Goal: Task Accomplishment & Management: Use online tool/utility

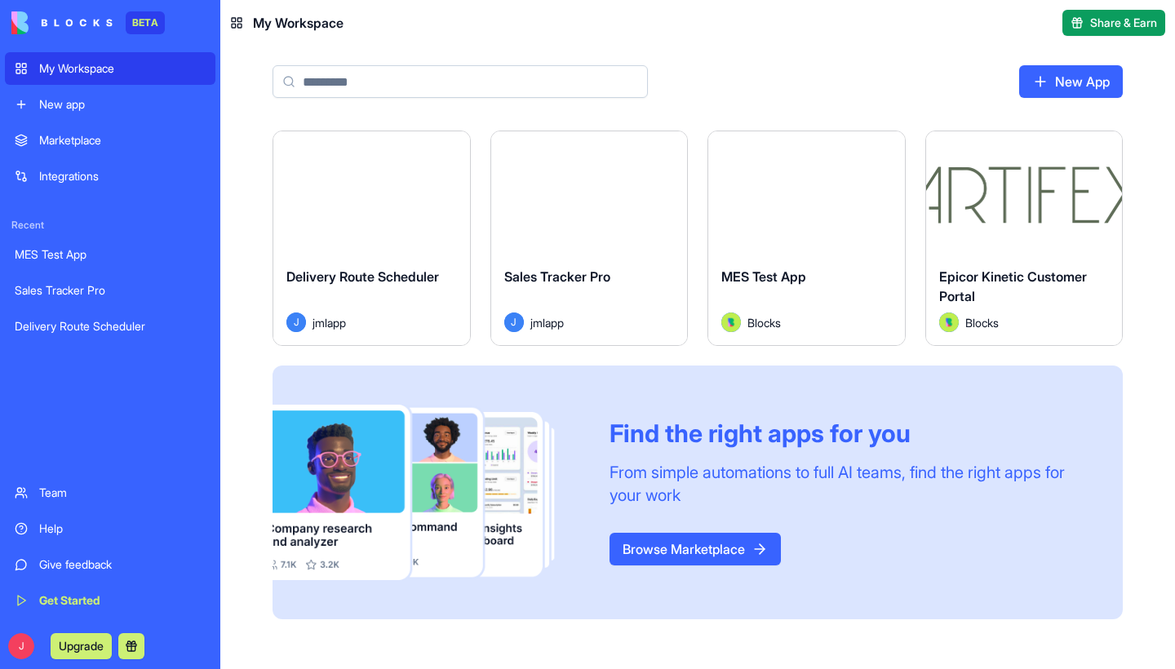
click at [386, 214] on div "Launch" at bounding box center [371, 192] width 197 height 122
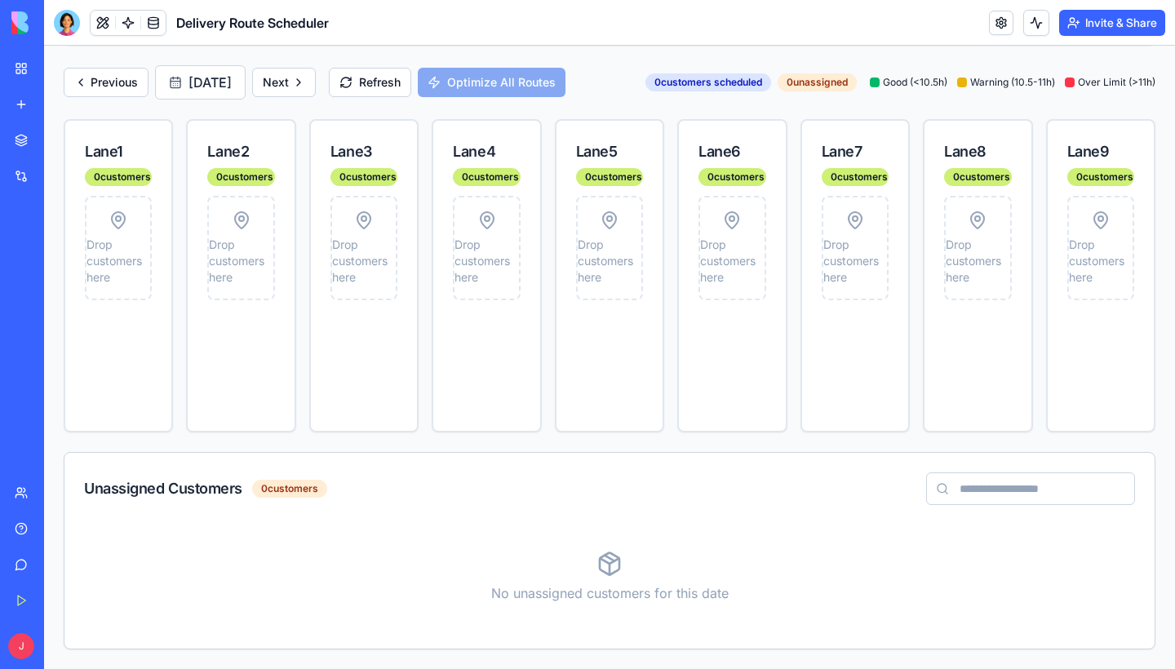
scroll to position [272, 0]
click at [1035, 495] on input at bounding box center [1030, 489] width 209 height 33
type input "*******"
click at [989, 493] on input "*******" at bounding box center [1030, 489] width 209 height 33
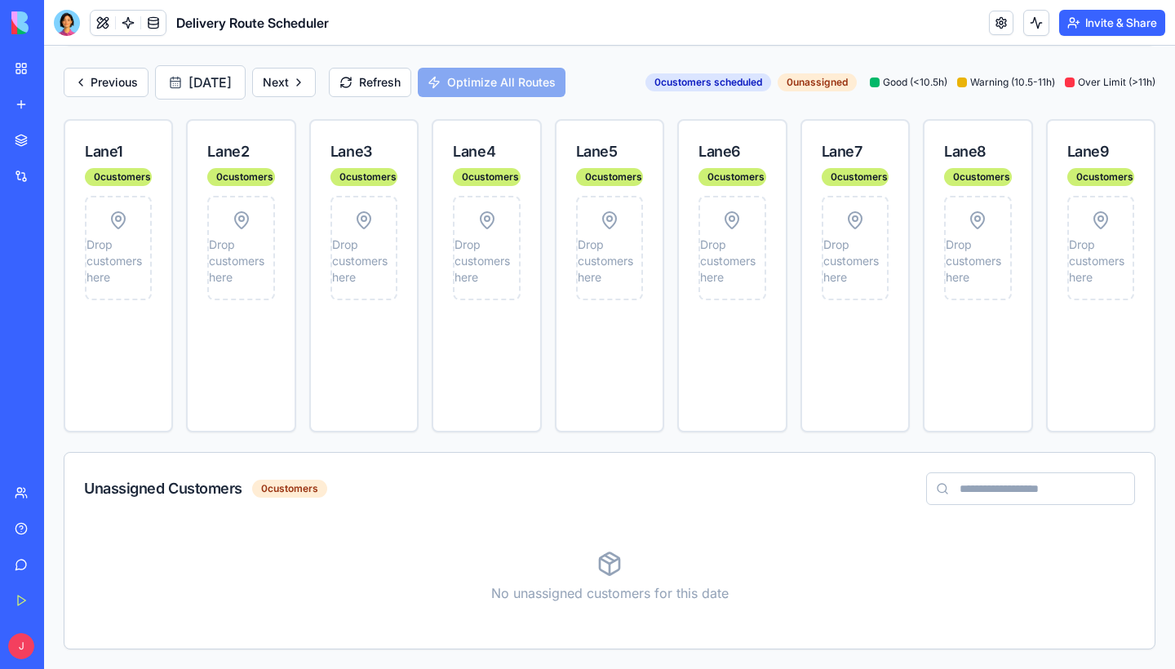
click at [686, 509] on div "Unassigned Customers 0 customers" at bounding box center [609, 489] width 1091 height 72
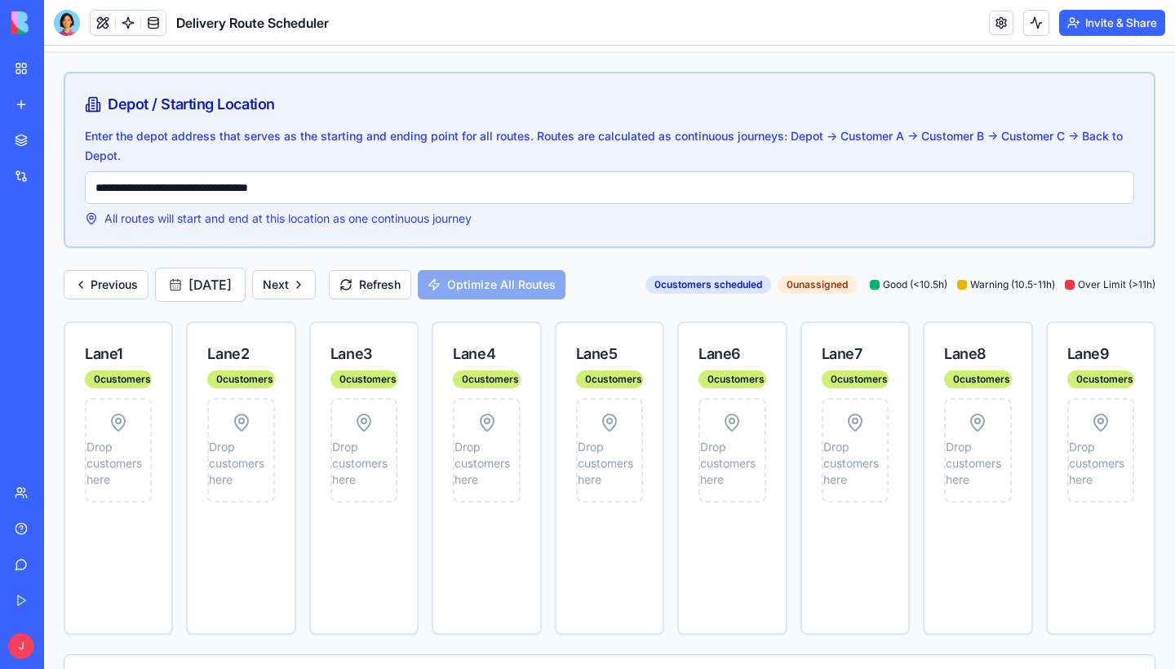
scroll to position [48, 0]
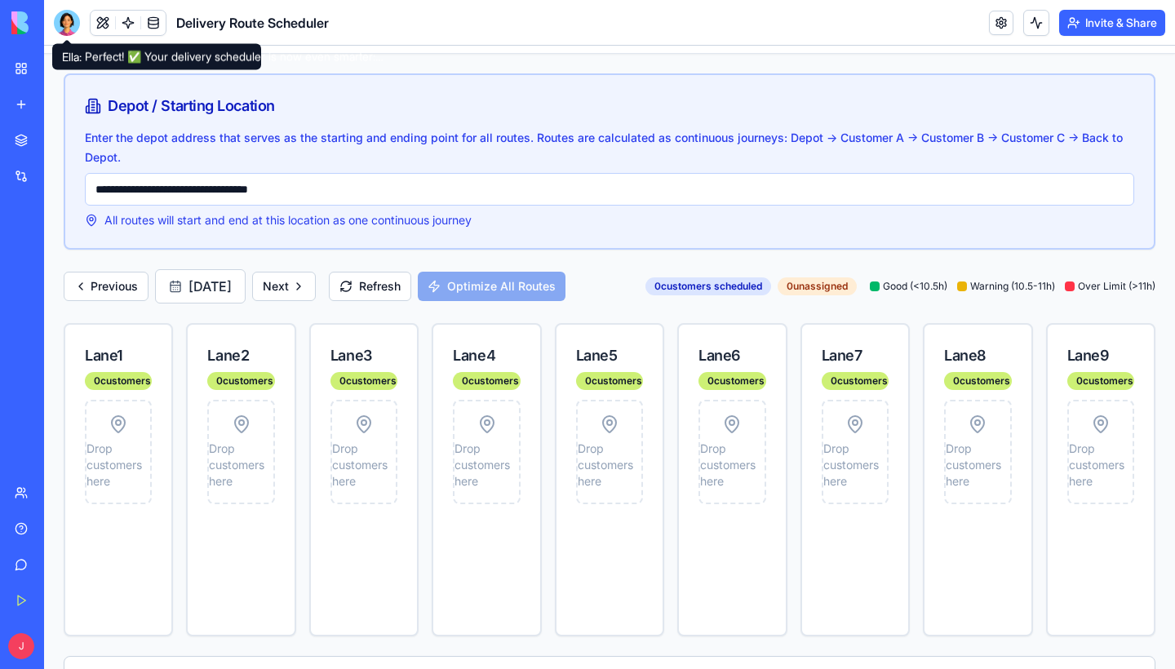
click at [74, 32] on div at bounding box center [67, 23] width 26 height 26
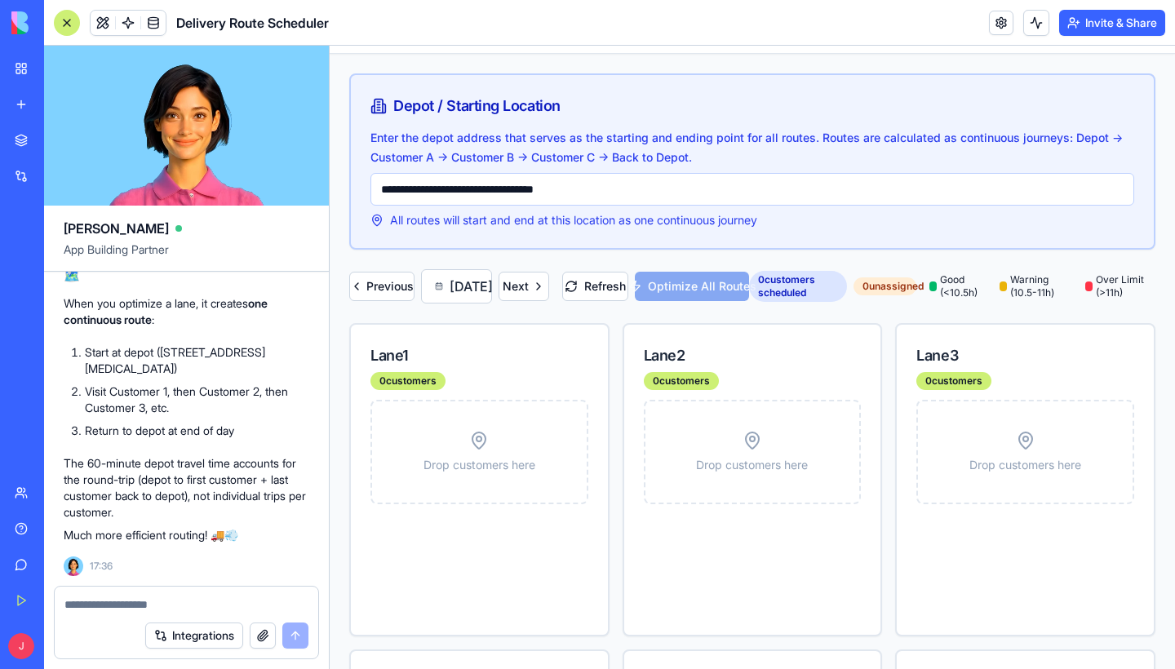
scroll to position [0, 0]
click at [140, 603] on textarea at bounding box center [186, 605] width 244 height 16
type textarea "*"
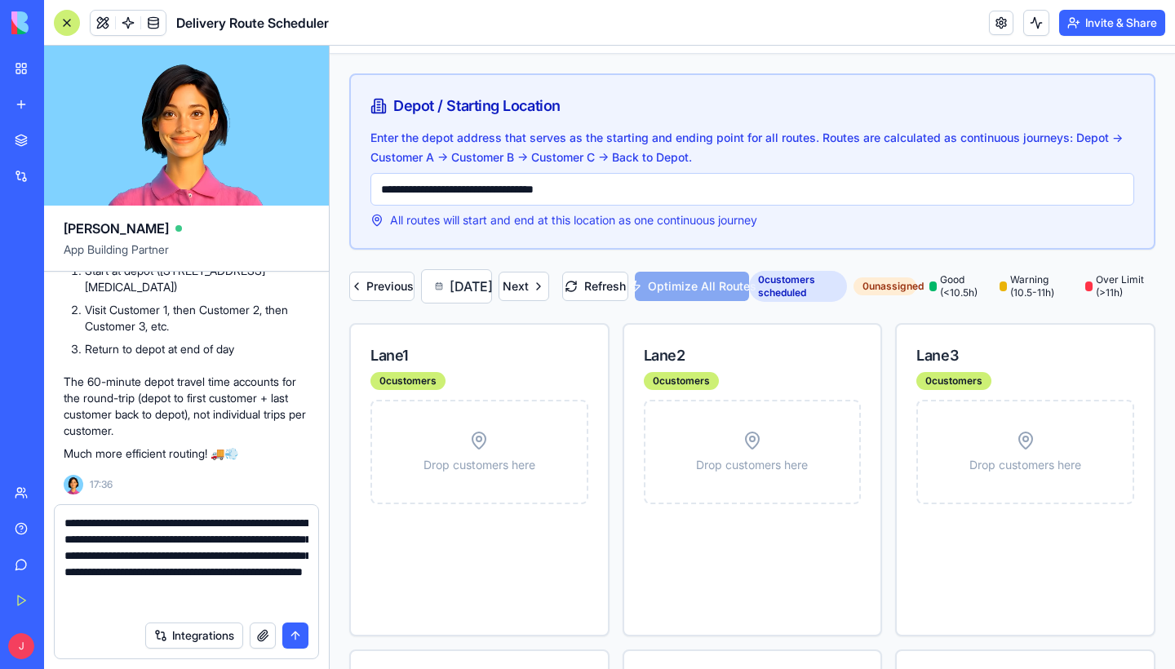
type textarea "**********"
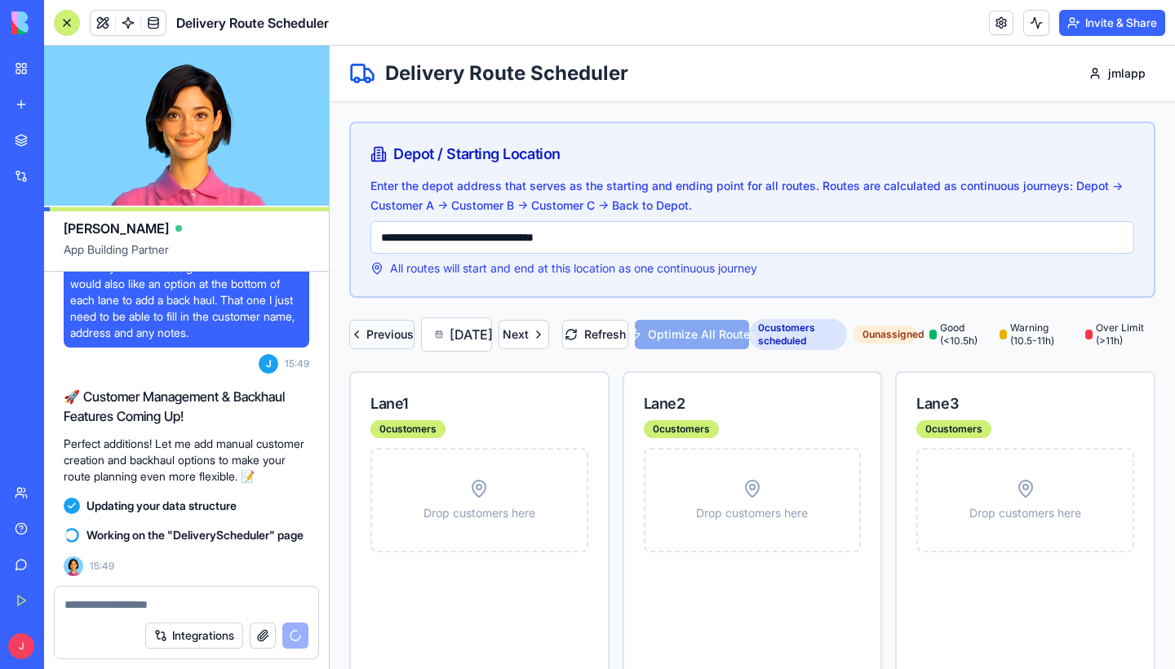
click at [366, 349] on button "Previous" at bounding box center [381, 334] width 65 height 29
click at [371, 349] on button "Previous" at bounding box center [381, 334] width 65 height 29
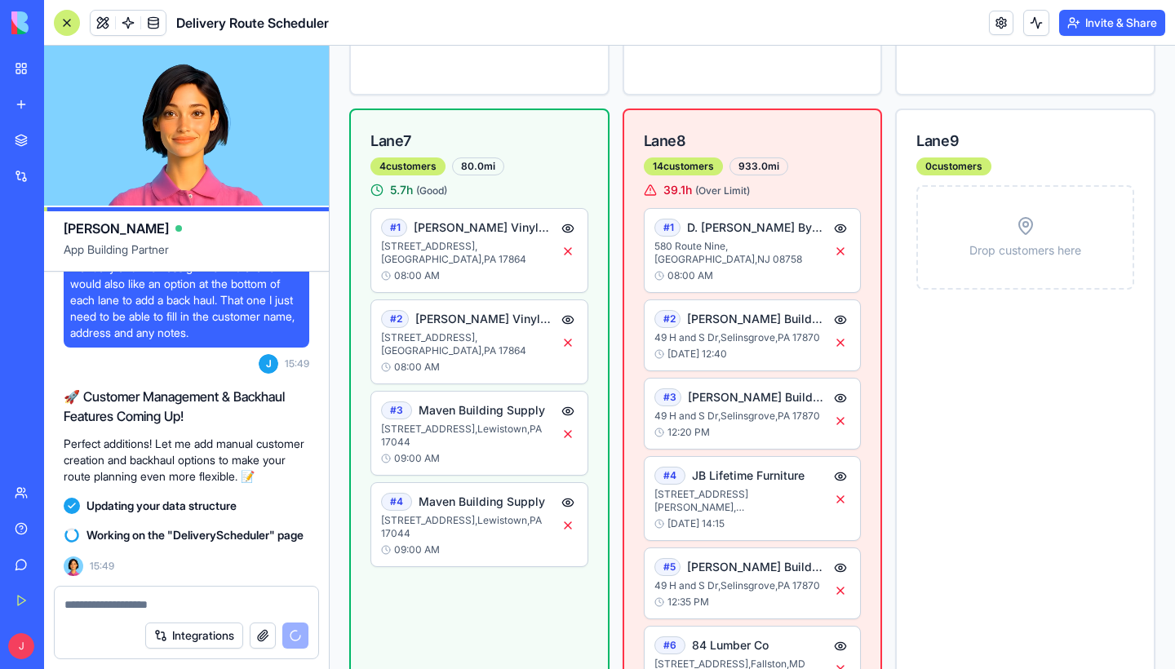
scroll to position [1630, 0]
click at [842, 262] on button at bounding box center [841, 252] width 20 height 20
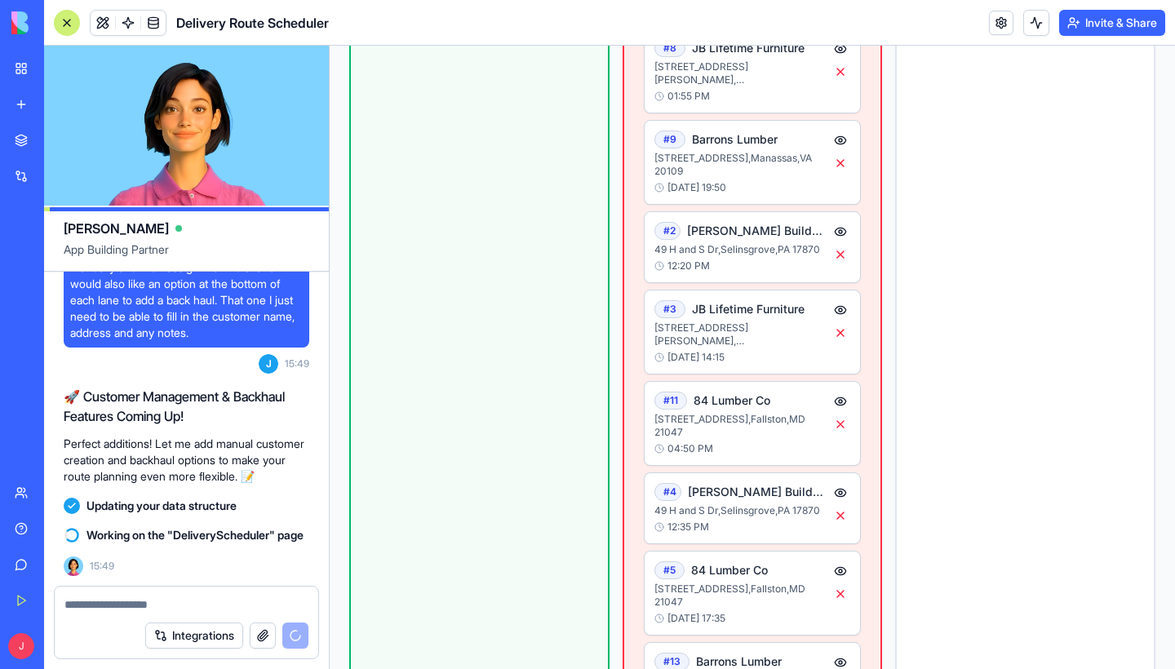
scroll to position [2335, 0]
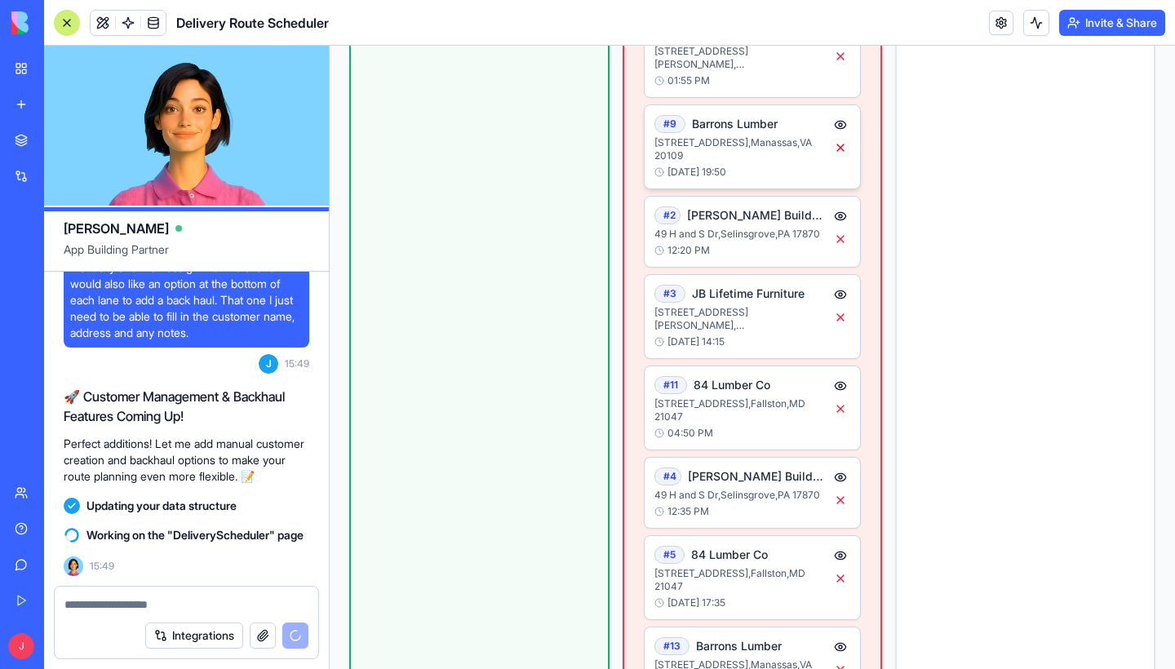
click at [842, 158] on button at bounding box center [841, 148] width 20 height 20
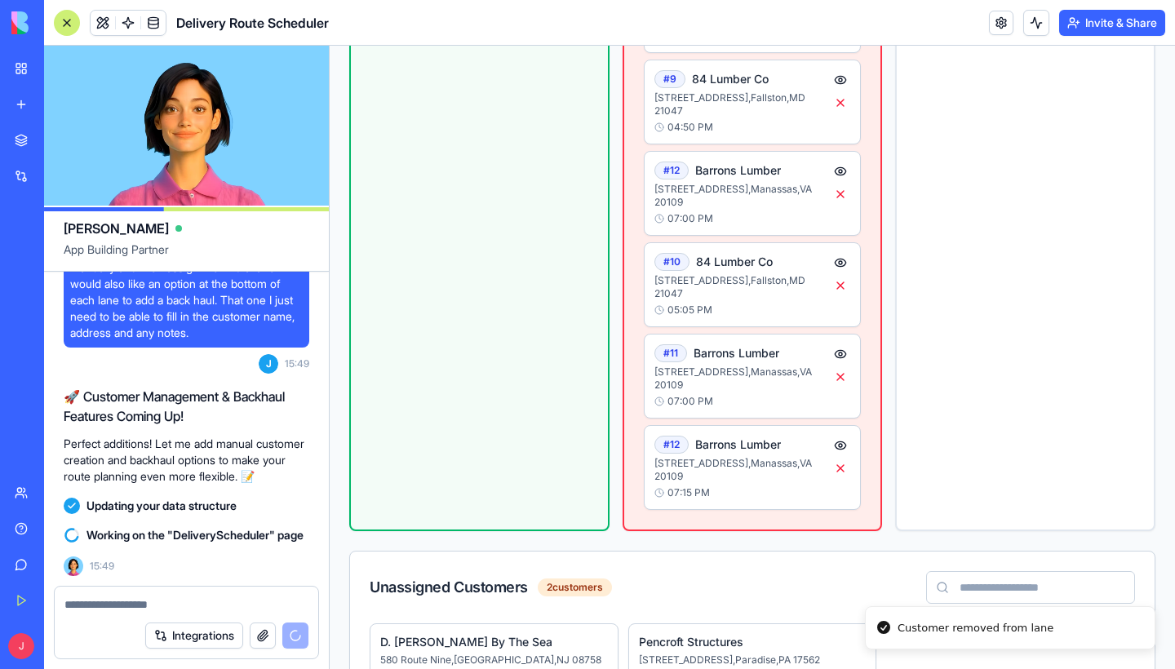
scroll to position [3450, 0]
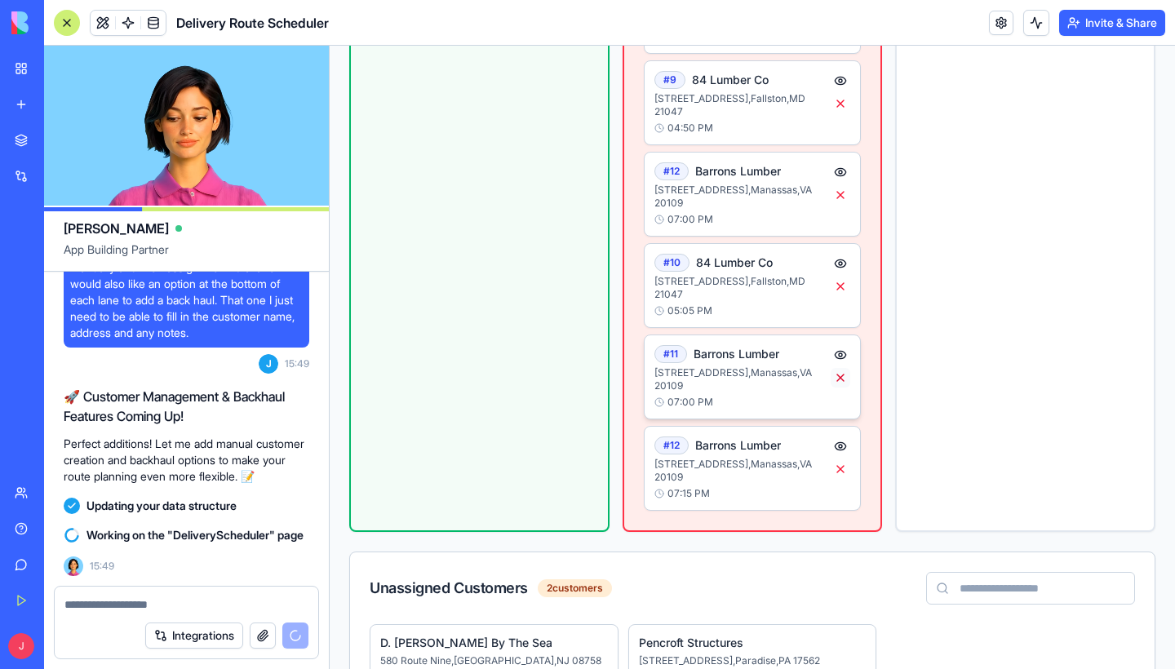
click at [842, 368] on button at bounding box center [841, 378] width 20 height 20
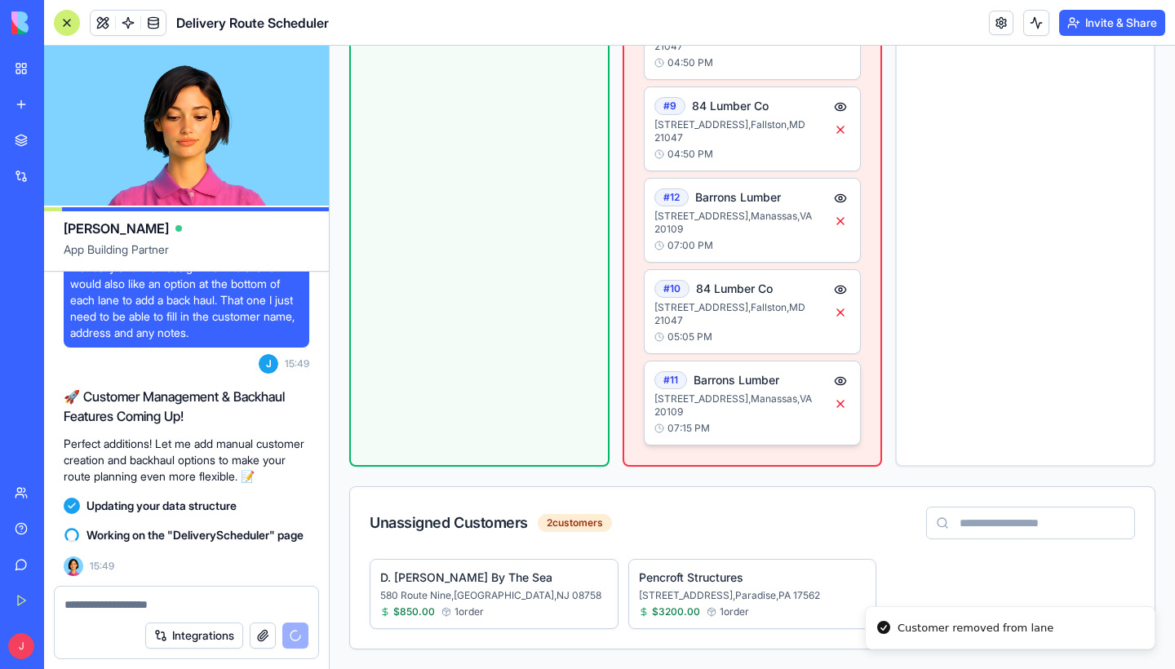
scroll to position [3359, 0]
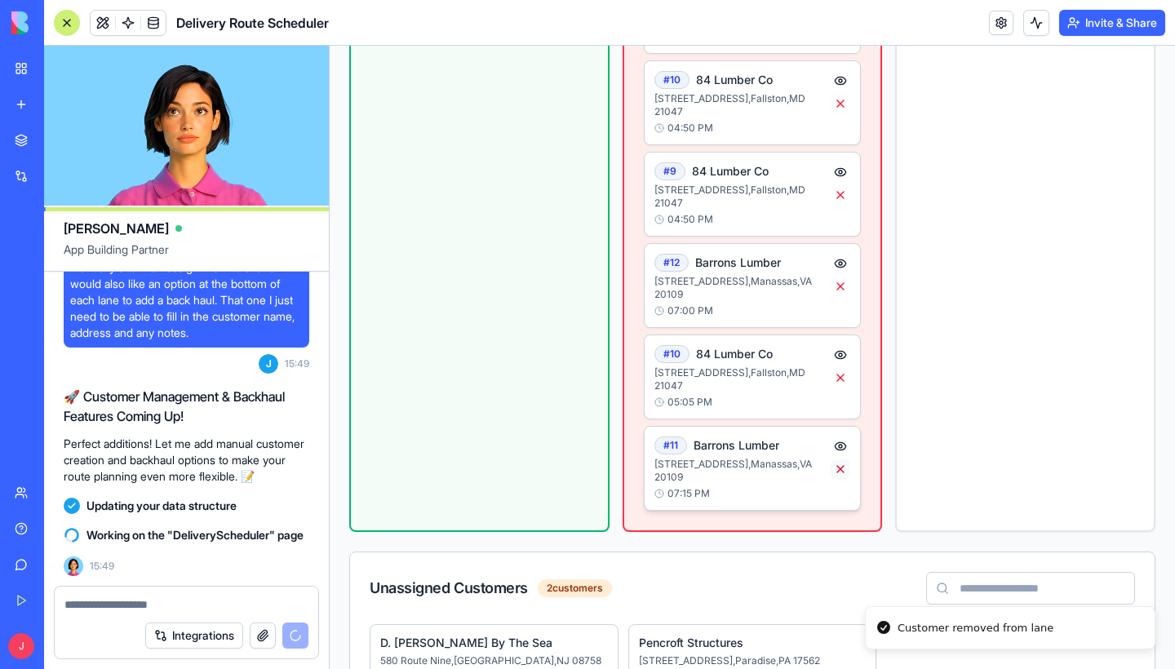
click at [840, 460] on button at bounding box center [841, 470] width 20 height 20
click at [843, 368] on button at bounding box center [841, 378] width 20 height 20
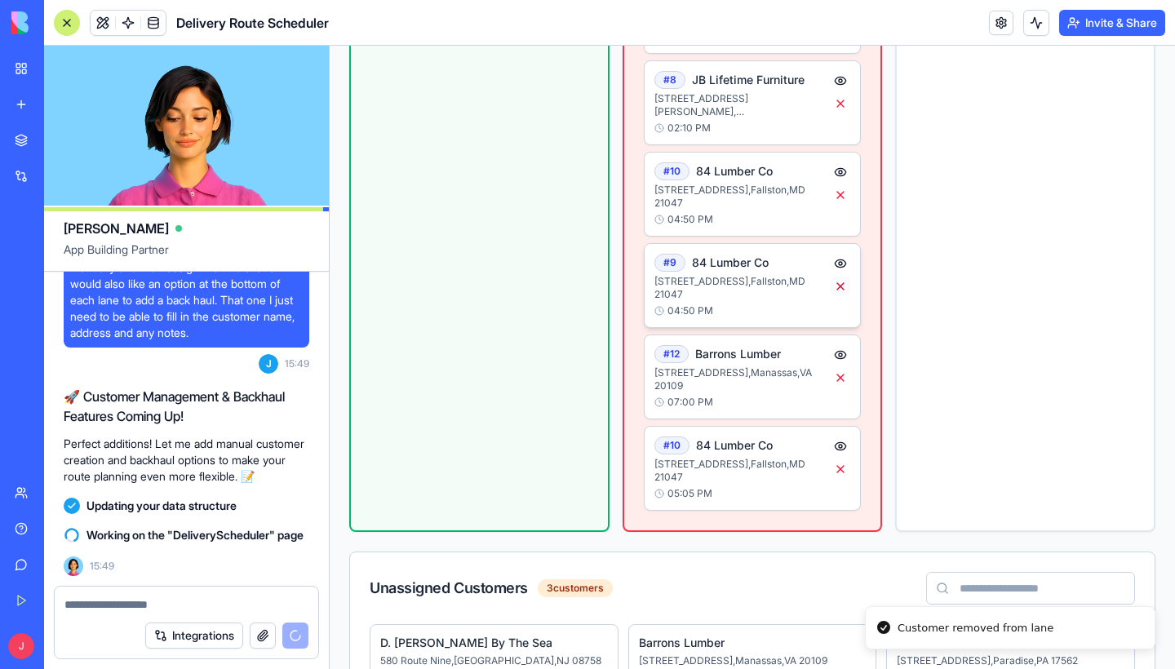
click at [842, 277] on button at bounding box center [841, 287] width 20 height 20
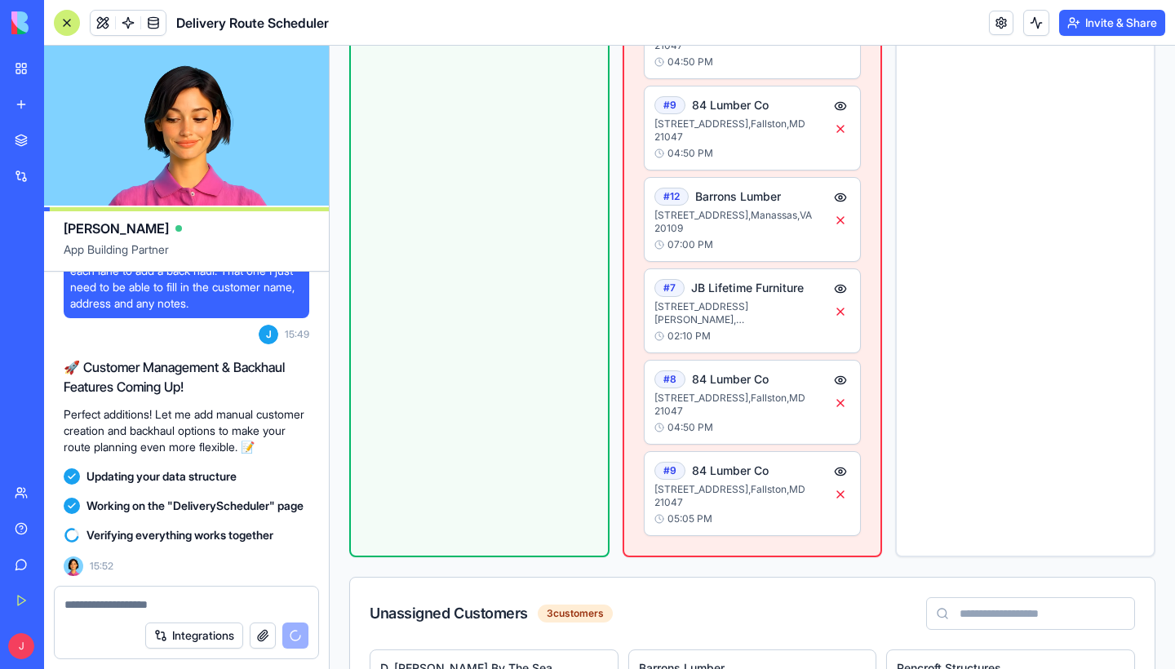
scroll to position [3424, 0]
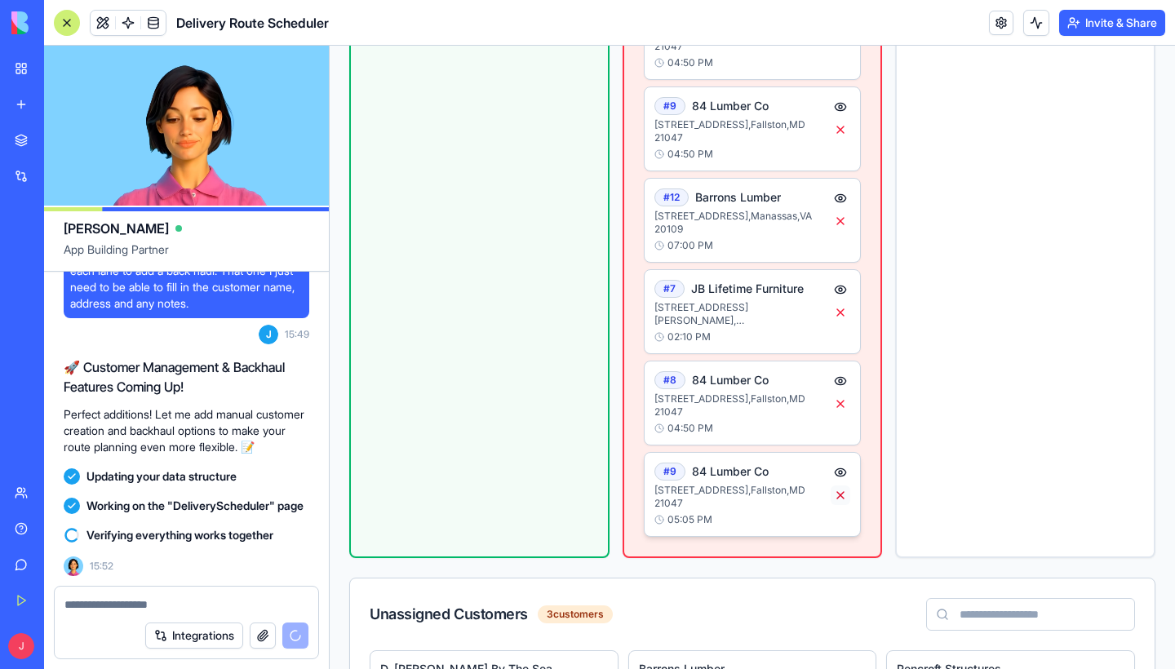
click at [838, 486] on button at bounding box center [841, 496] width 20 height 20
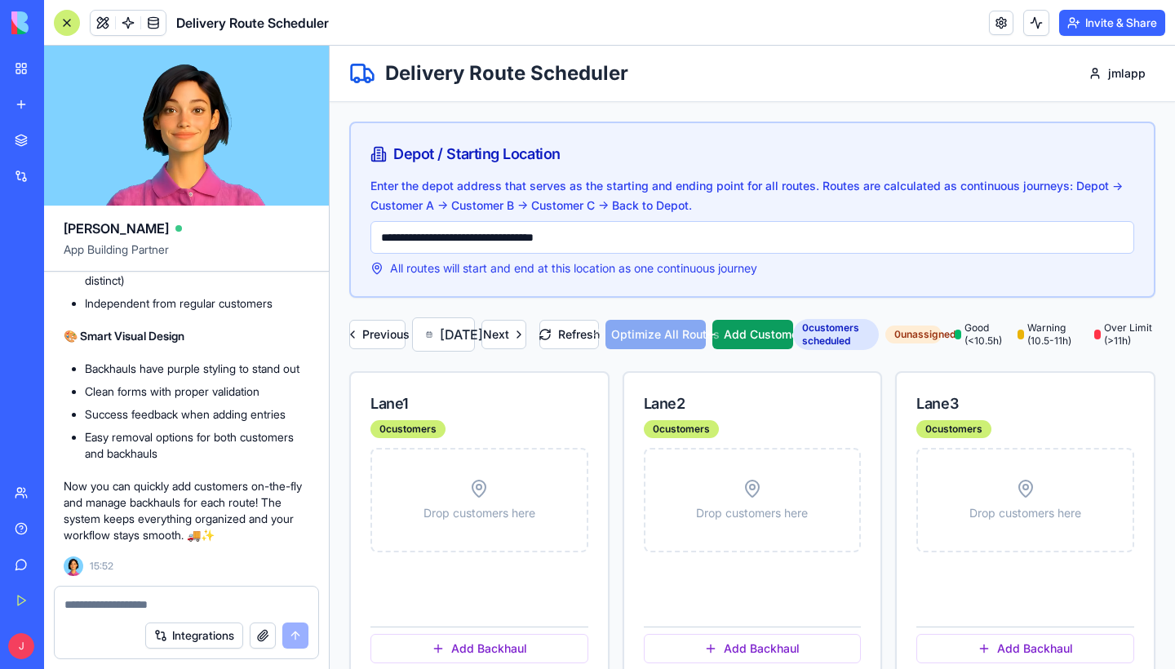
scroll to position [0, 0]
click at [370, 349] on button "Previous" at bounding box center [377, 334] width 56 height 29
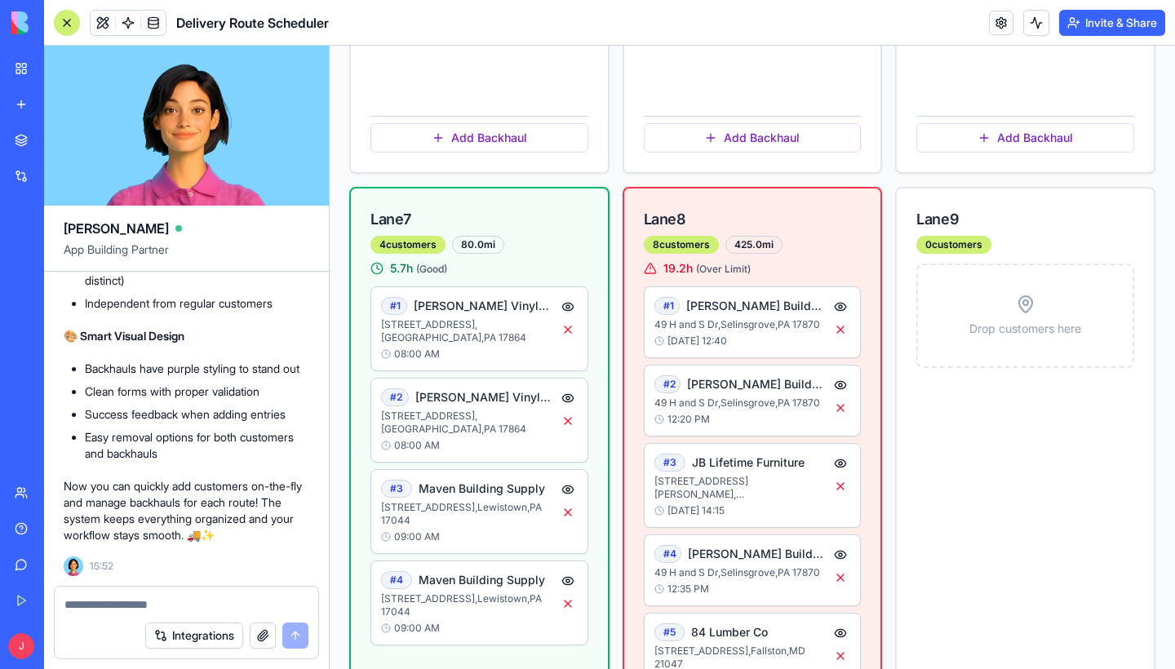
scroll to position [1600, 0]
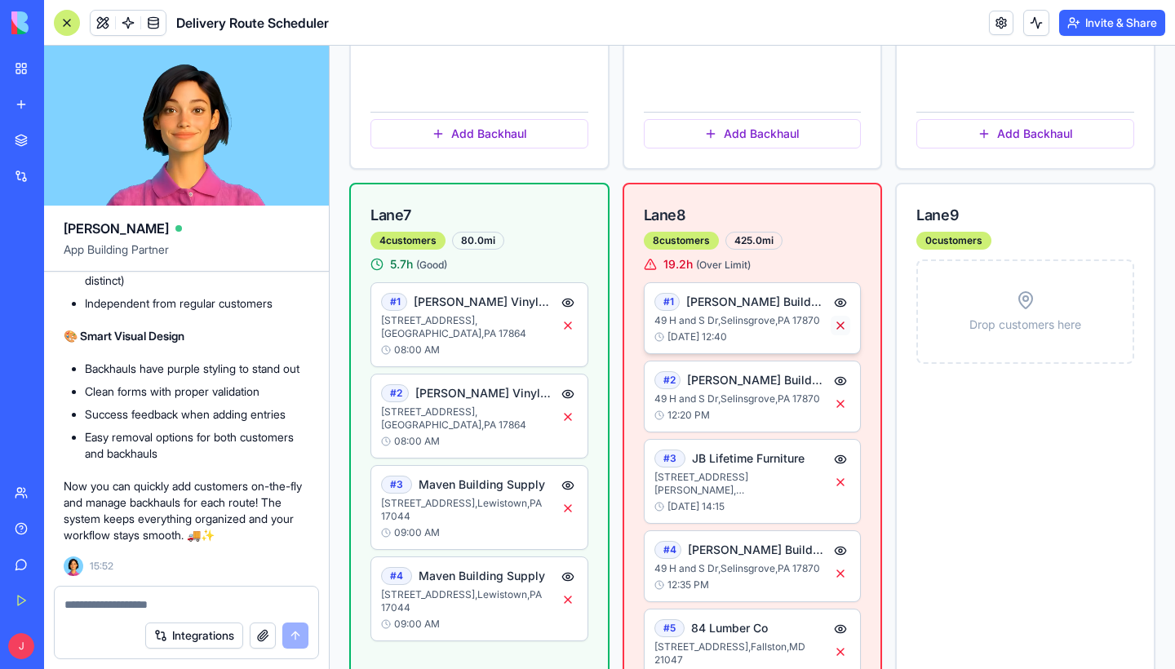
click at [840, 335] on button at bounding box center [841, 326] width 20 height 20
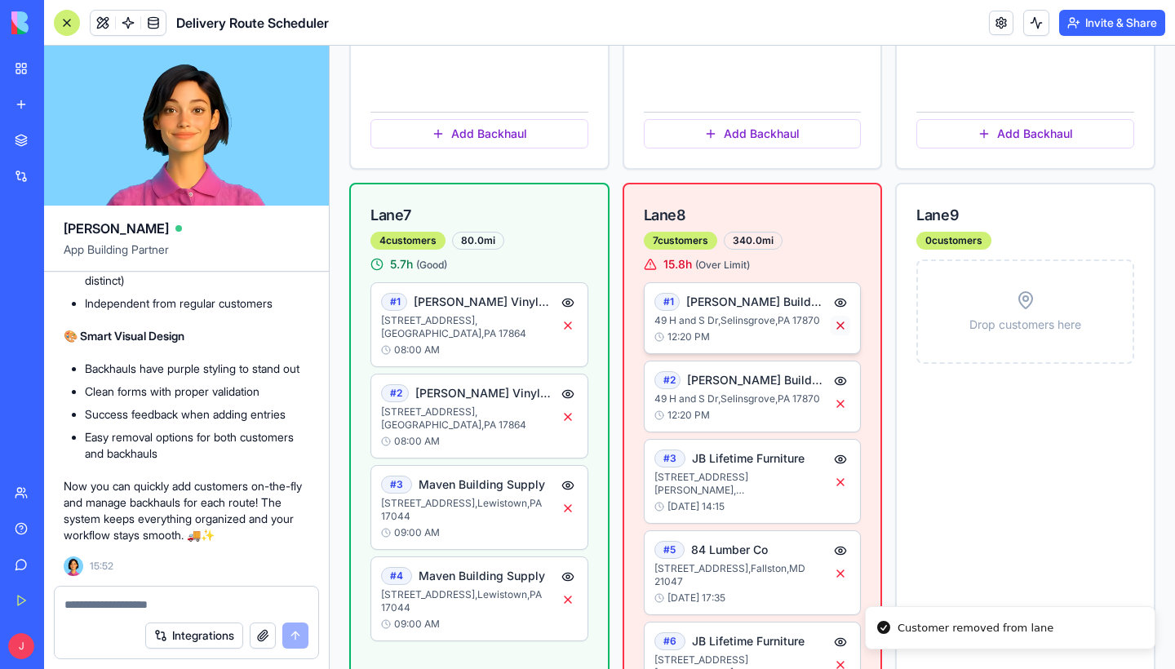
click at [840, 335] on button at bounding box center [841, 326] width 20 height 20
click at [837, 414] on button at bounding box center [841, 404] width 20 height 20
click at [838, 492] on button at bounding box center [841, 483] width 20 height 20
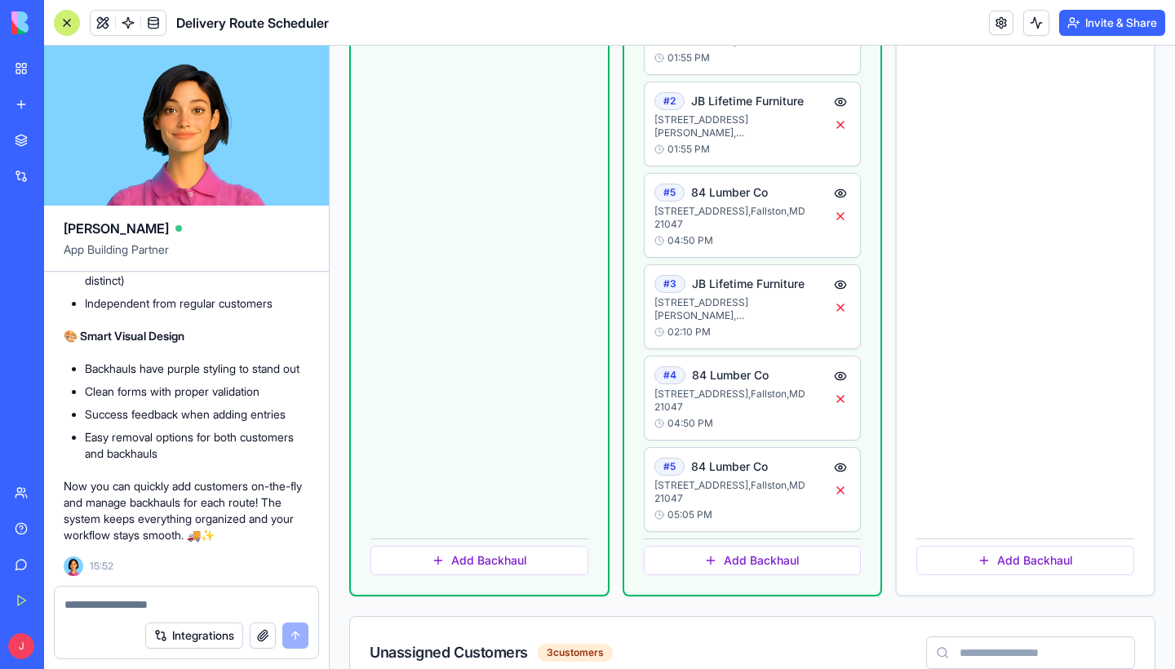
scroll to position [3041, 0]
click at [844, 482] on button at bounding box center [841, 492] width 20 height 20
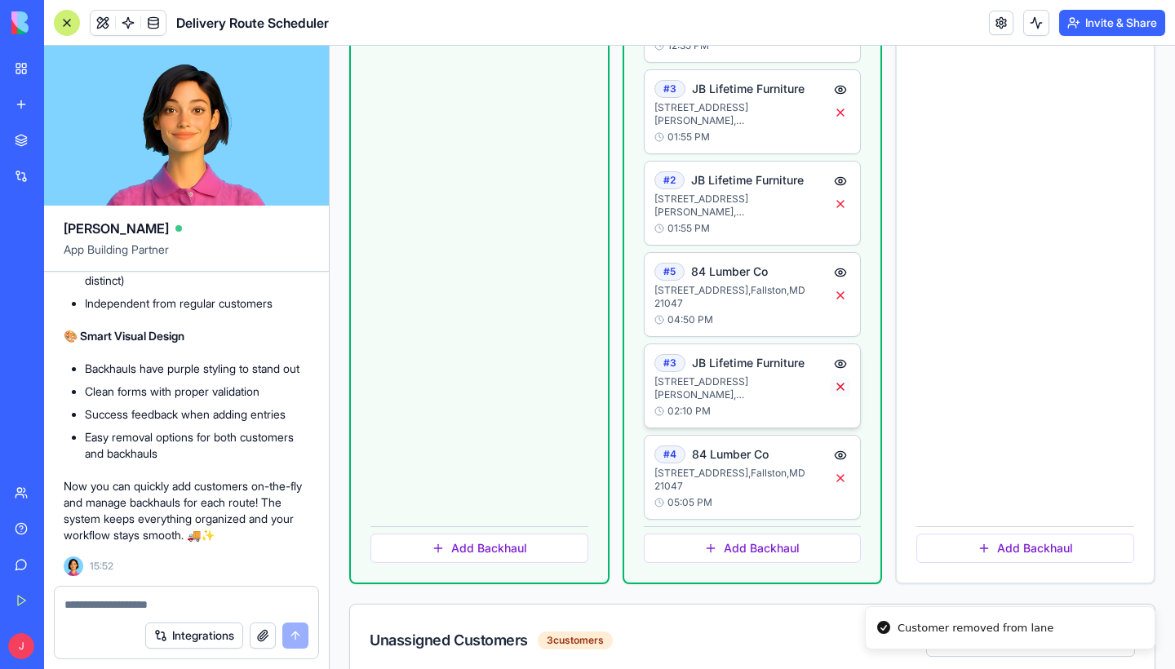
click at [843, 377] on button at bounding box center [841, 387] width 20 height 20
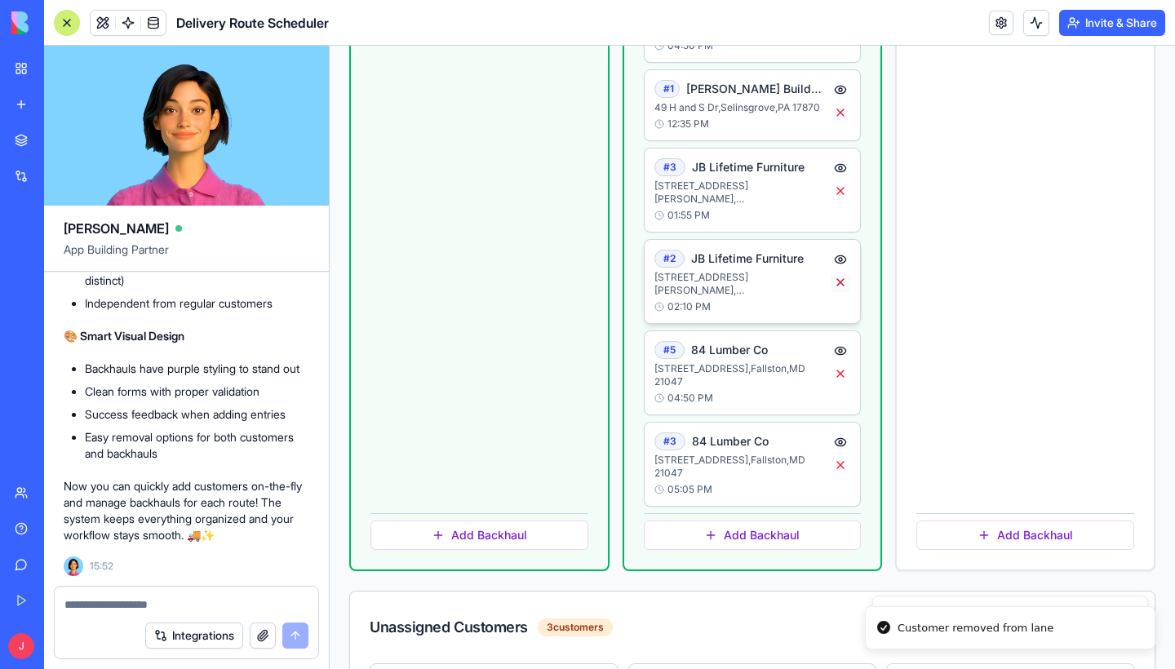
click at [842, 273] on button at bounding box center [841, 283] width 20 height 20
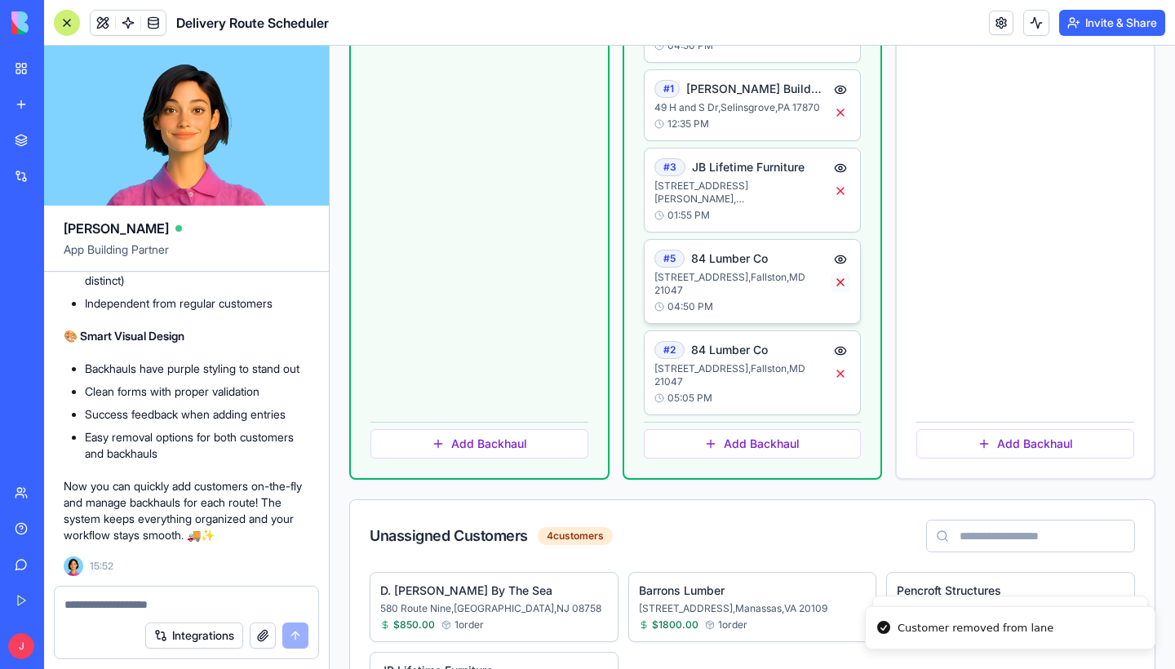
click at [841, 273] on button at bounding box center [841, 283] width 20 height 20
click at [842, 364] on button at bounding box center [841, 374] width 20 height 20
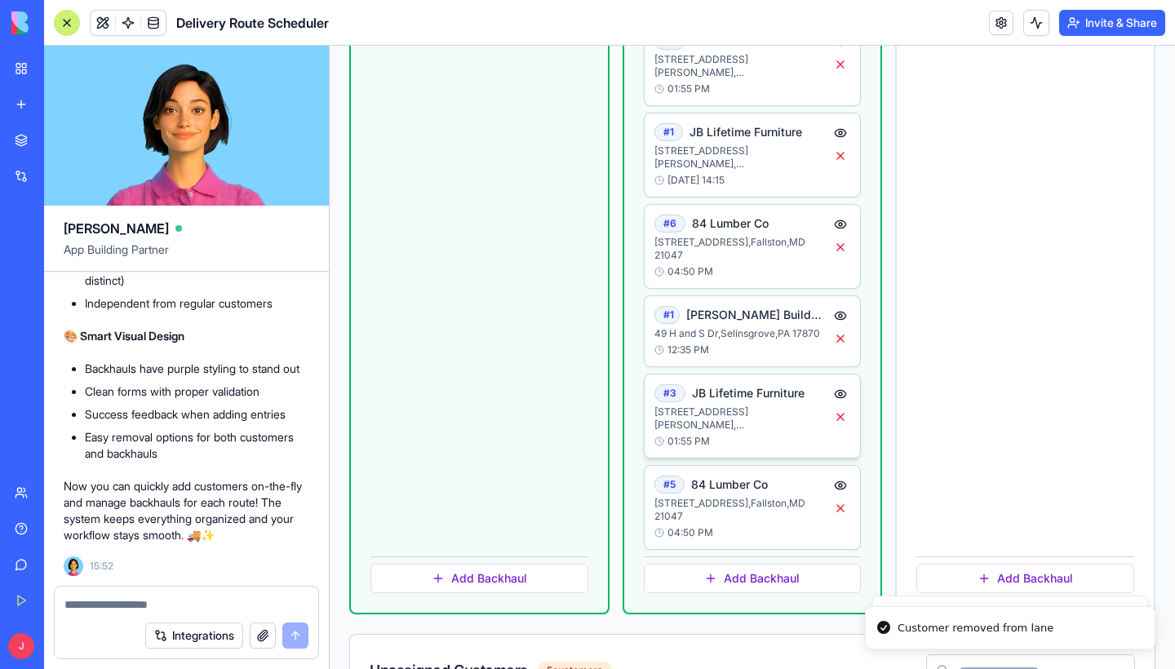
scroll to position [2645, 0]
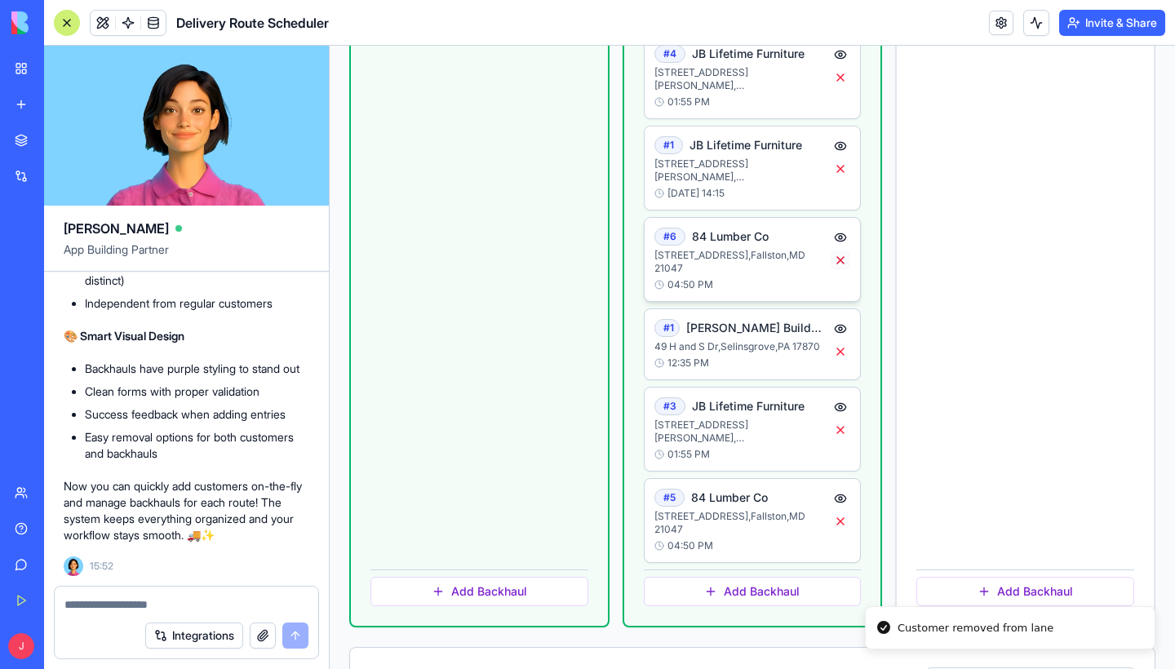
click at [840, 251] on button at bounding box center [841, 261] width 20 height 20
click at [843, 342] on button at bounding box center [841, 352] width 20 height 20
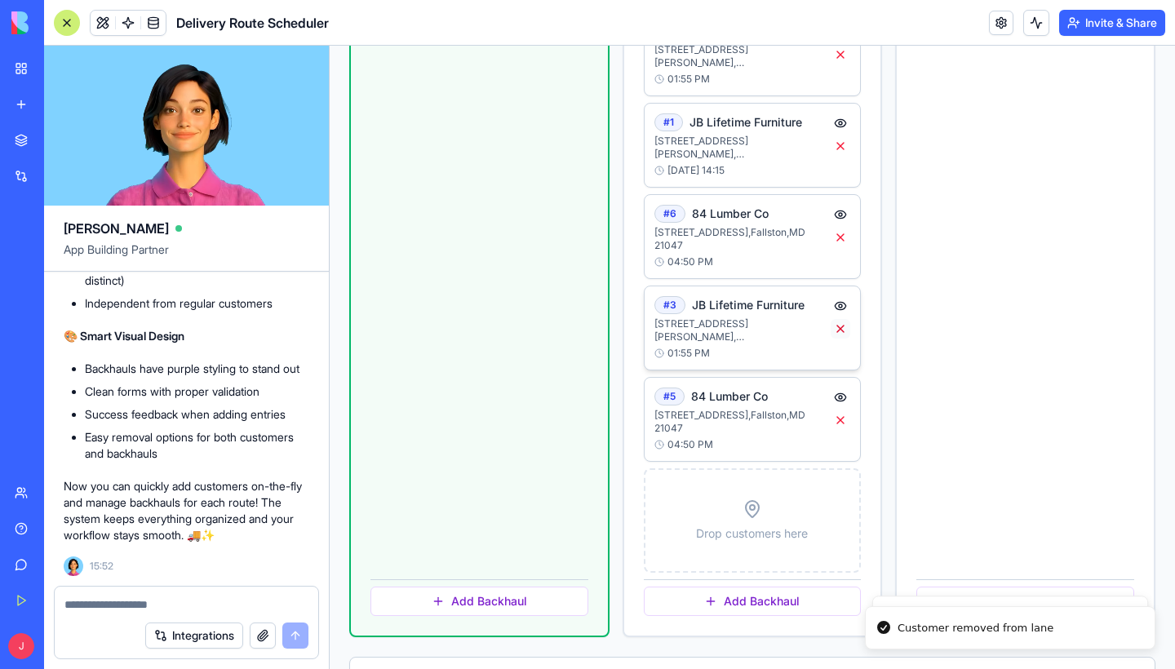
click at [842, 319] on button at bounding box center [841, 329] width 20 height 20
click at [842, 411] on button at bounding box center [841, 421] width 20 height 20
click at [840, 136] on button at bounding box center [841, 146] width 20 height 20
click at [843, 228] on button at bounding box center [841, 238] width 20 height 20
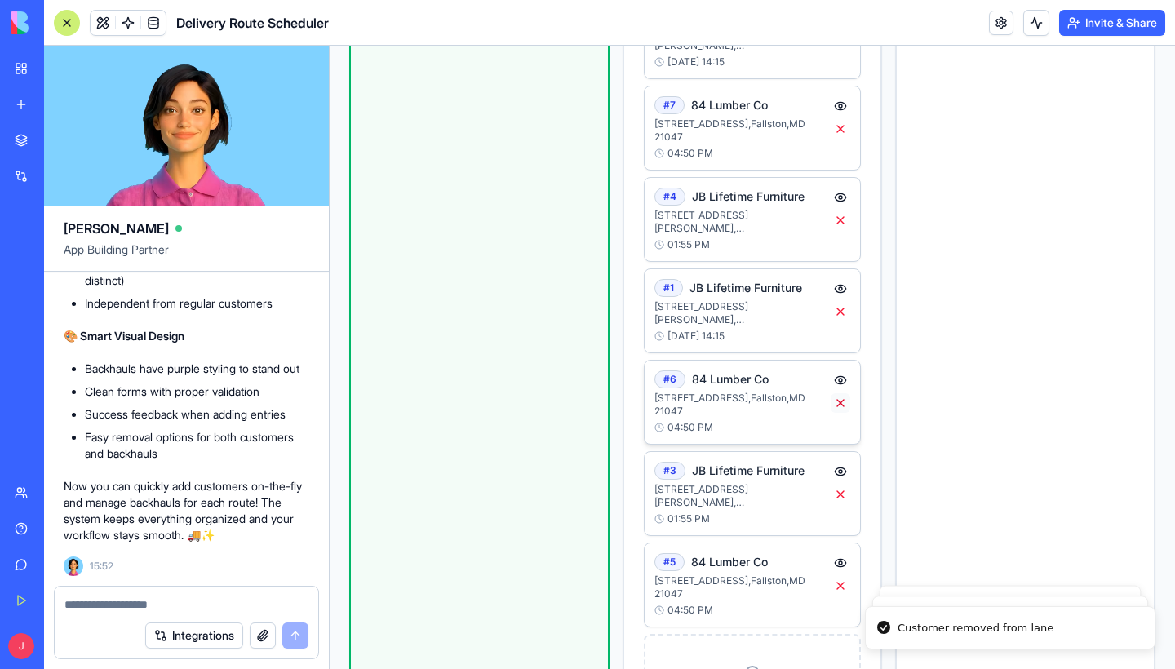
scroll to position [2469, 0]
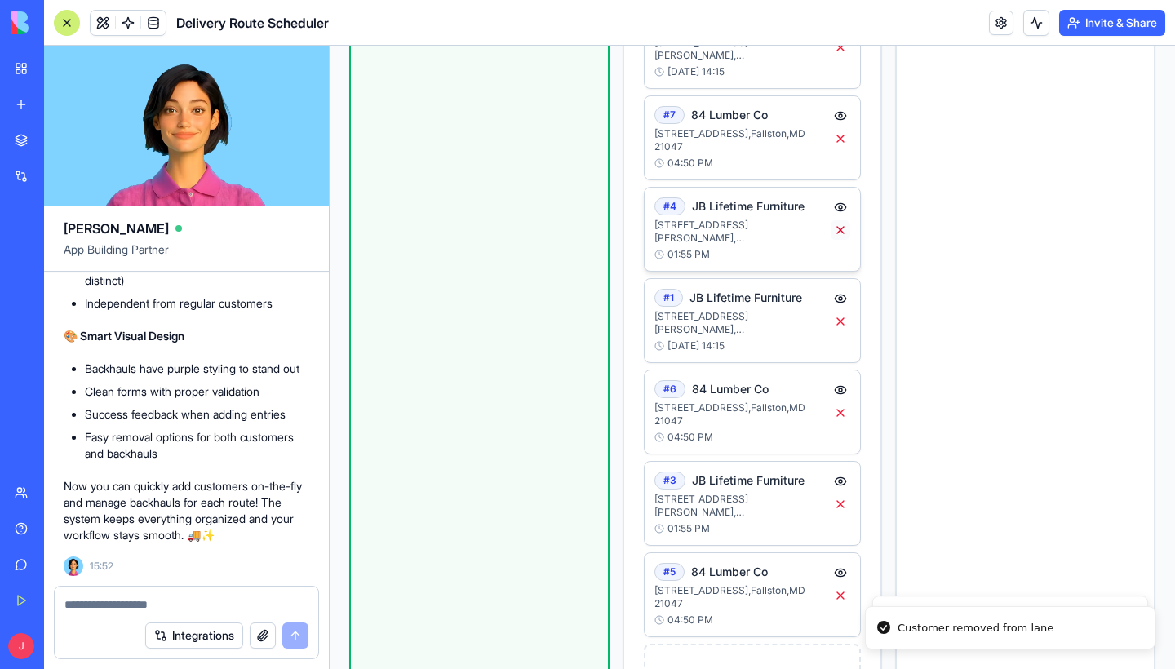
click at [843, 220] on button at bounding box center [841, 230] width 20 height 20
click at [843, 129] on button at bounding box center [841, 139] width 20 height 20
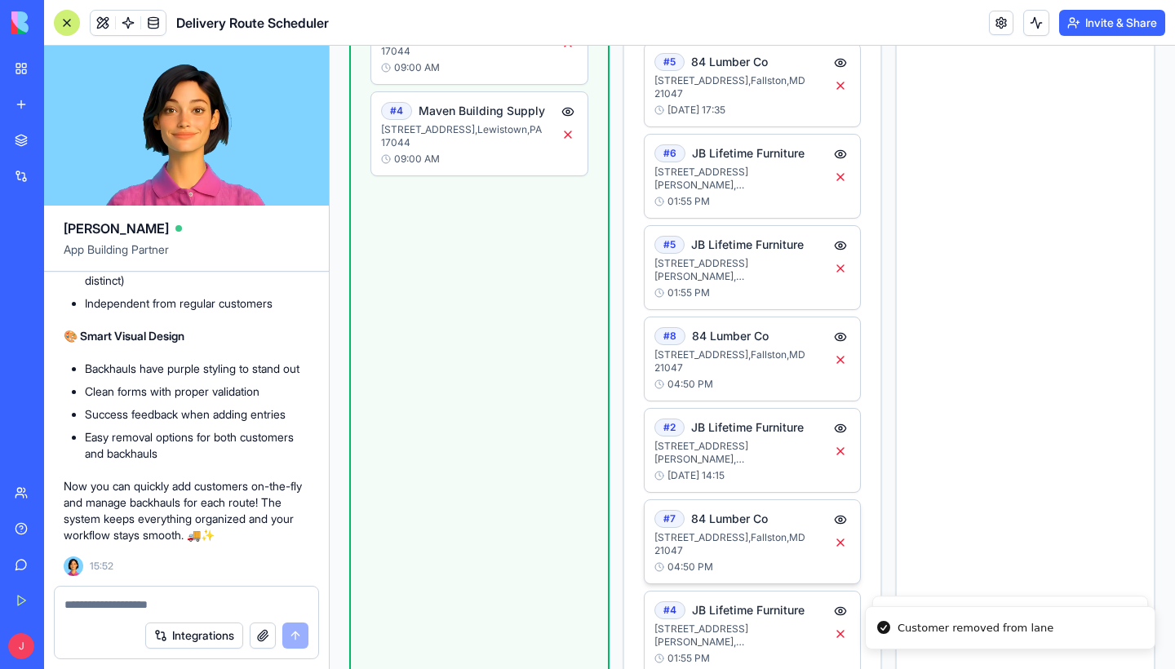
scroll to position [2059, 0]
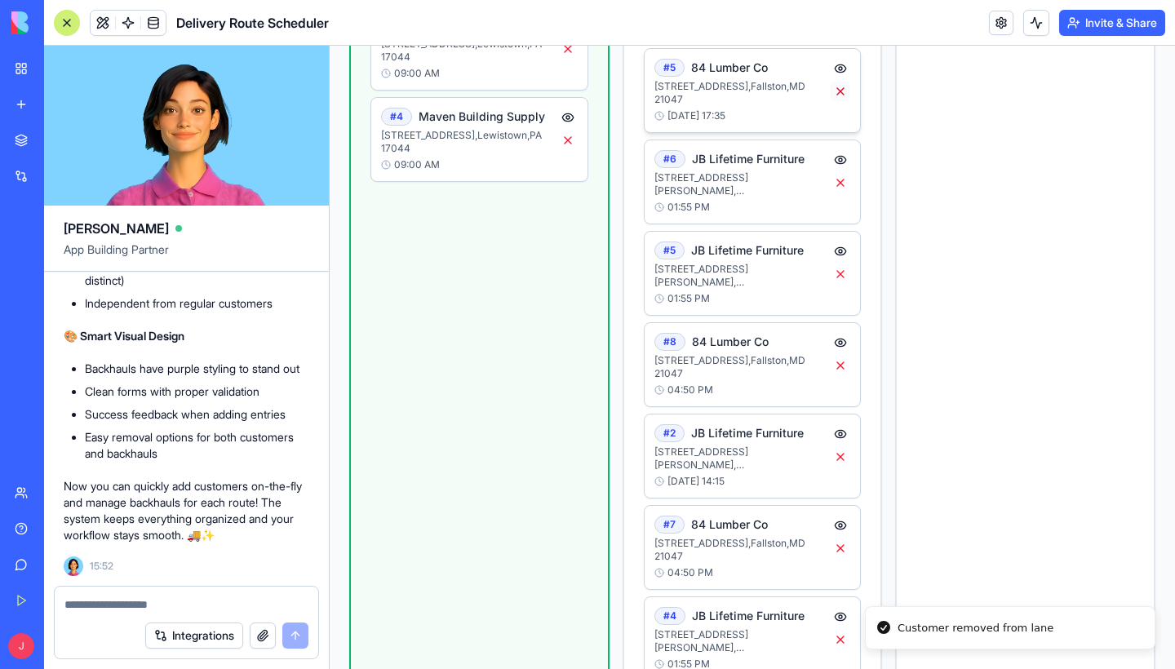
click at [838, 101] on button at bounding box center [841, 92] width 20 height 20
click at [845, 193] on button at bounding box center [841, 183] width 20 height 20
click at [842, 284] on button at bounding box center [841, 274] width 20 height 20
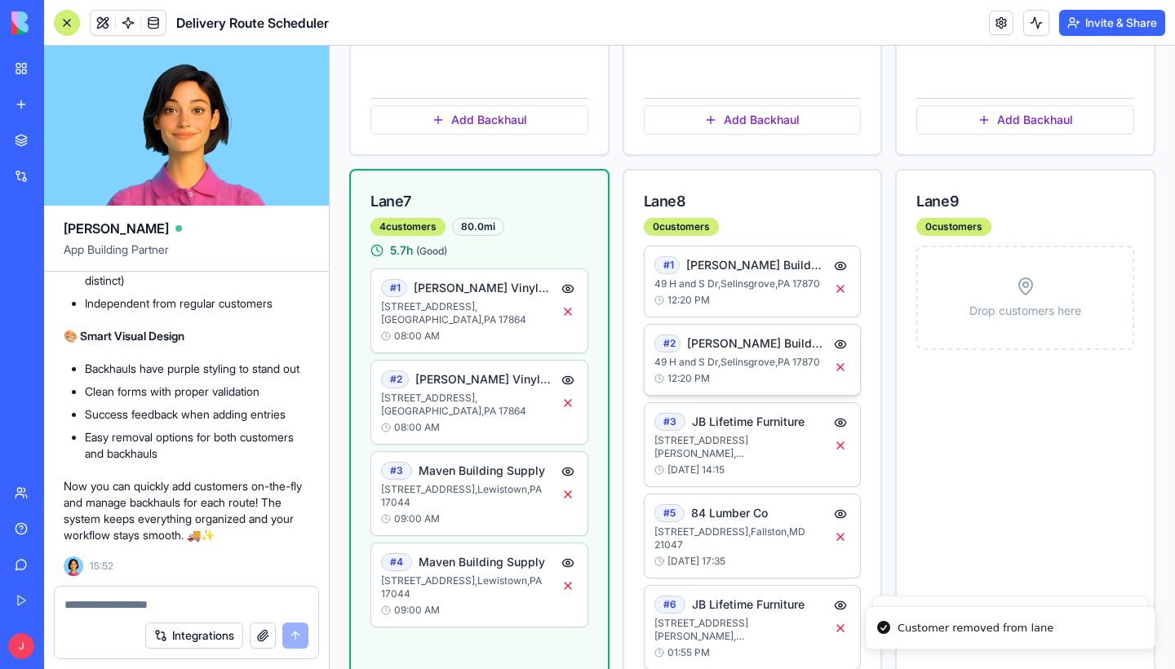
scroll to position [1613, 0]
click at [839, 300] on button at bounding box center [841, 290] width 20 height 20
click at [842, 378] on button at bounding box center [841, 368] width 20 height 20
click at [839, 456] on button at bounding box center [841, 447] width 20 height 20
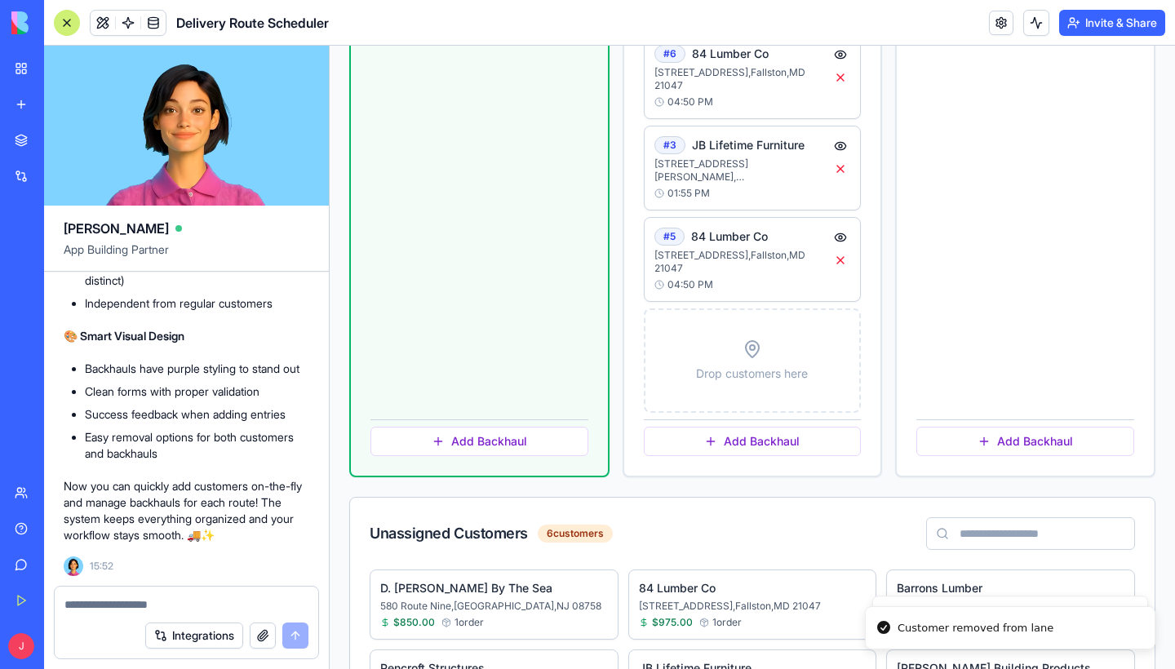
scroll to position [2804, 0]
click at [839, 251] on button at bounding box center [841, 261] width 20 height 20
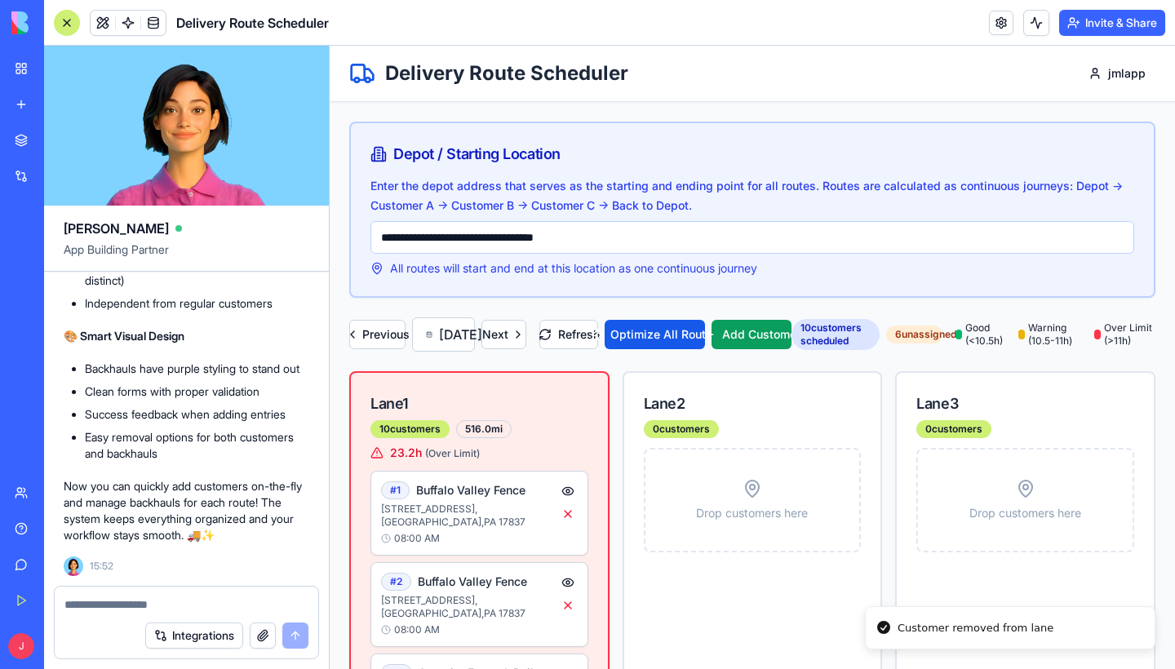
scroll to position [0, 0]
click at [599, 349] on button "Refresh" at bounding box center [570, 334] width 60 height 29
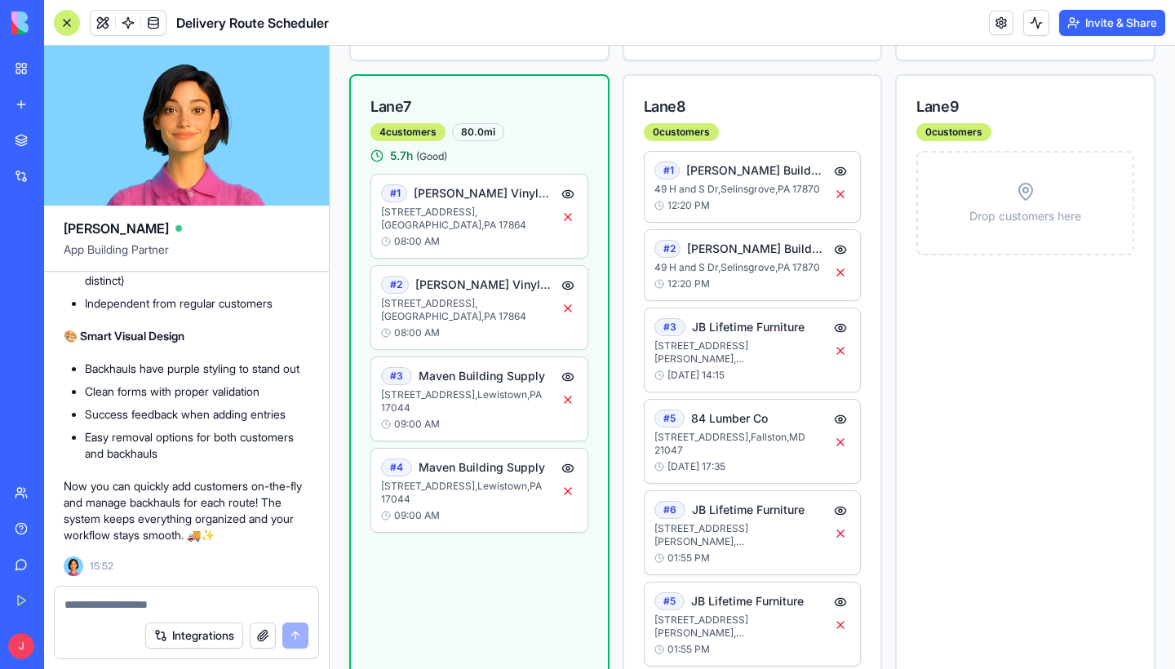
scroll to position [1704, 0]
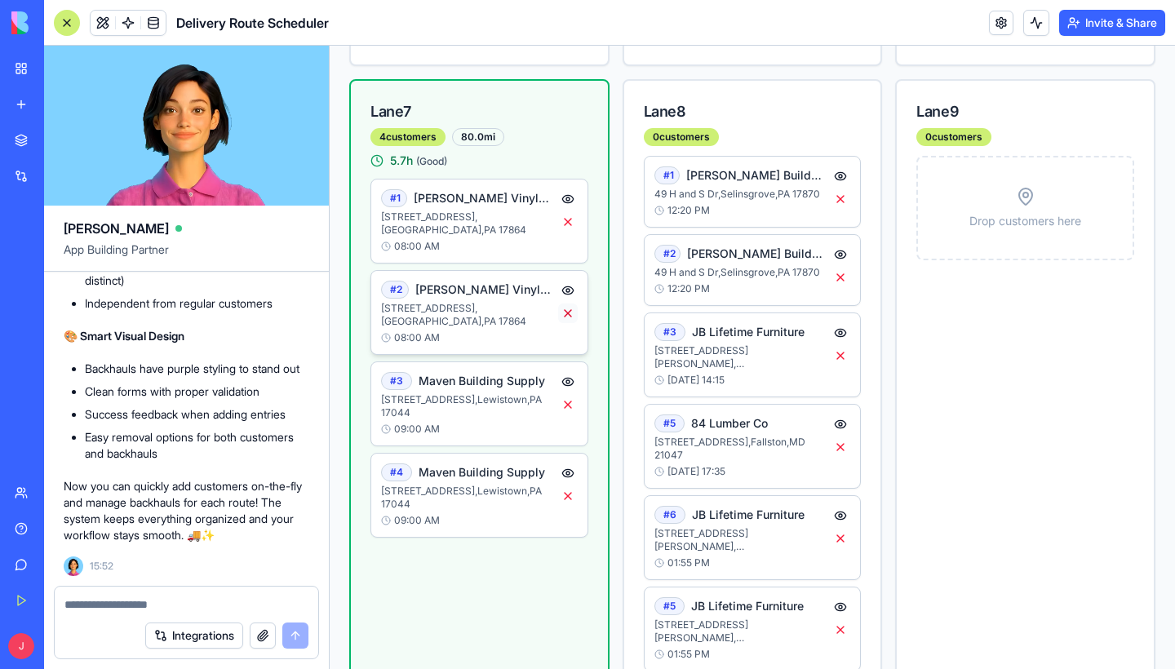
click at [569, 323] on button at bounding box center [568, 314] width 20 height 20
click at [569, 506] on button at bounding box center [568, 497] width 20 height 20
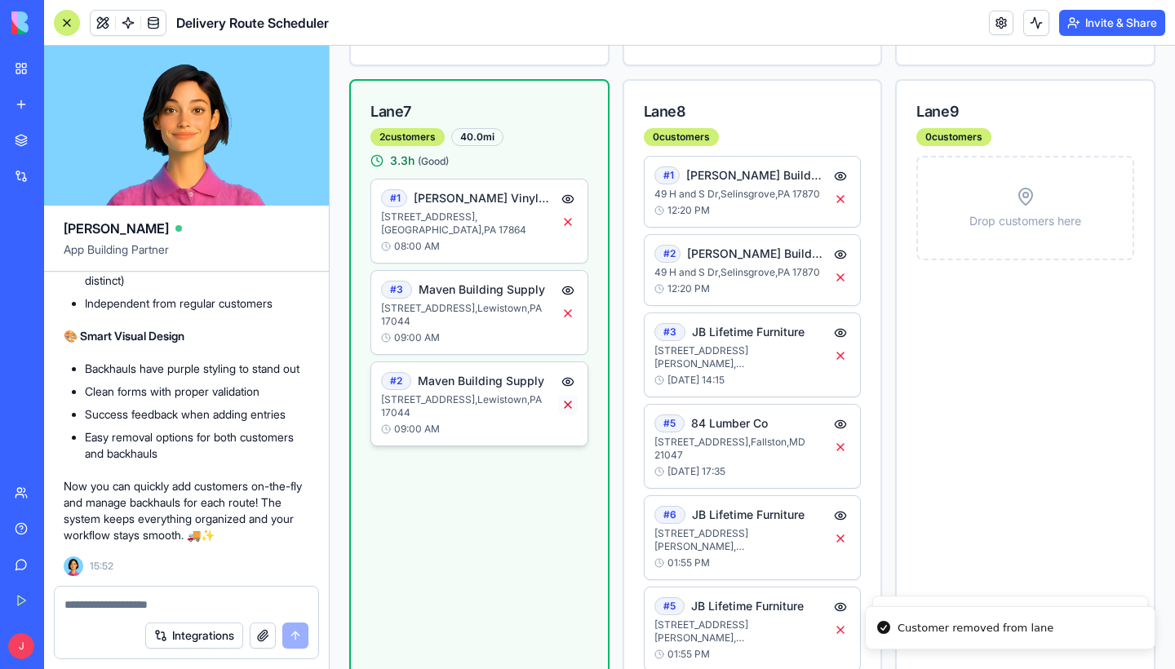
click at [567, 415] on button at bounding box center [568, 405] width 20 height 20
click at [571, 232] on button at bounding box center [568, 222] width 20 height 20
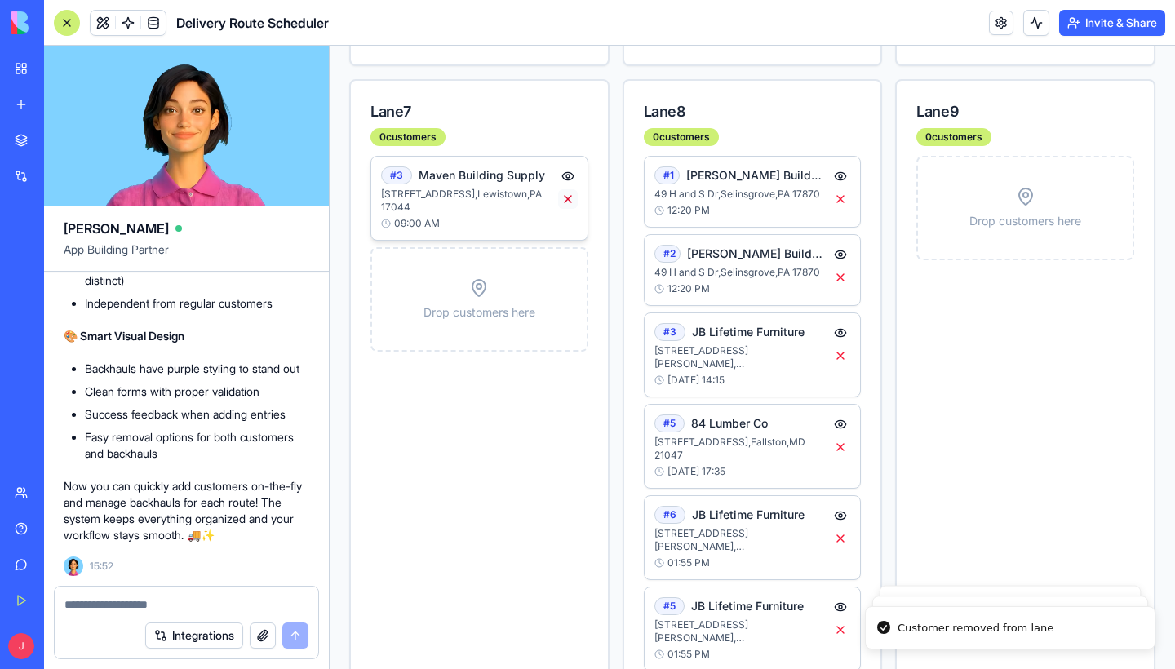
click at [571, 209] on button at bounding box center [568, 199] width 20 height 20
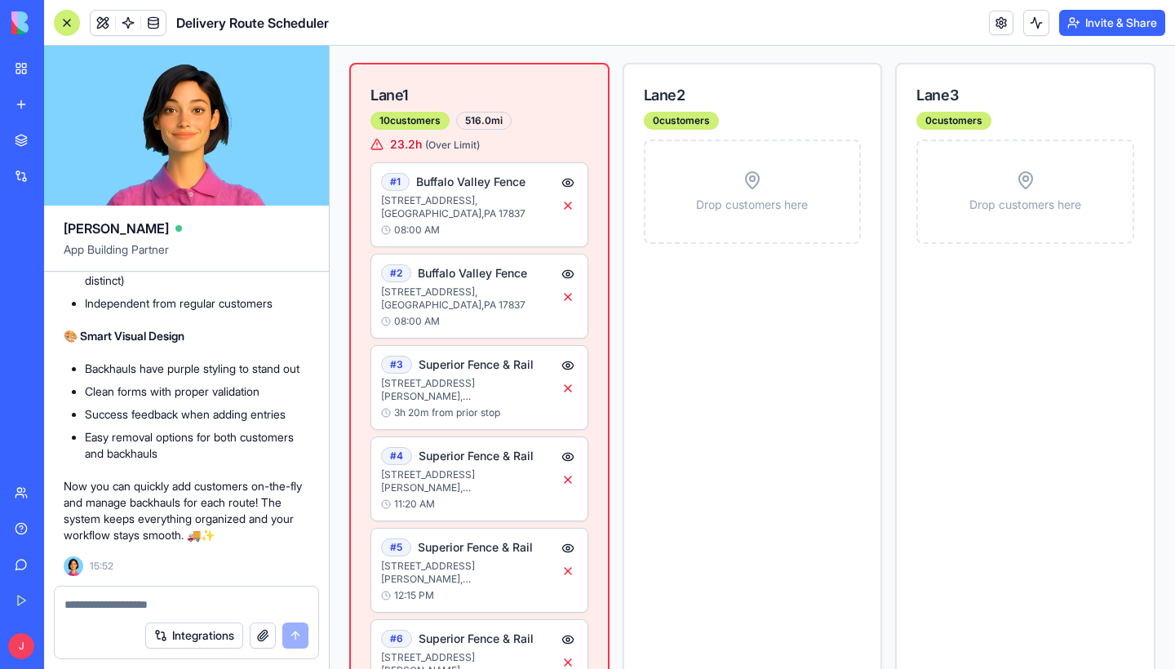
scroll to position [322, 0]
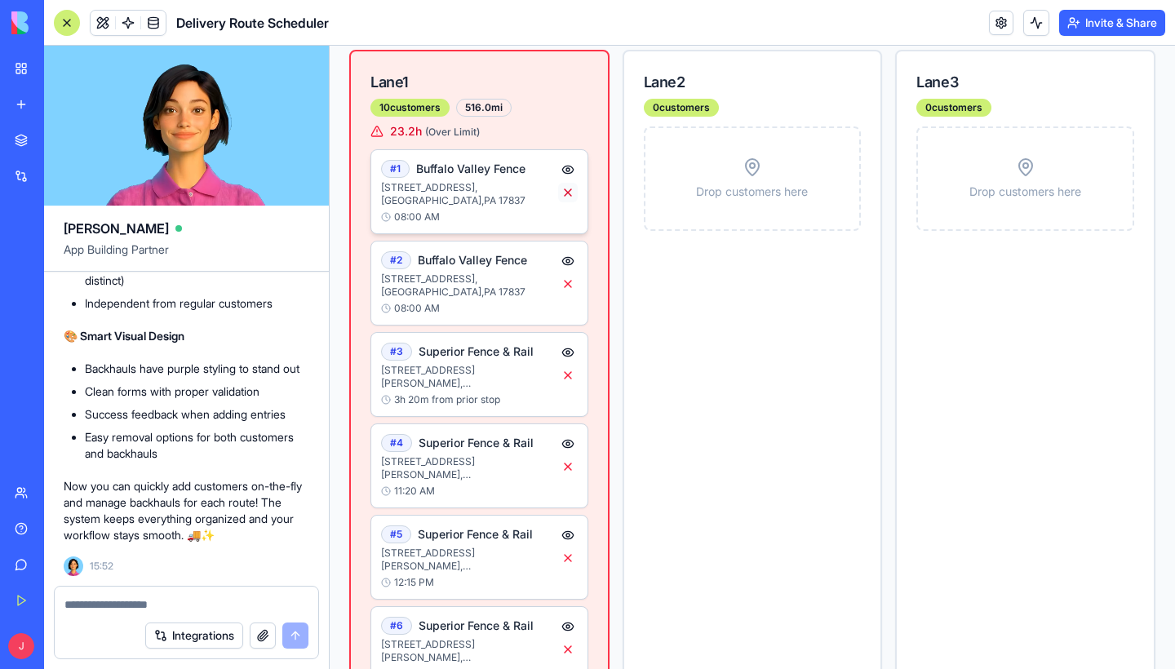
click at [564, 202] on button at bounding box center [568, 193] width 20 height 20
click at [567, 294] on button at bounding box center [568, 284] width 20 height 20
click at [571, 385] on button at bounding box center [568, 376] width 20 height 20
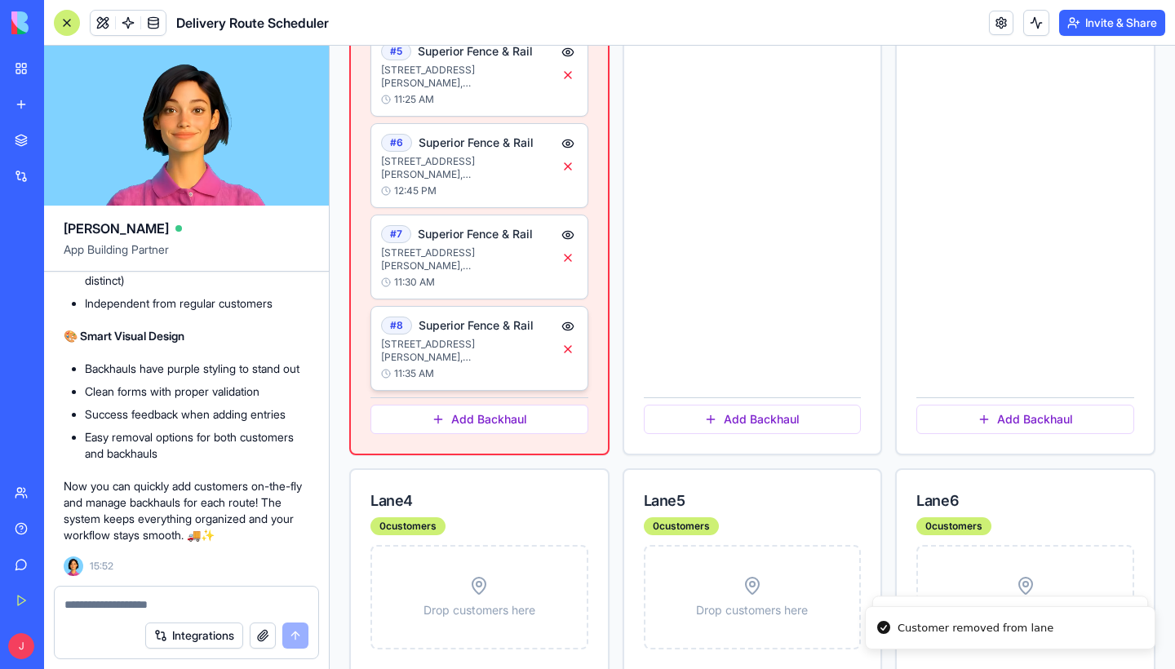
scroll to position [1456, 0]
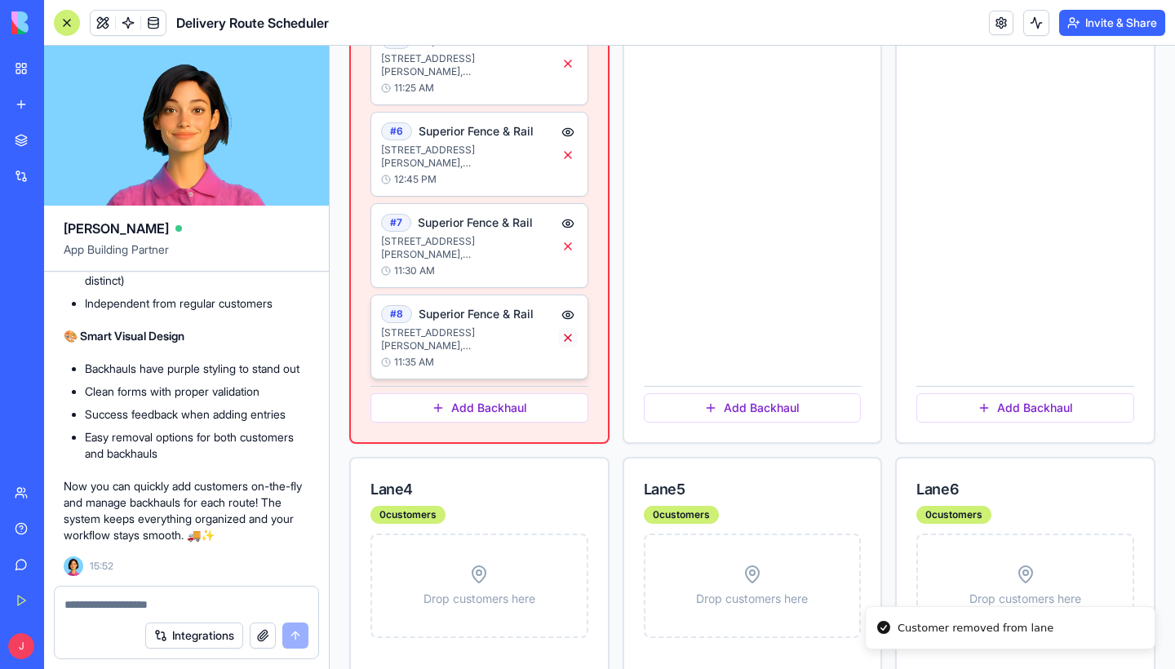
click at [571, 348] on button at bounding box center [568, 338] width 20 height 20
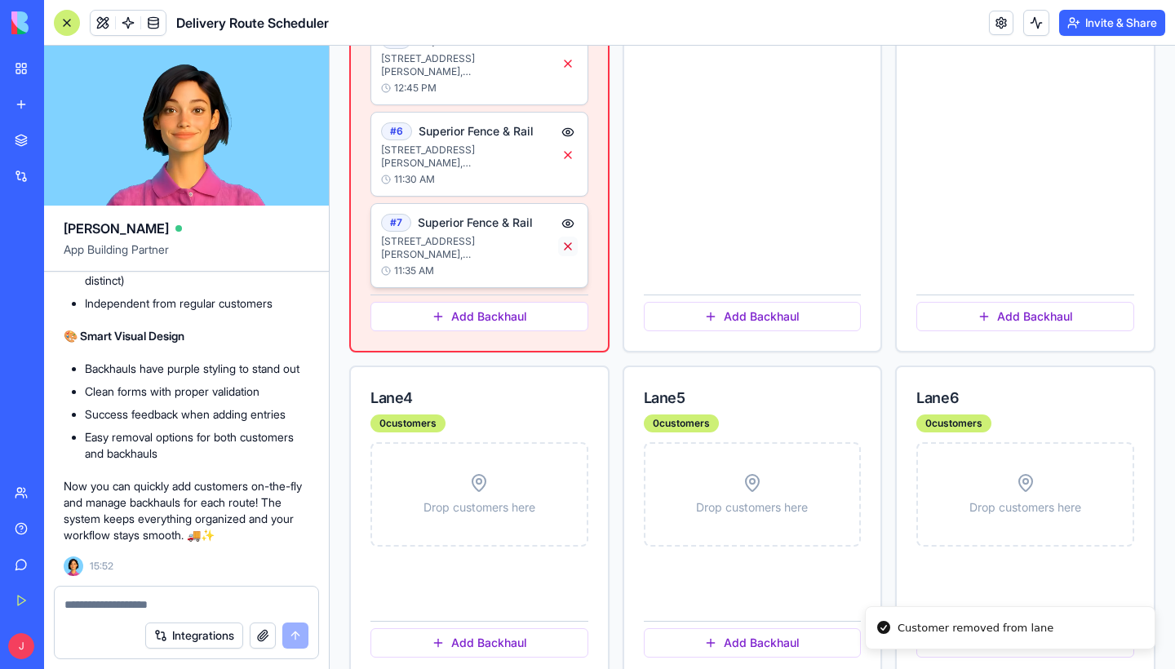
click at [569, 256] on button at bounding box center [568, 247] width 20 height 20
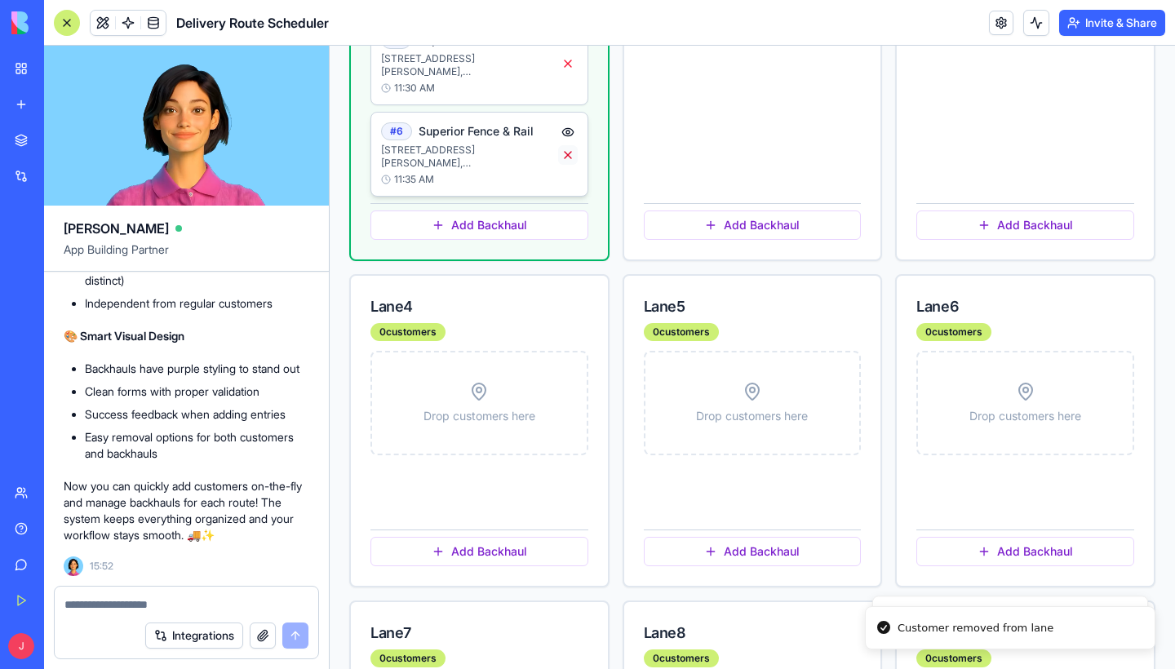
click at [568, 165] on button at bounding box center [568, 155] width 20 height 20
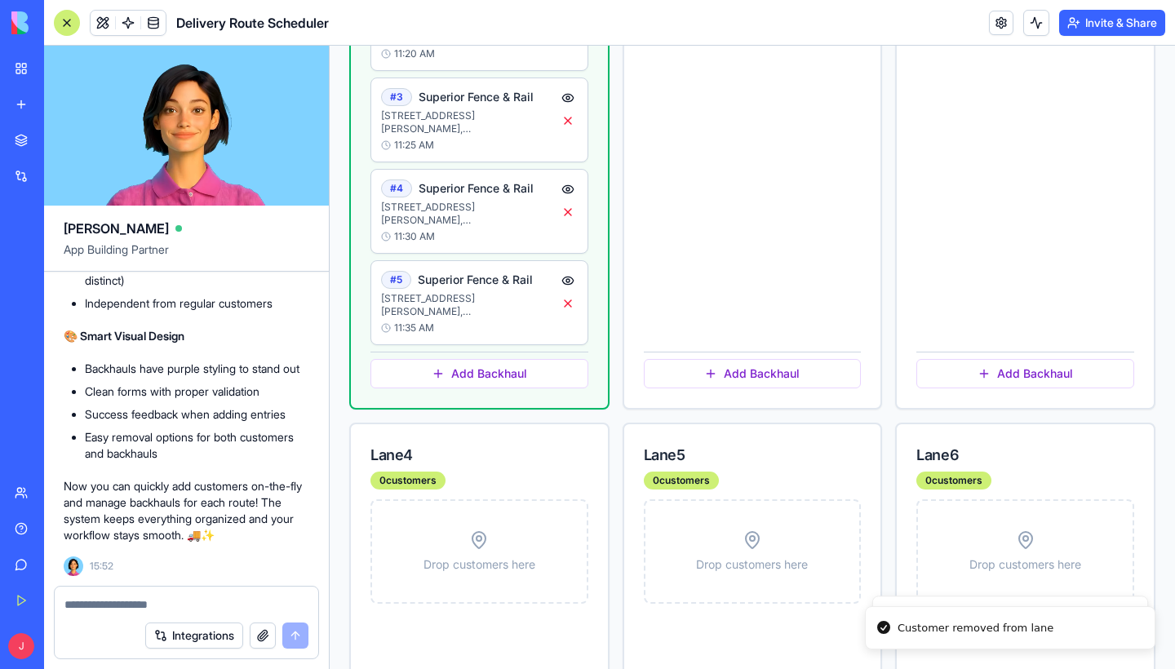
scroll to position [1191, 0]
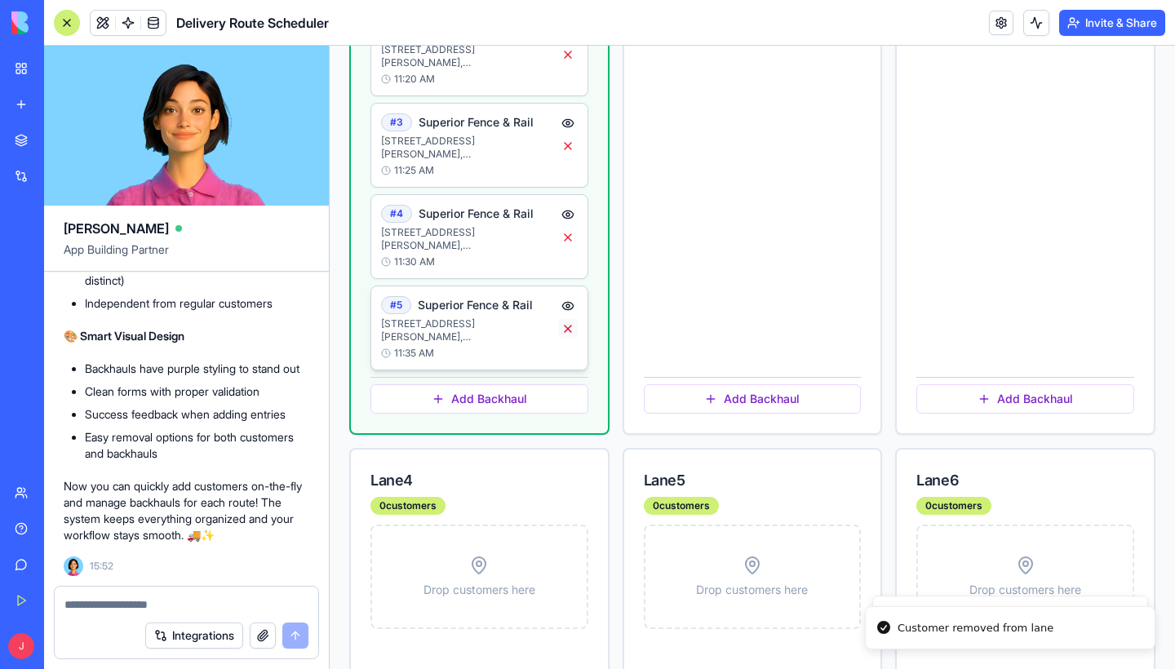
click at [570, 339] on button at bounding box center [568, 329] width 20 height 20
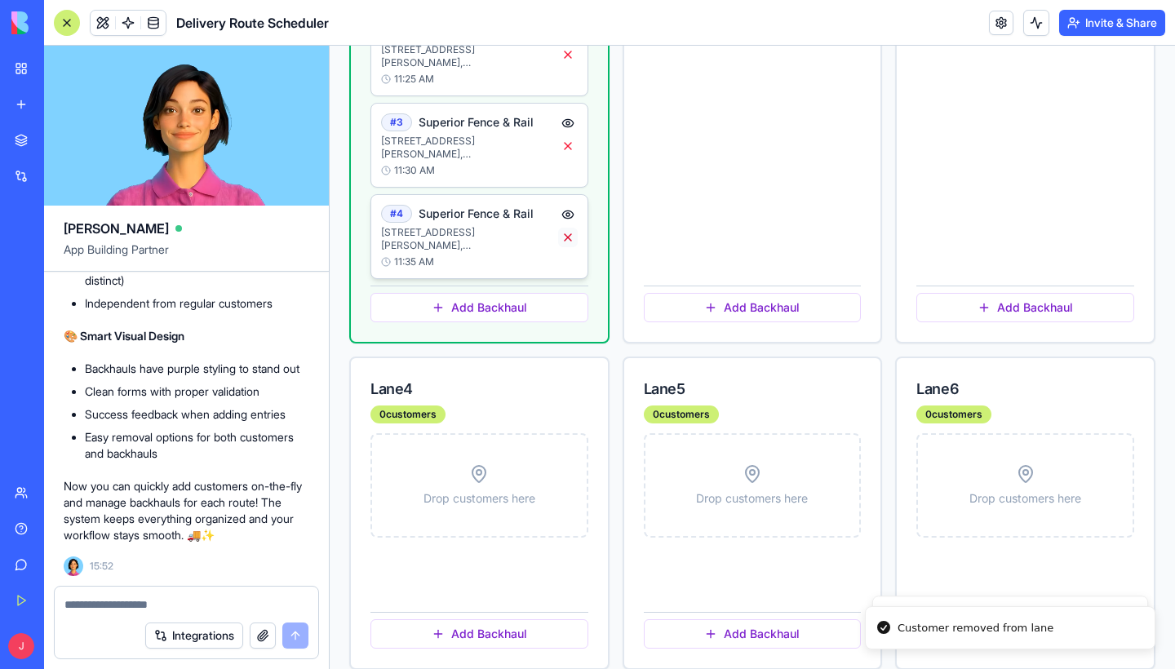
click at [568, 247] on button at bounding box center [568, 238] width 20 height 20
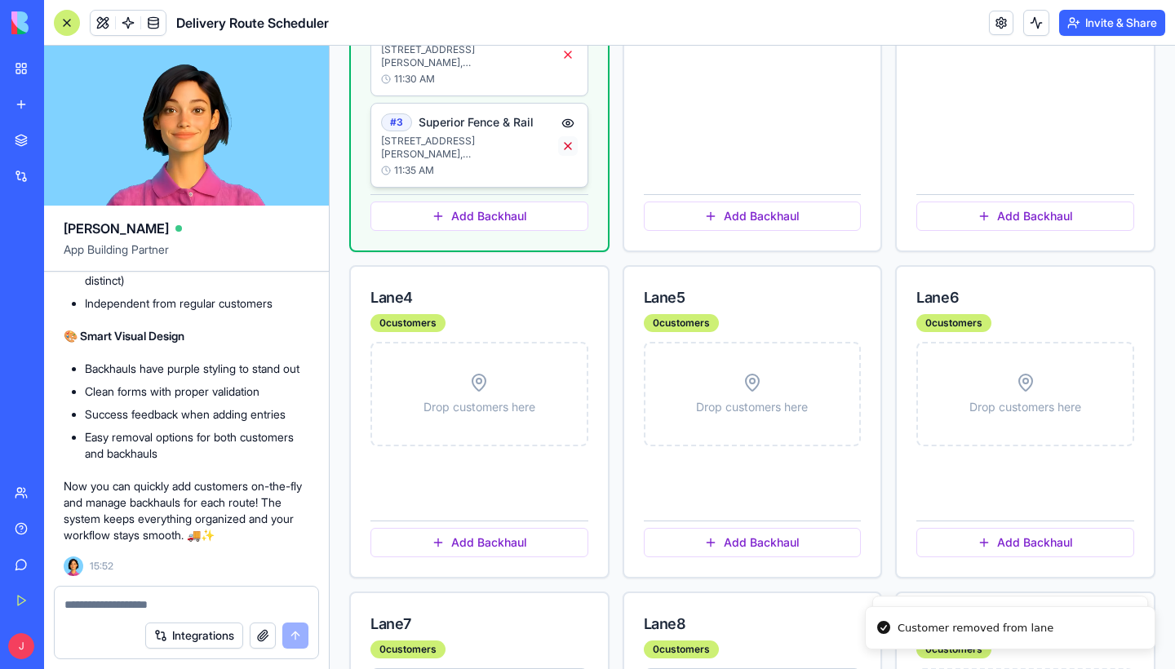
click at [569, 156] on button at bounding box center [568, 146] width 20 height 20
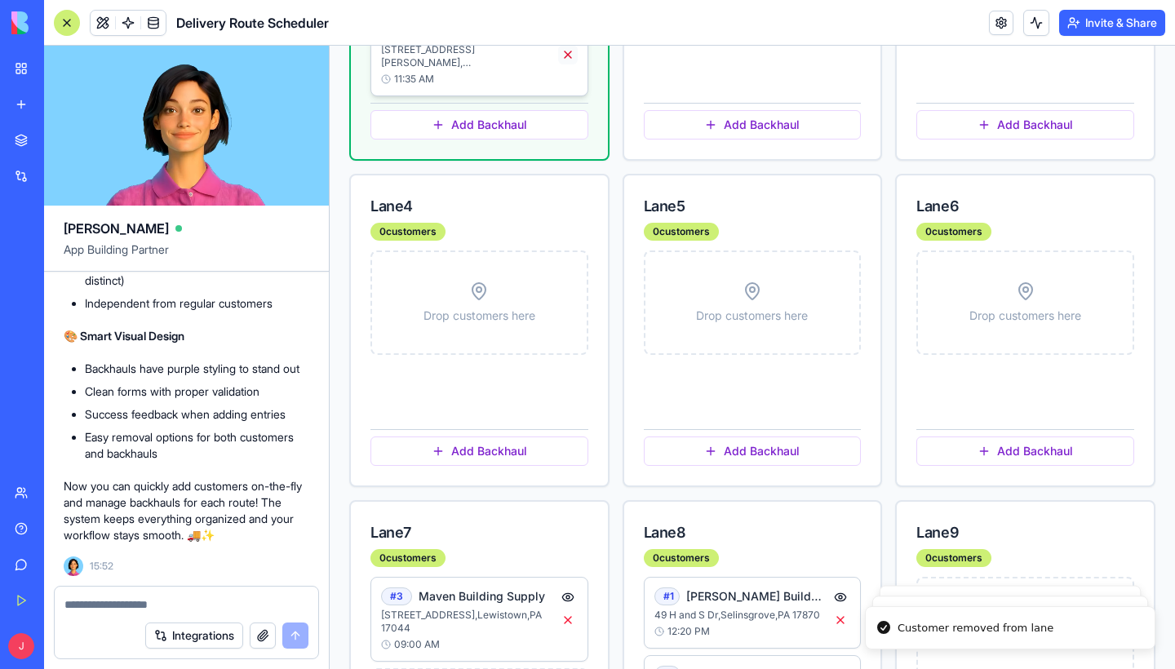
click at [567, 64] on button at bounding box center [568, 55] width 20 height 20
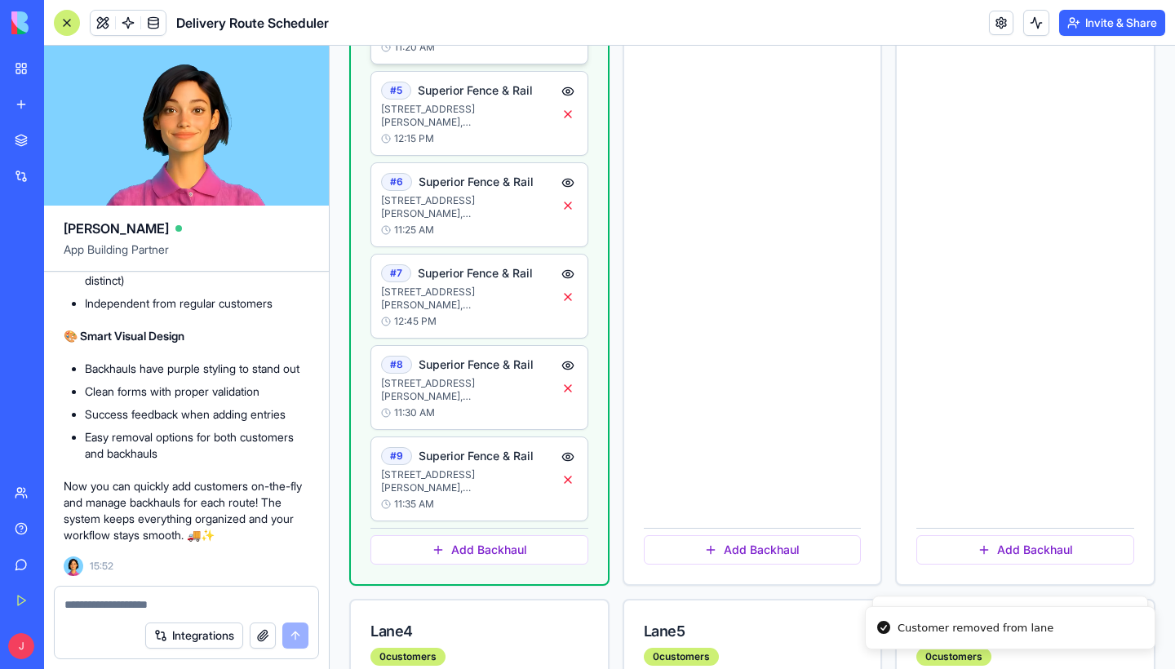
scroll to position [673, 0]
click at [569, 491] on button at bounding box center [568, 481] width 20 height 20
click at [568, 399] on button at bounding box center [568, 390] width 20 height 20
click at [567, 308] on button at bounding box center [568, 298] width 20 height 20
click at [570, 125] on button at bounding box center [568, 115] width 20 height 20
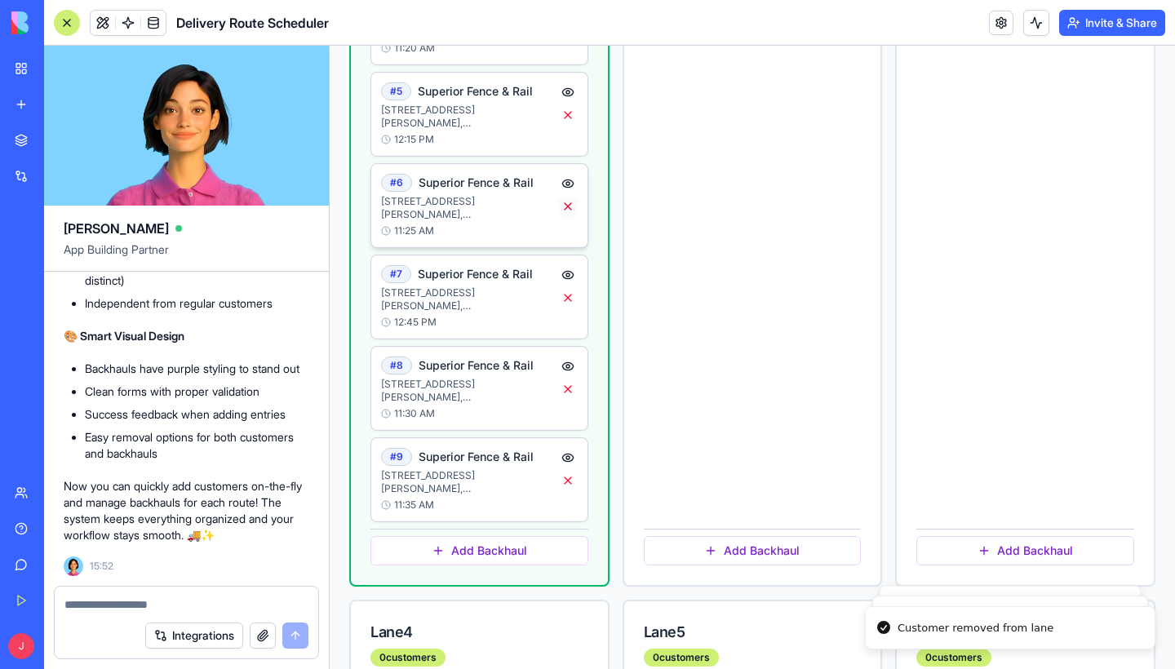
click at [569, 216] on button at bounding box center [568, 207] width 20 height 20
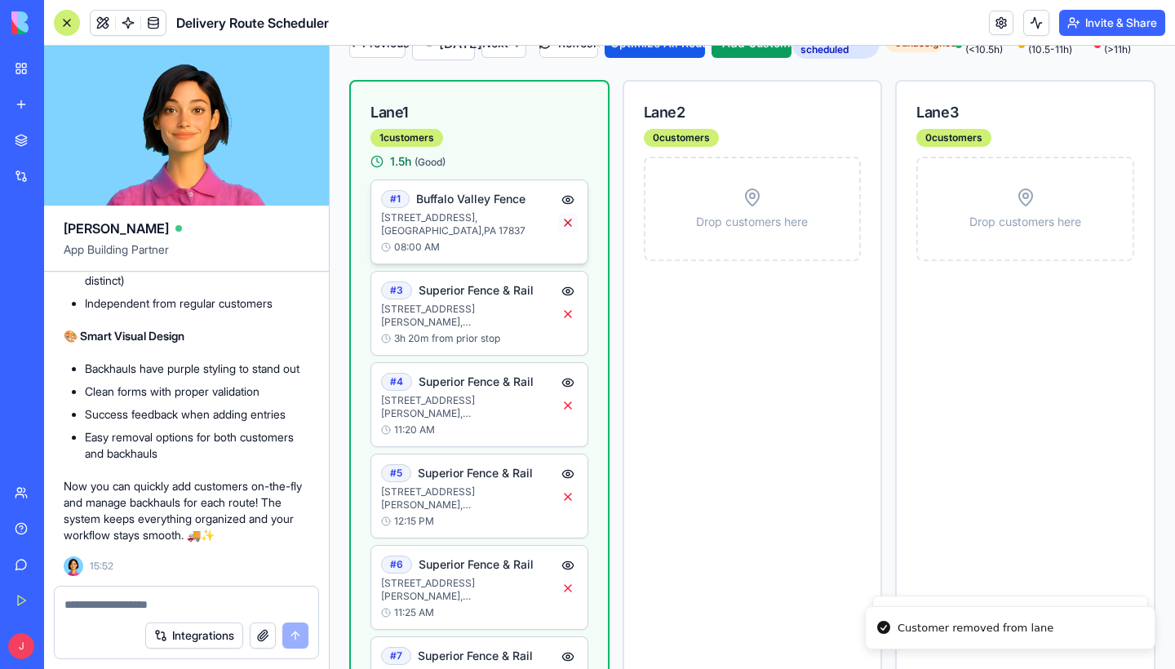
scroll to position [290, 0]
click at [569, 234] on button at bounding box center [568, 225] width 20 height 20
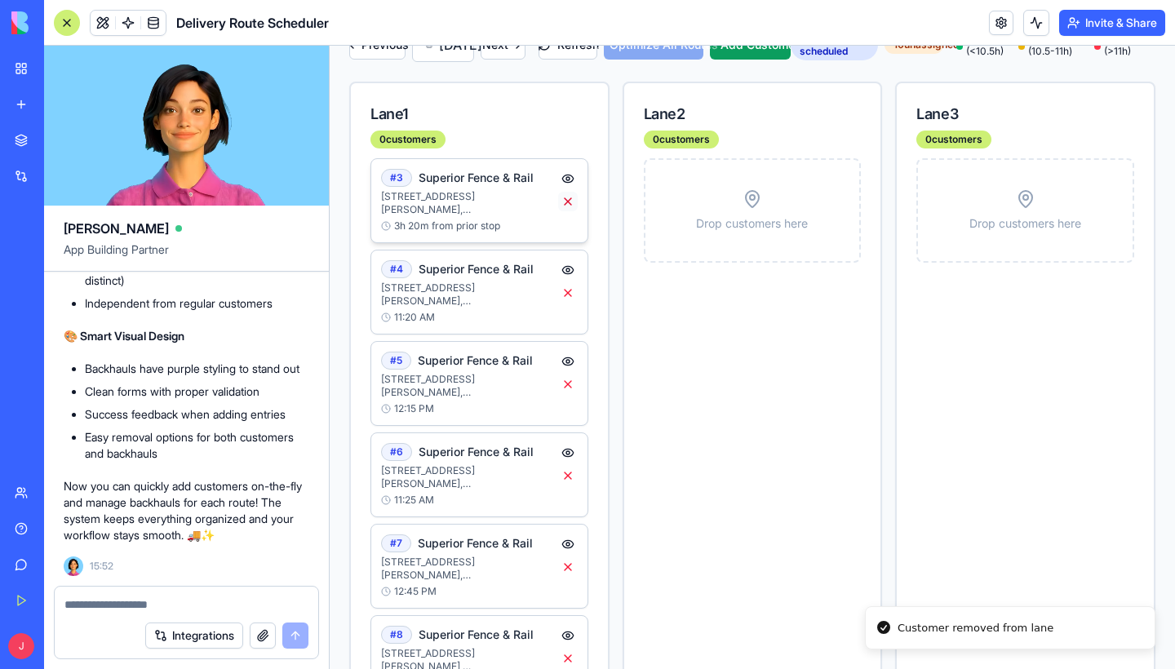
click at [570, 211] on button at bounding box center [568, 202] width 20 height 20
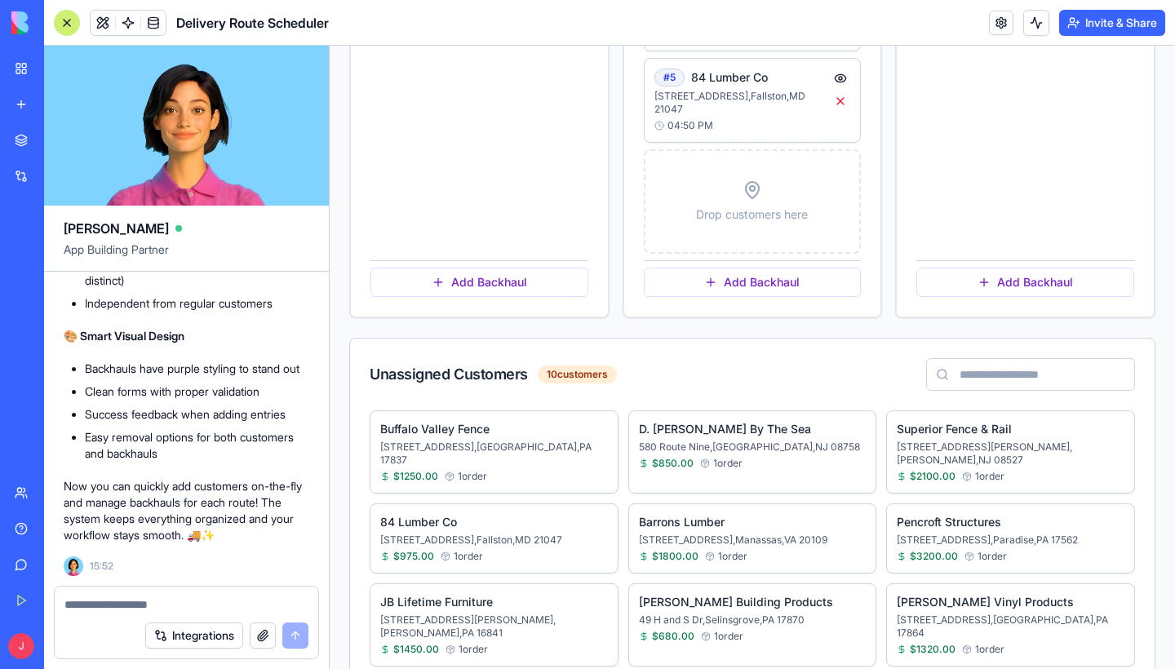
scroll to position [0, 0]
click at [117, 607] on textarea at bounding box center [186, 605] width 244 height 16
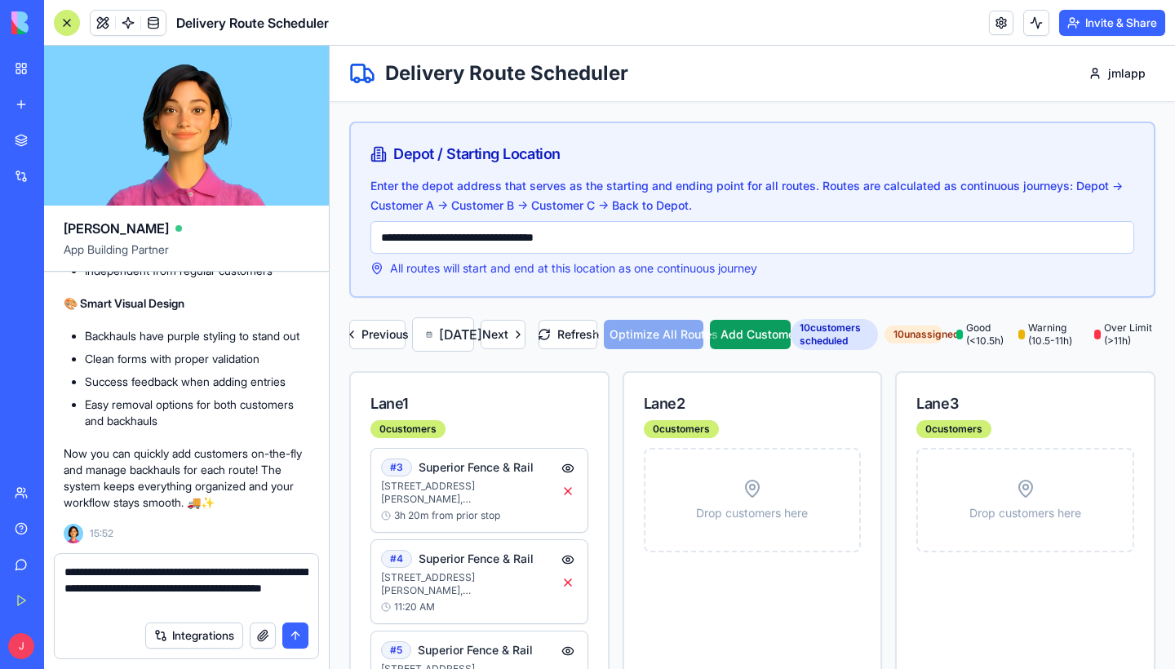
type textarea "**********"
click at [686, 349] on div "Refresh Optimize All Routes Add Customer" at bounding box center [665, 334] width 252 height 29
click at [187, 611] on textarea "**********" at bounding box center [186, 588] width 244 height 49
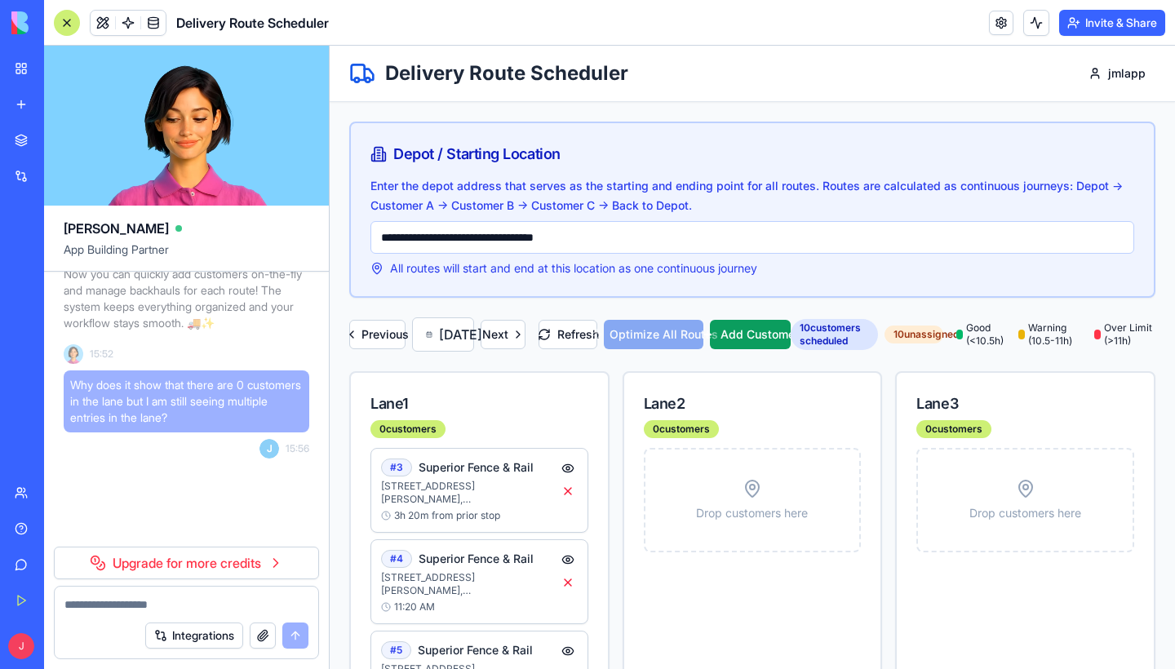
scroll to position [7746, 0]
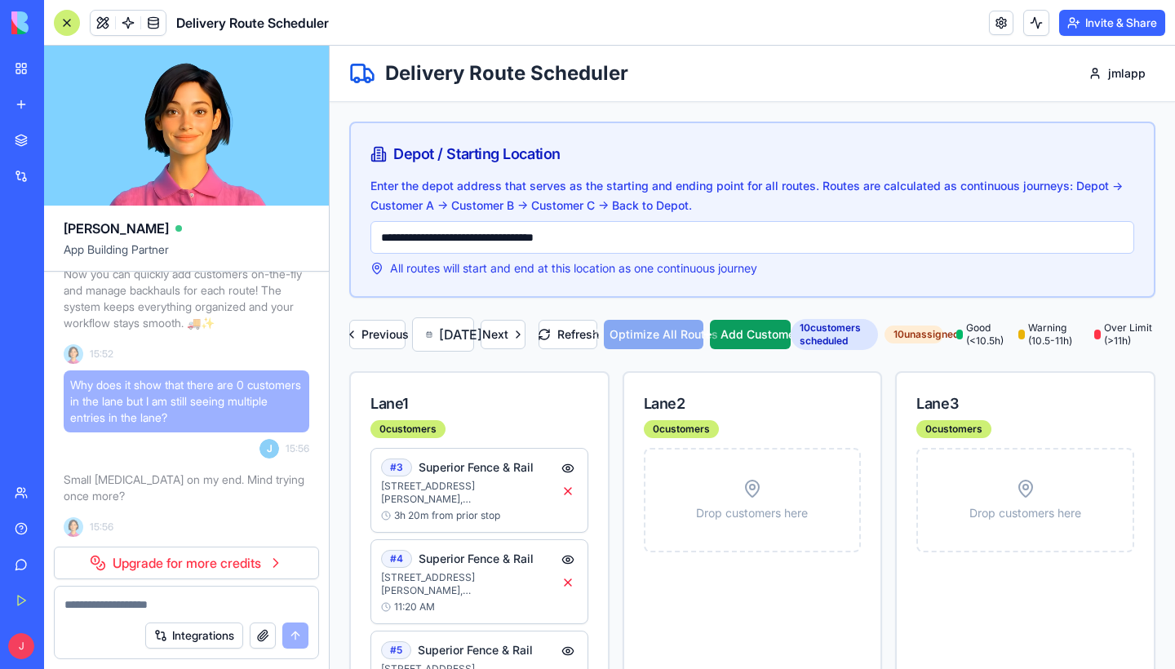
click at [239, 565] on link "Upgrade for more credits" at bounding box center [186, 563] width 265 height 33
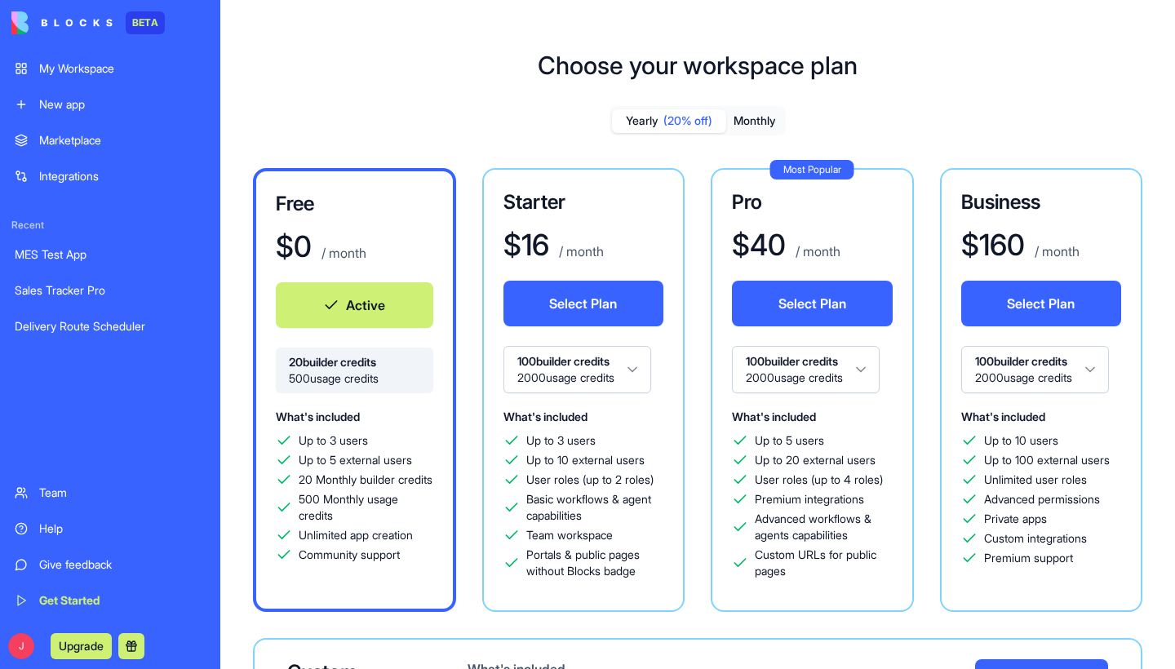
click at [375, 447] on div "Up to 3 users" at bounding box center [355, 441] width 158 height 16
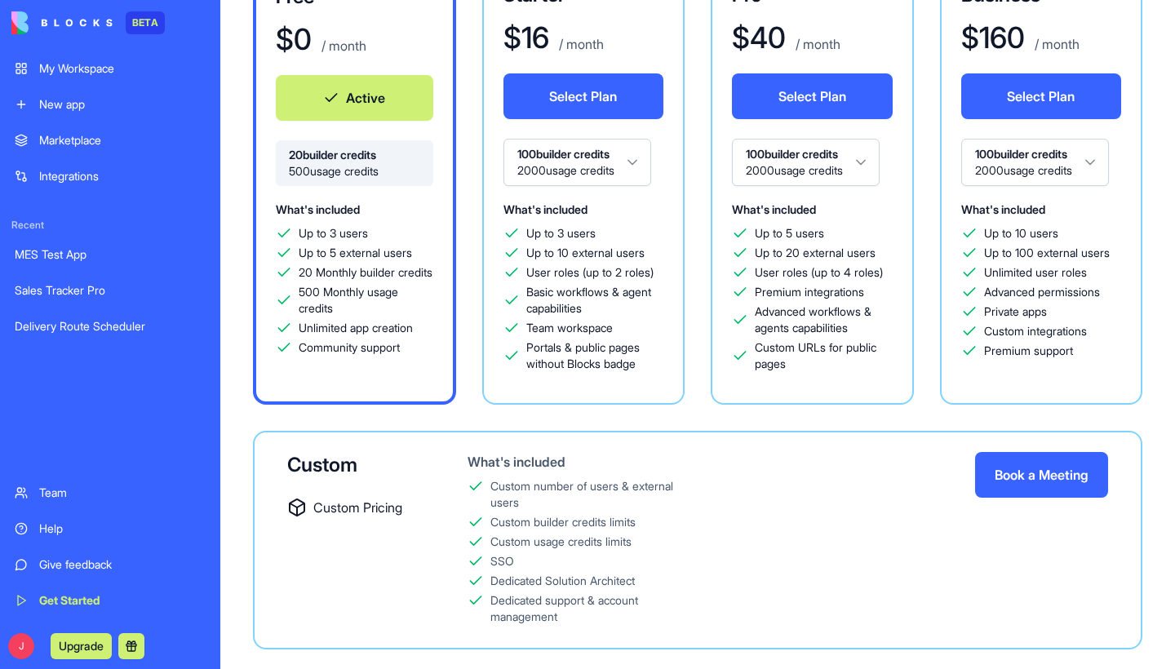
scroll to position [221, 0]
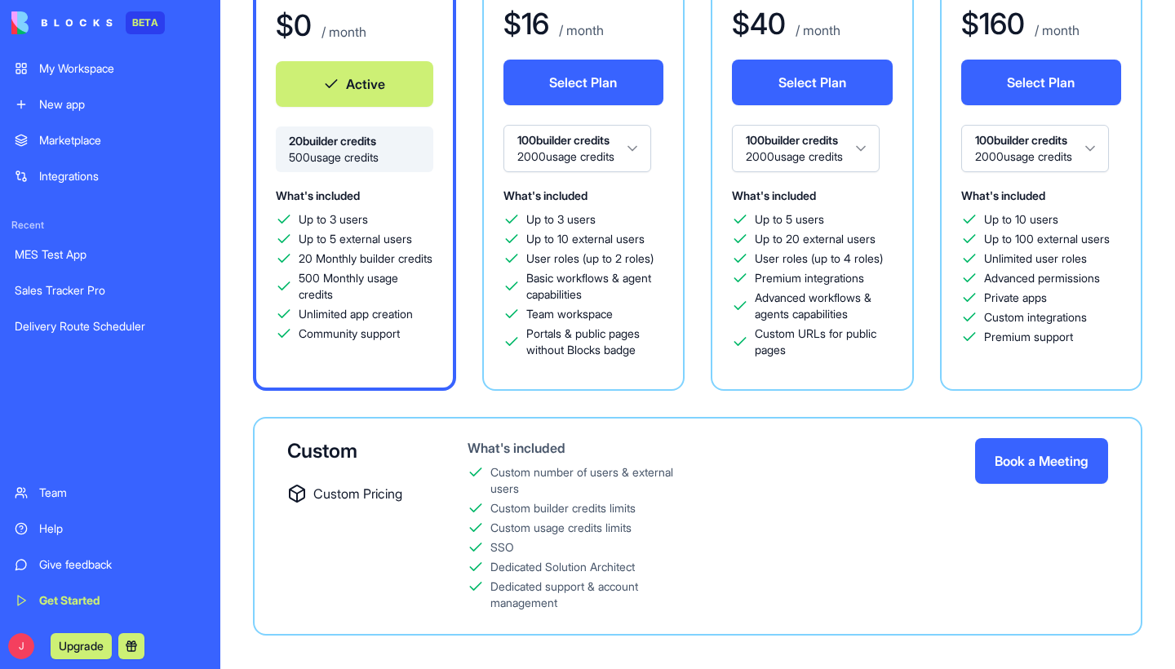
click at [358, 97] on button "Active" at bounding box center [355, 84] width 158 height 46
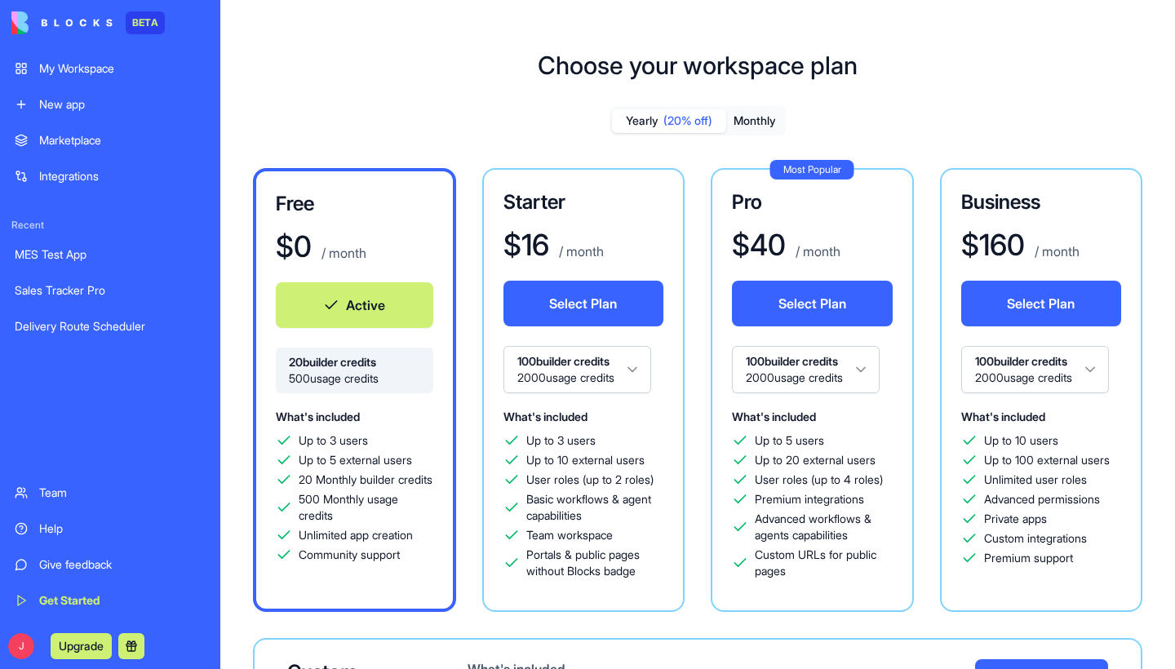
scroll to position [0, 0]
click at [305, 125] on div "Yearly (20% off) Monthly Free $ 0 / month Active 20 builder credits 500 usage c…" at bounding box center [698, 494] width 903 height 777
click at [89, 257] on div "MES Test App" at bounding box center [110, 255] width 191 height 16
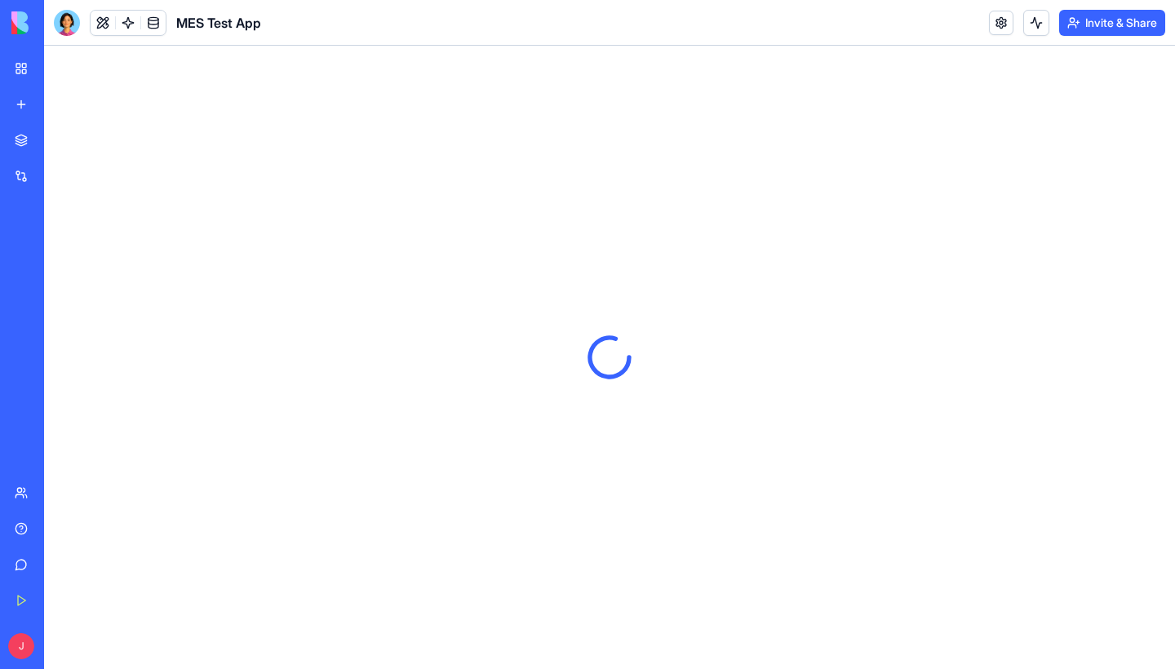
click at [60, 331] on div "Delivery Route Scheduler" at bounding box center [38, 326] width 46 height 16
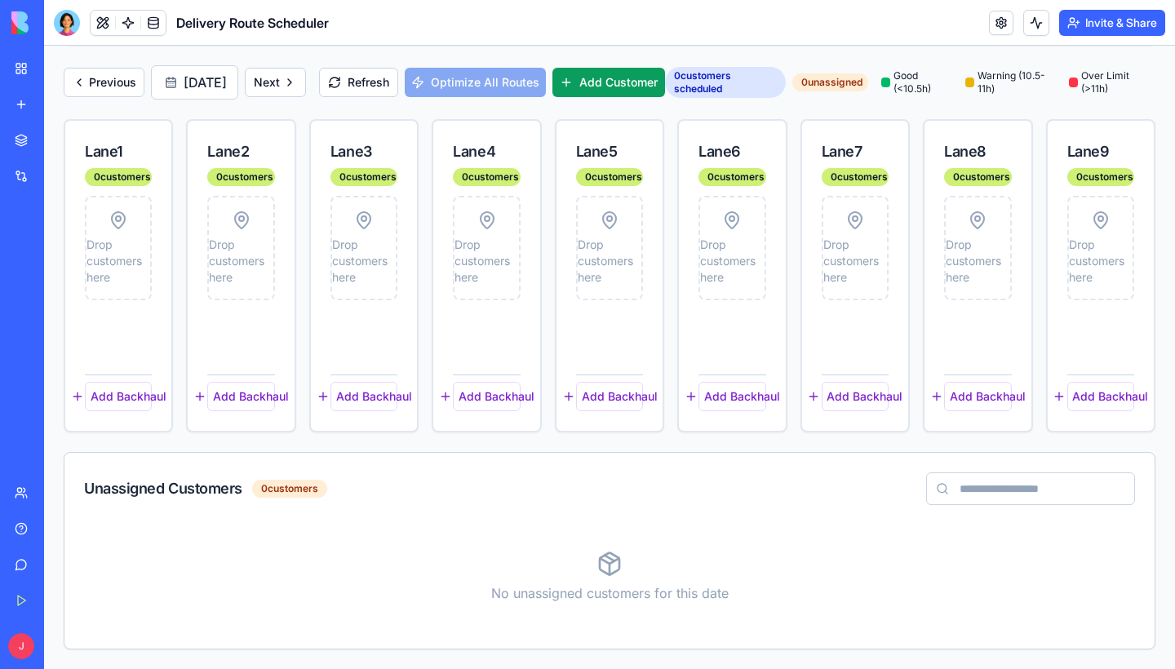
scroll to position [272, 0]
click at [122, 78] on button "Previous" at bounding box center [104, 82] width 81 height 29
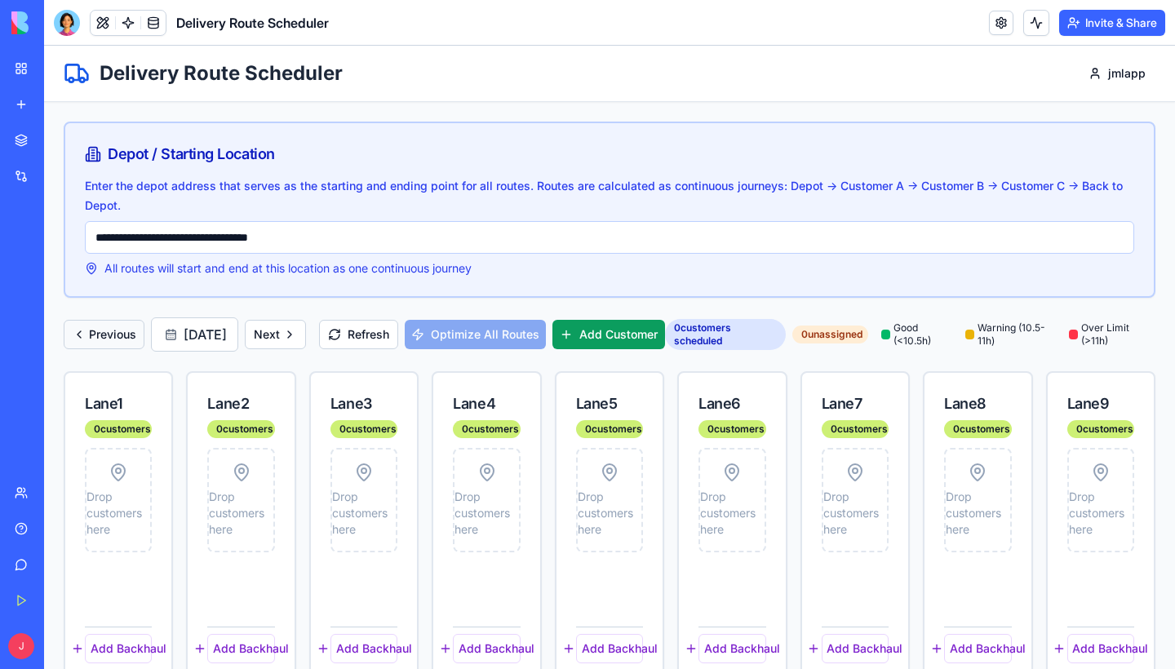
click at [119, 348] on button "Previous" at bounding box center [104, 334] width 81 height 29
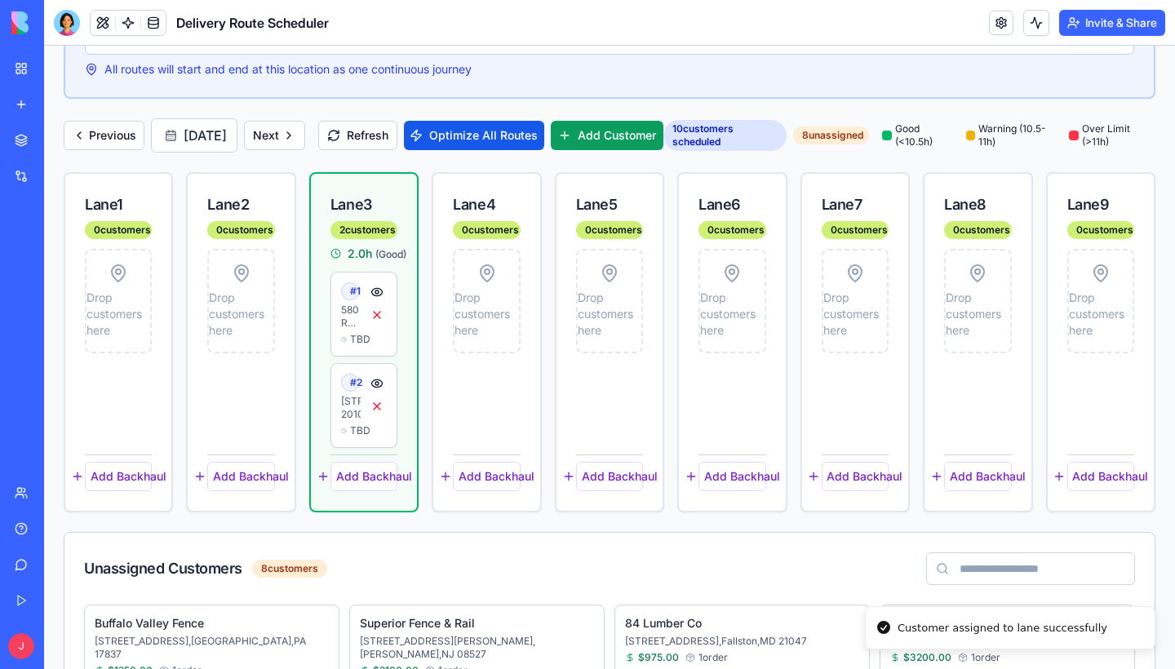
scroll to position [196, 0]
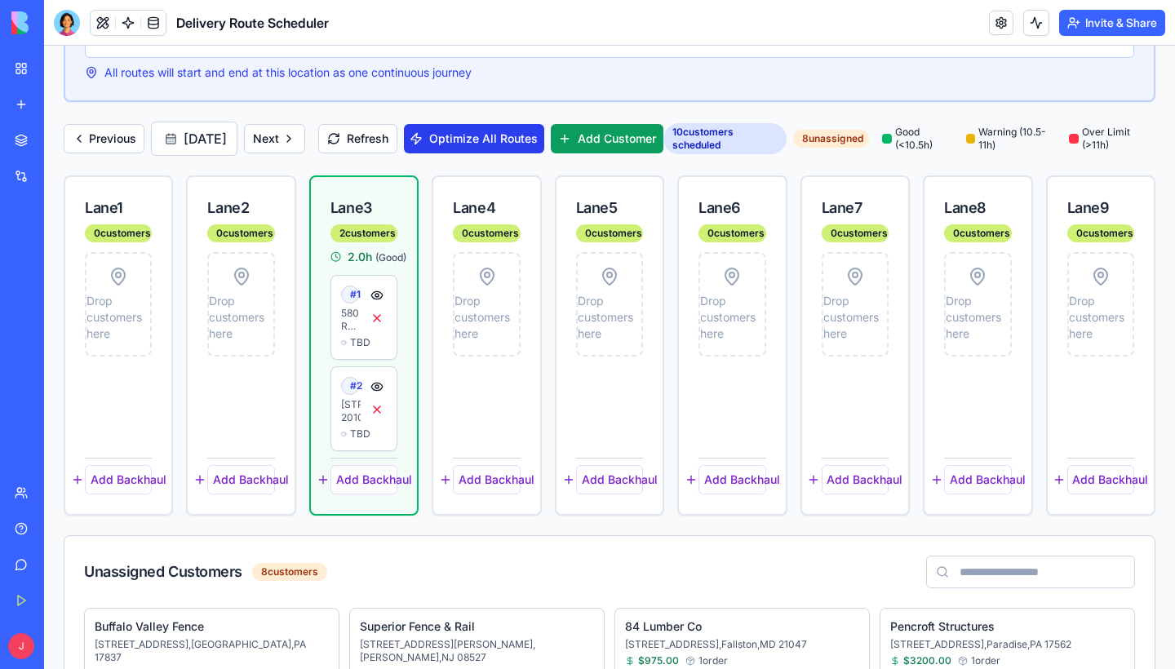
click at [545, 142] on button "Optimize All Routes" at bounding box center [474, 138] width 141 height 29
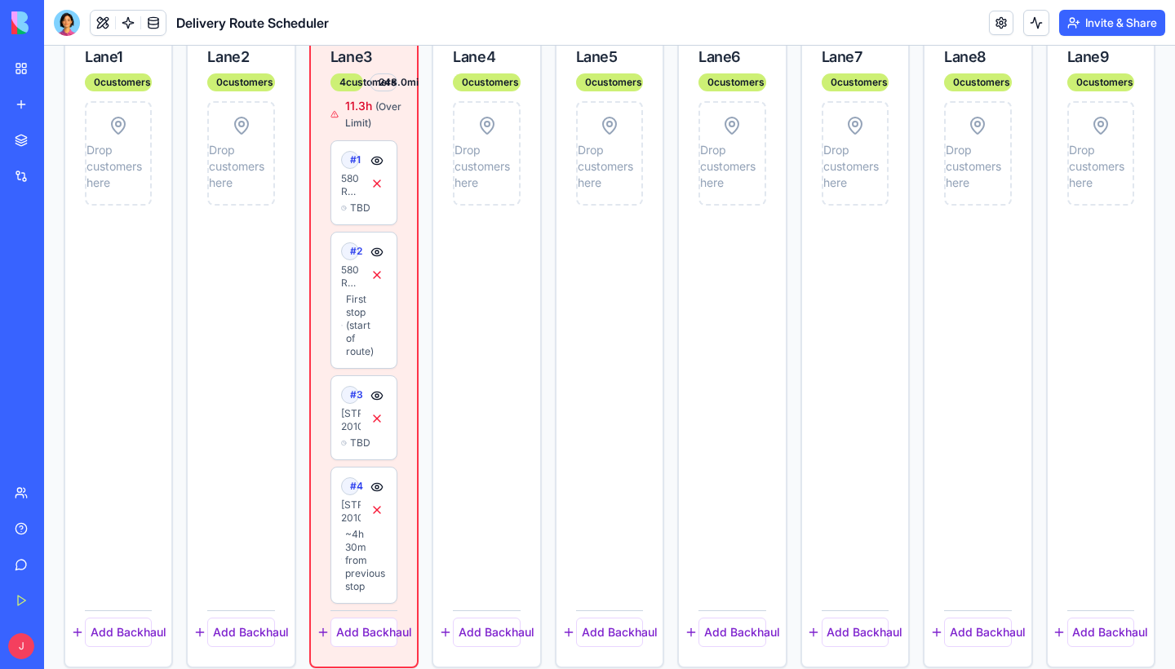
scroll to position [346, 0]
click at [352, 324] on div "# 2 D. [PERSON_NAME] By The Sea [STREET_ADDRESS] First stop (start of route)" at bounding box center [351, 301] width 20 height 116
click at [376, 263] on button at bounding box center [377, 253] width 20 height 20
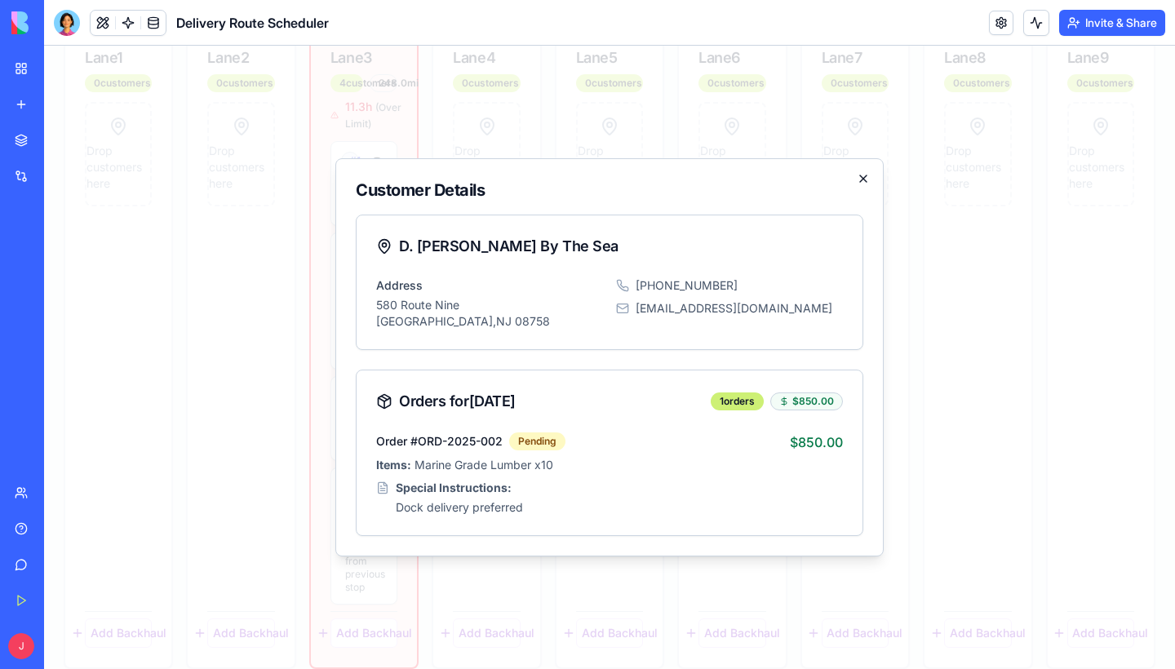
click at [860, 184] on icon "button" at bounding box center [863, 178] width 13 height 13
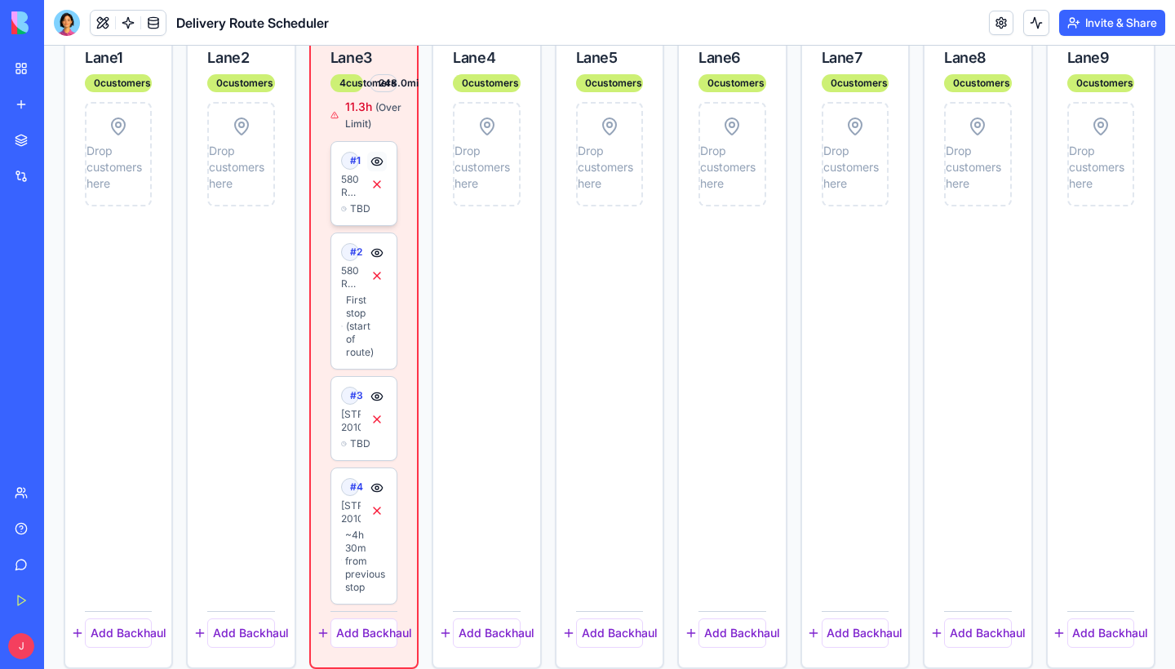
click at [375, 171] on button at bounding box center [377, 162] width 20 height 20
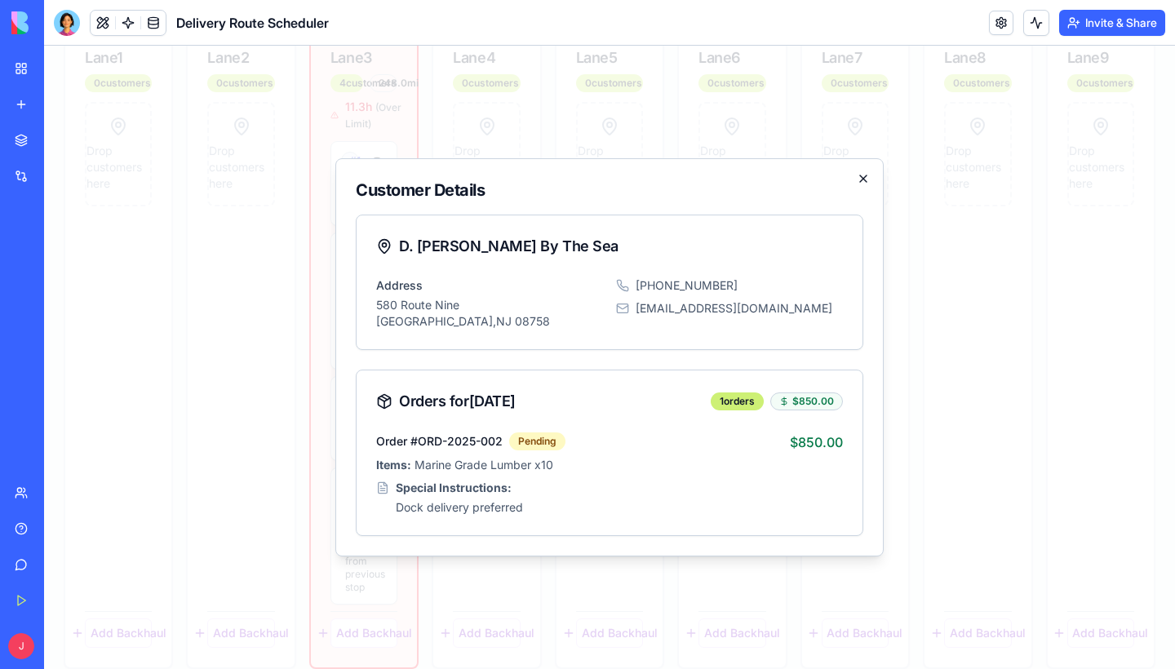
click at [866, 180] on icon "button" at bounding box center [863, 178] width 13 height 13
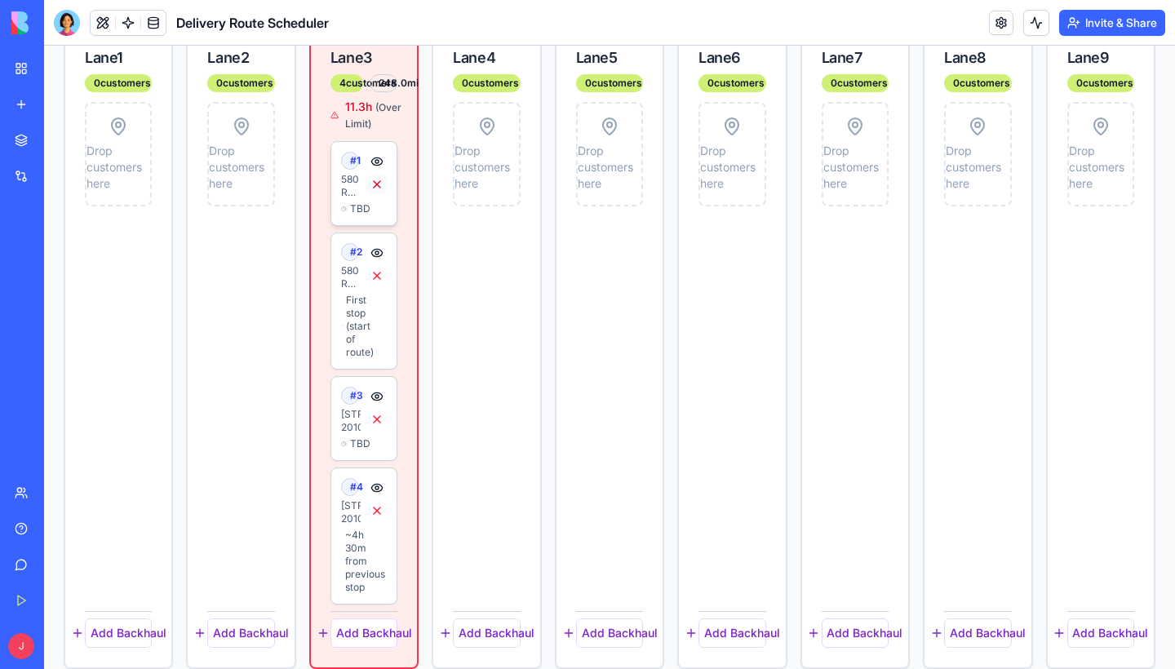
click at [375, 194] on button at bounding box center [377, 185] width 20 height 20
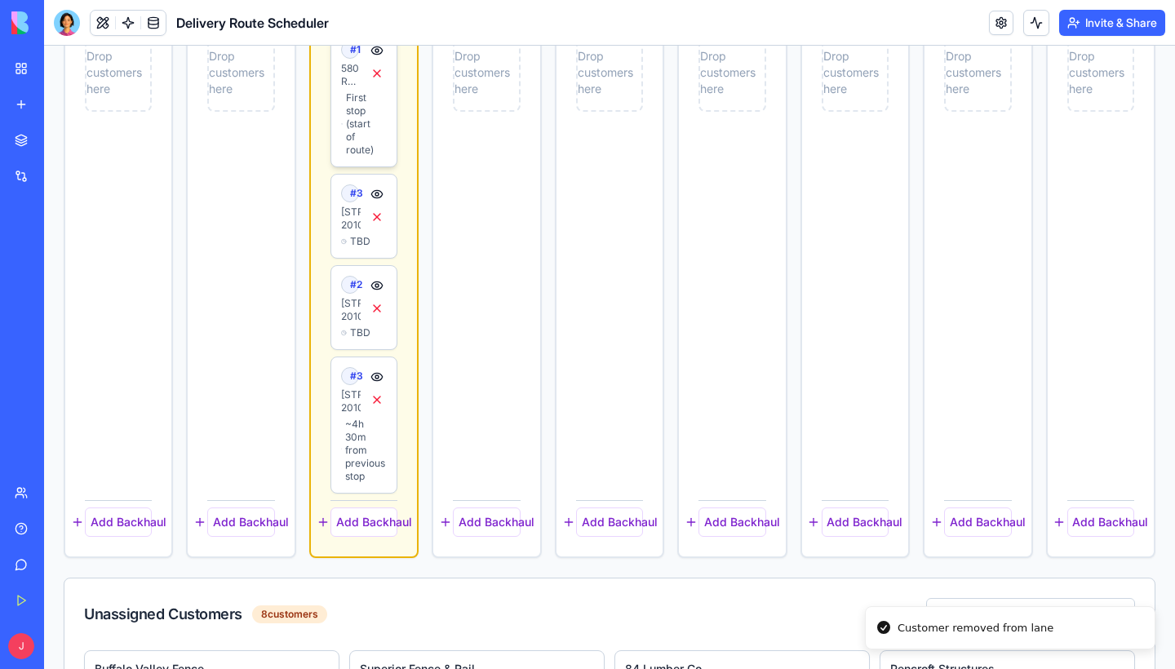
scroll to position [445, 0]
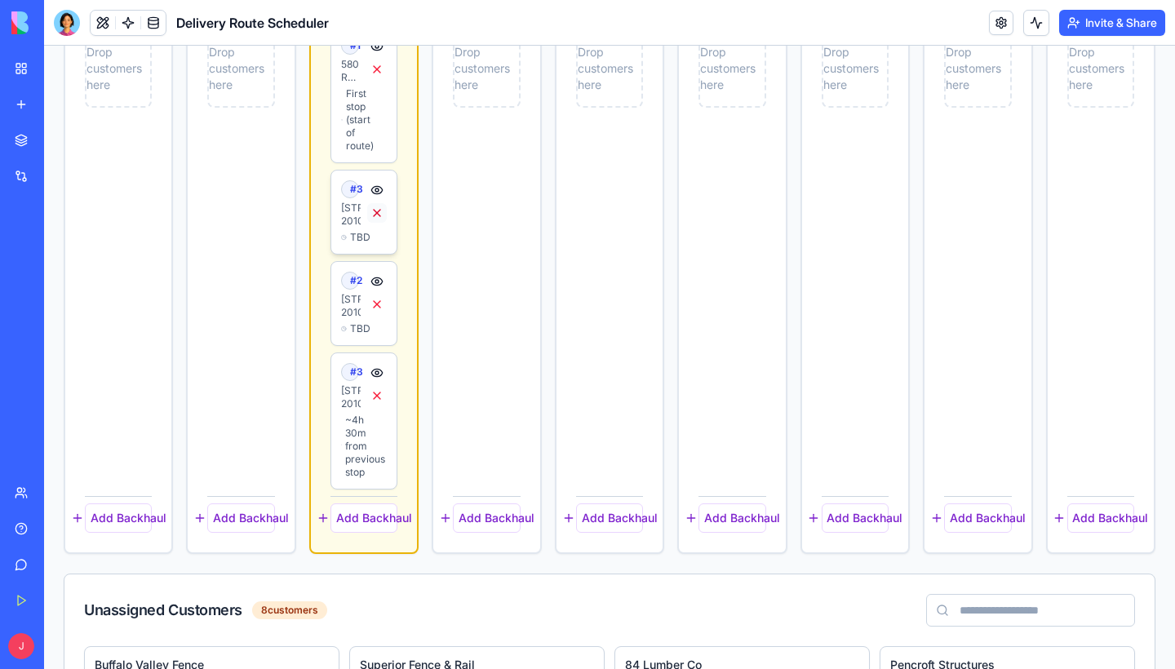
click at [377, 223] on button at bounding box center [377, 213] width 20 height 20
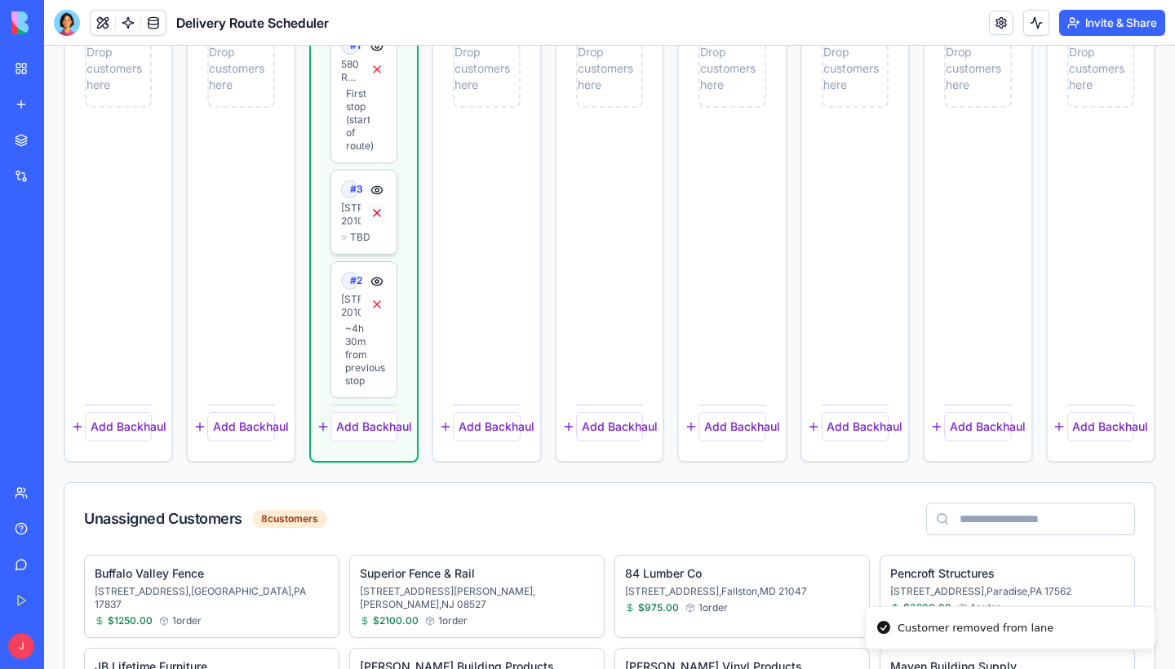
click at [377, 223] on button at bounding box center [377, 213] width 20 height 20
click at [375, 314] on button at bounding box center [377, 305] width 20 height 20
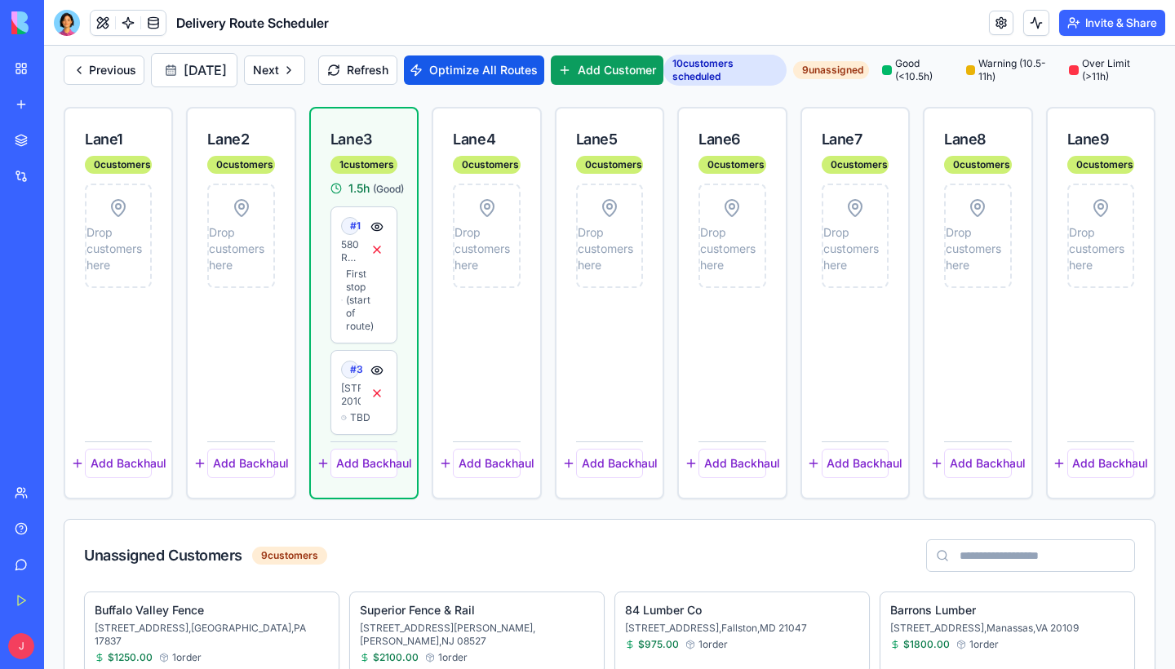
scroll to position [260, 0]
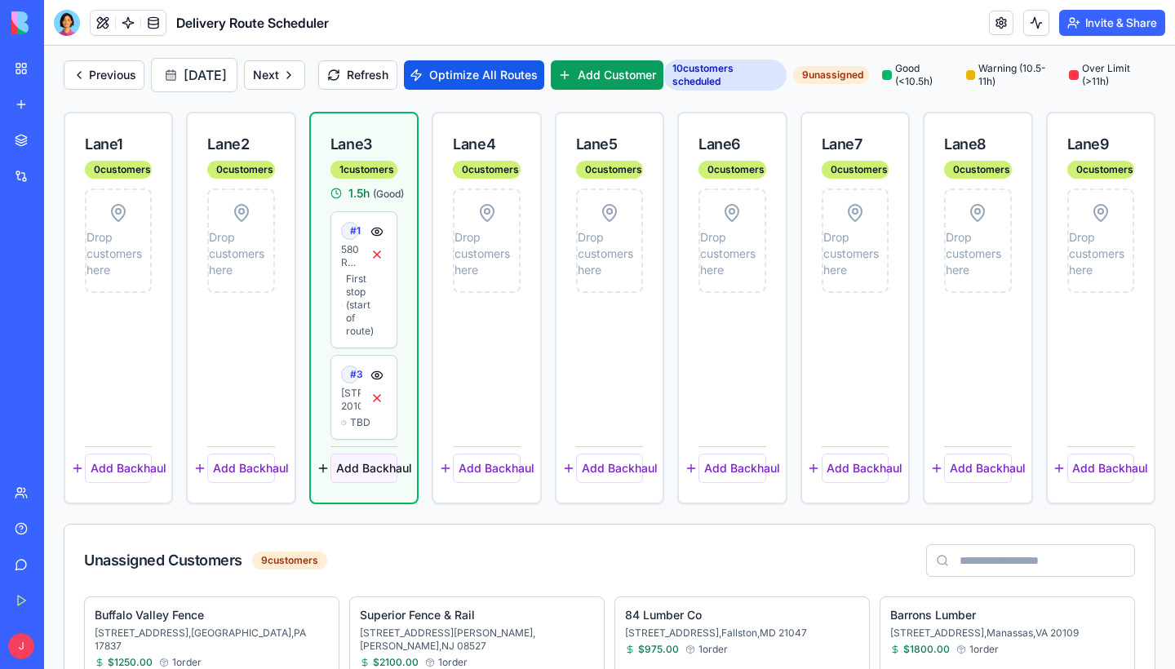
click at [368, 483] on button "Add Backhaul" at bounding box center [364, 468] width 67 height 29
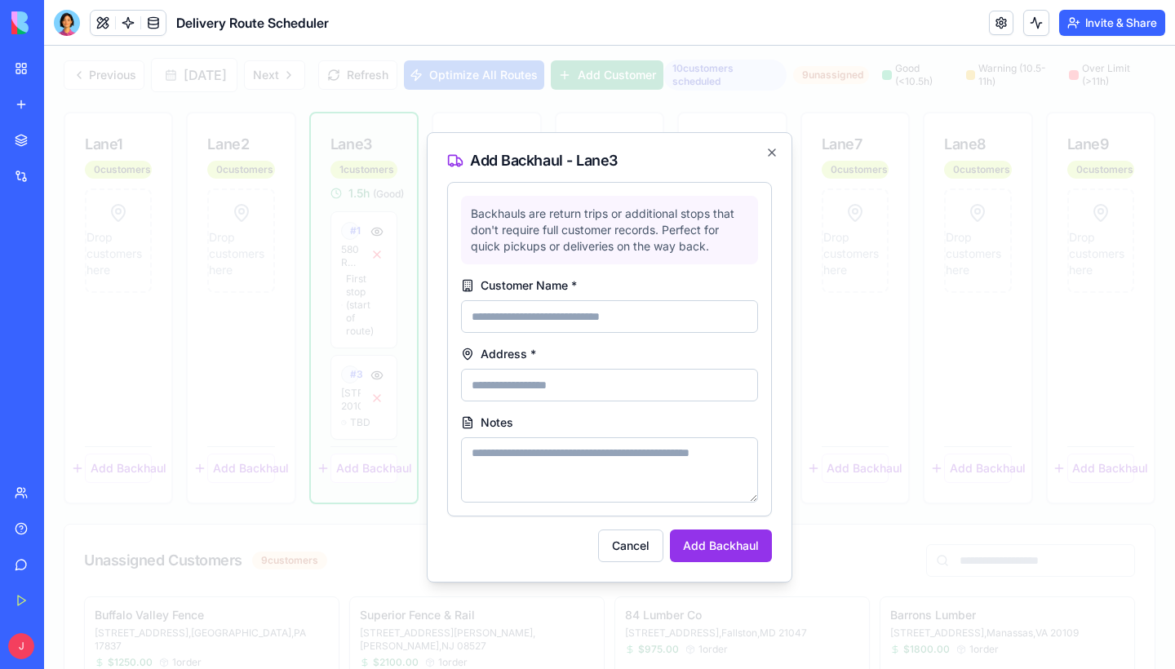
click at [606, 452] on textarea "Notes" at bounding box center [609, 470] width 297 height 65
click at [602, 308] on input "Customer Name *" at bounding box center [609, 316] width 297 height 33
type input "*****"
type input "*"
type input "**********"
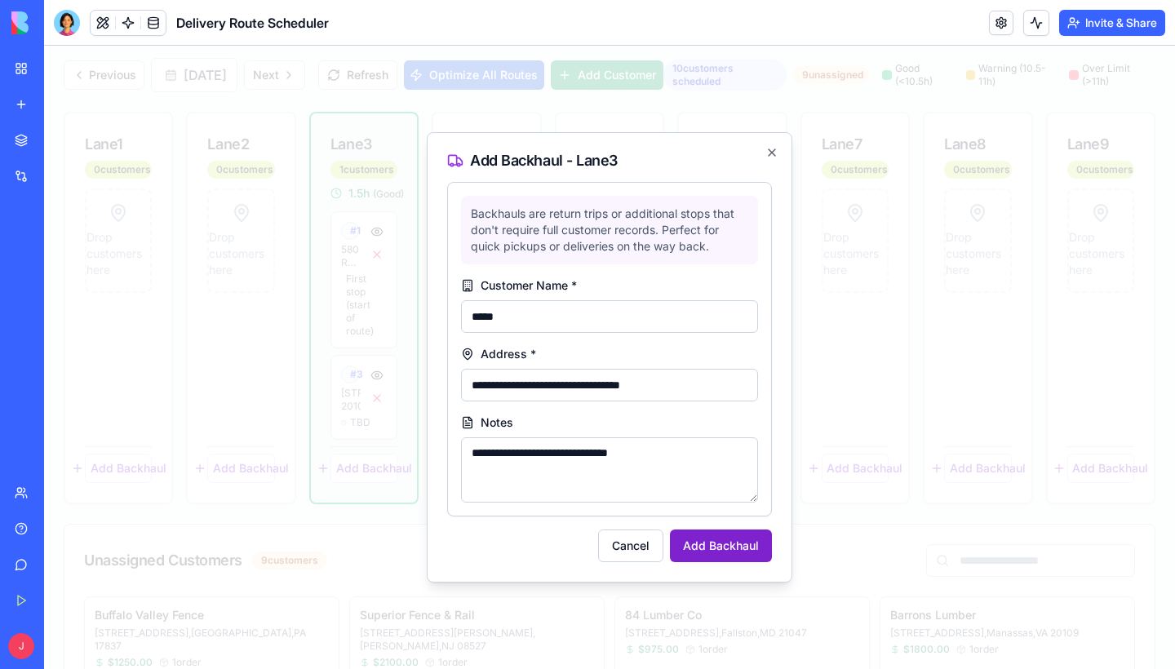
type textarea "**********"
click at [721, 550] on button "Add Backhaul" at bounding box center [721, 546] width 102 height 33
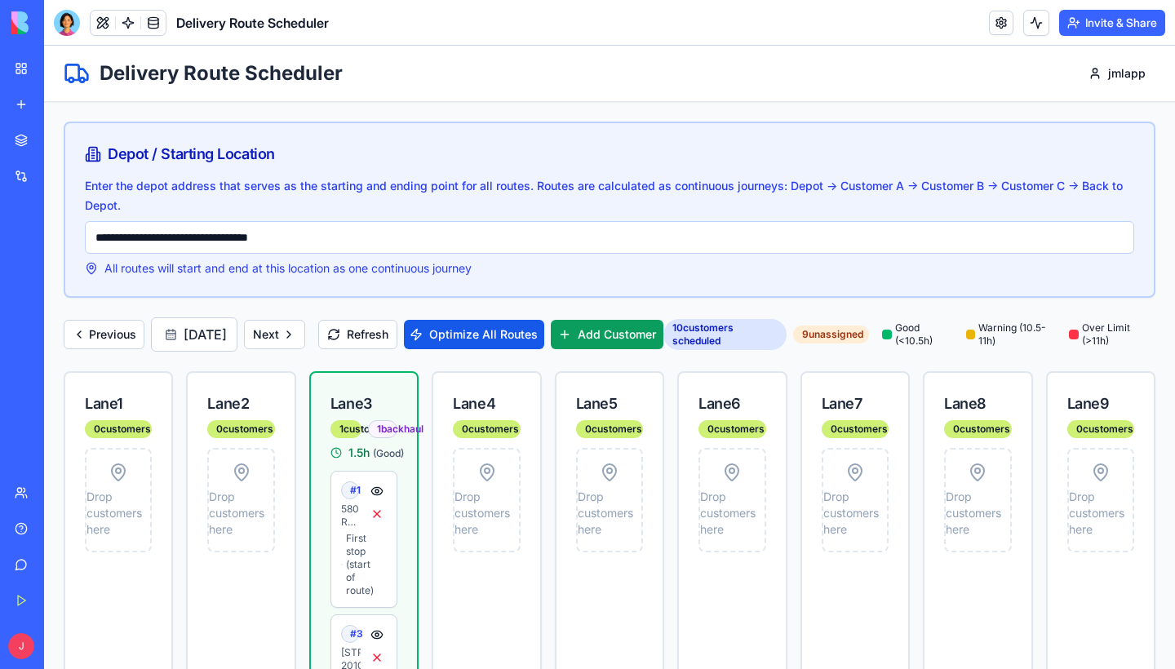
scroll to position [0, 0]
click at [664, 337] on button "Add Customer" at bounding box center [607, 334] width 113 height 29
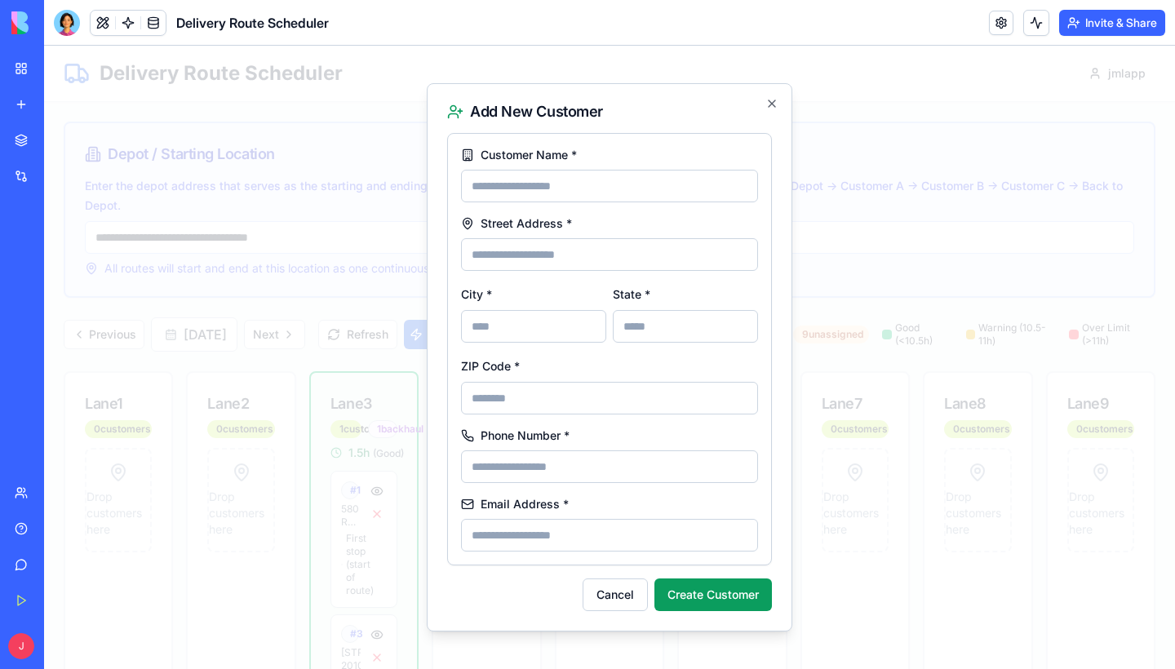
click at [620, 186] on input "Customer Name *" at bounding box center [609, 186] width 297 height 33
type input "*"
type input "********"
type input "**********"
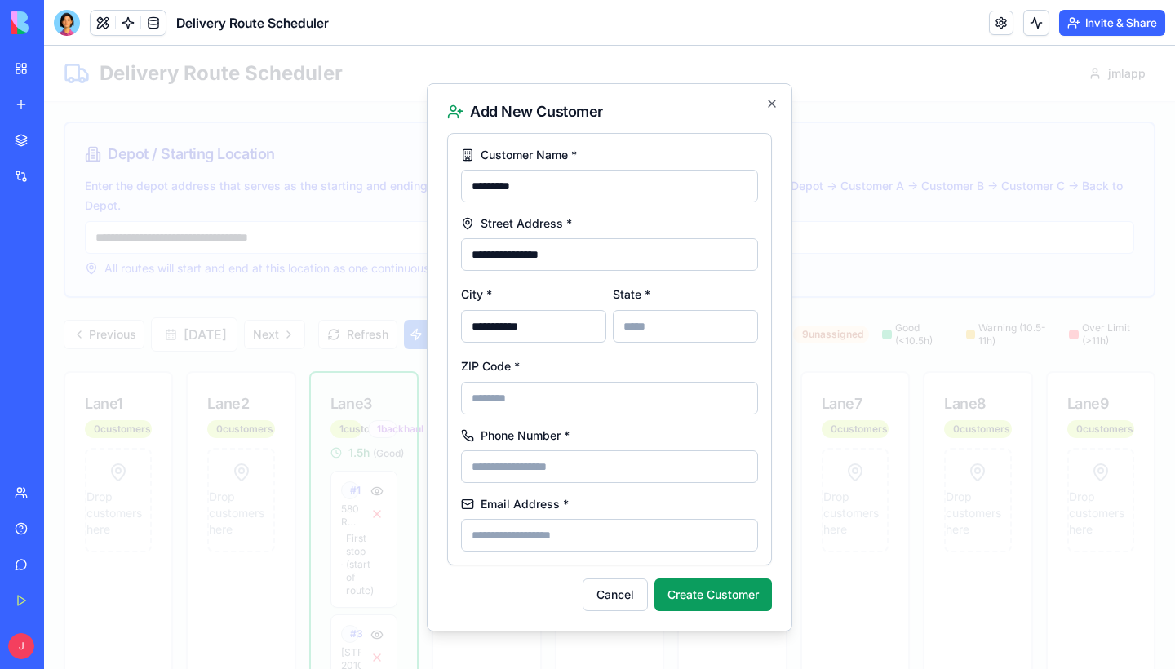
type input "**********"
type input "**"
type input "*****"
click at [694, 600] on button "Create Customer" at bounding box center [714, 595] width 118 height 33
type input "**********"
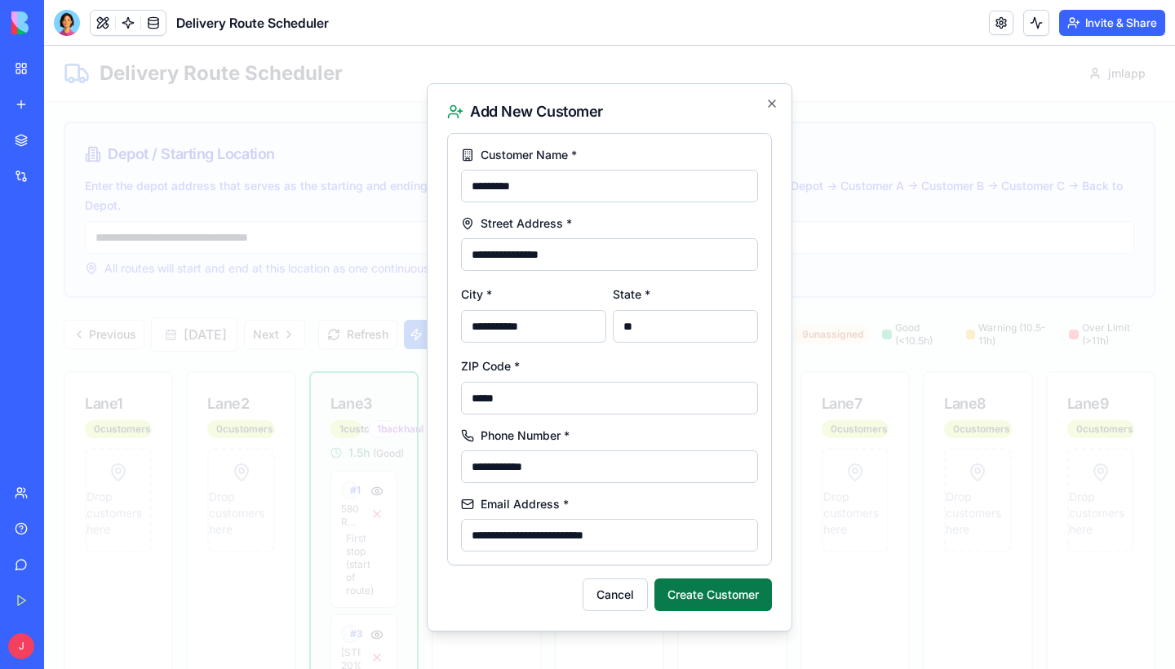
type input "**********"
click at [699, 605] on button "Create Customer" at bounding box center [714, 595] width 118 height 33
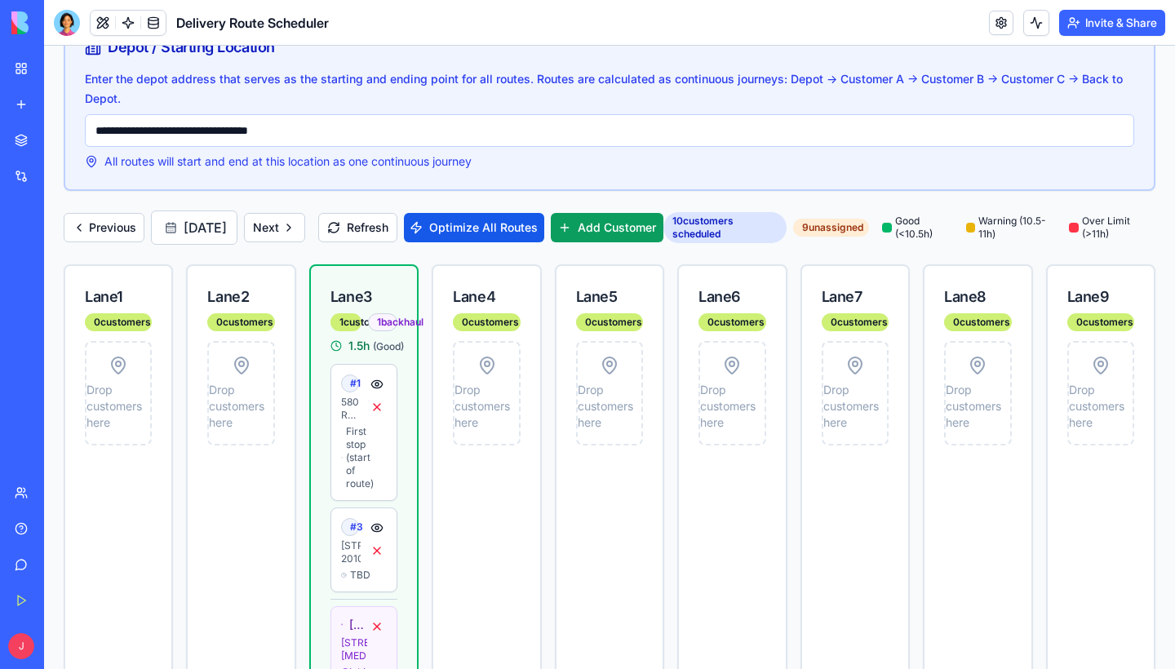
scroll to position [108, 0]
click at [398, 239] on button "Refresh" at bounding box center [357, 226] width 79 height 29
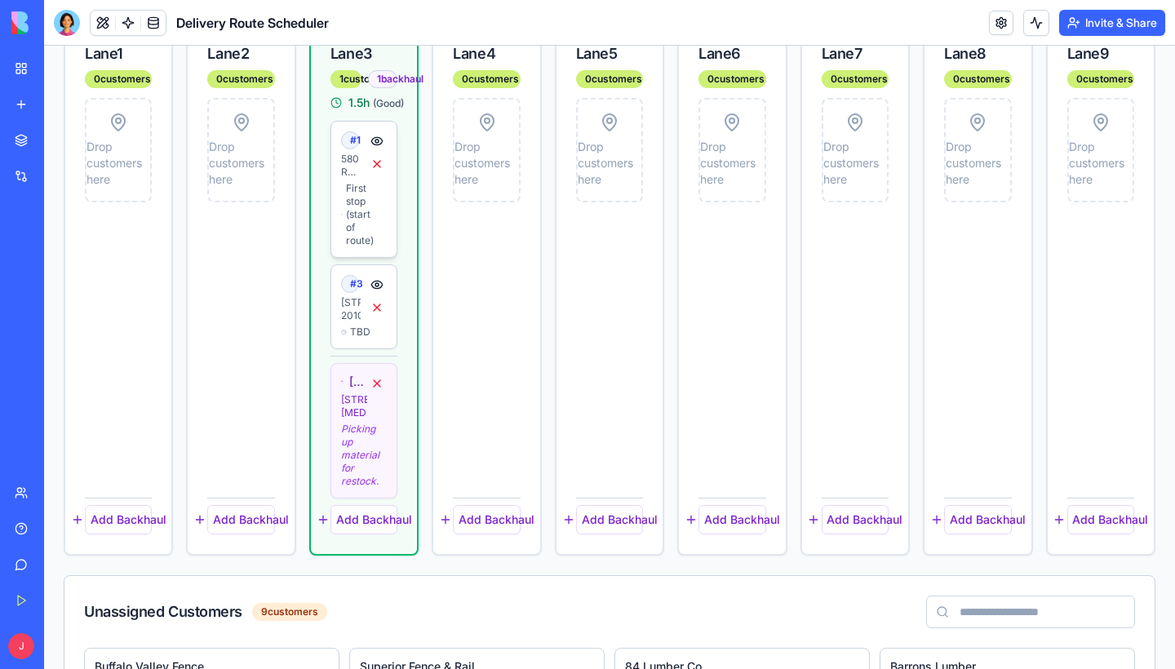
scroll to position [354, 0]
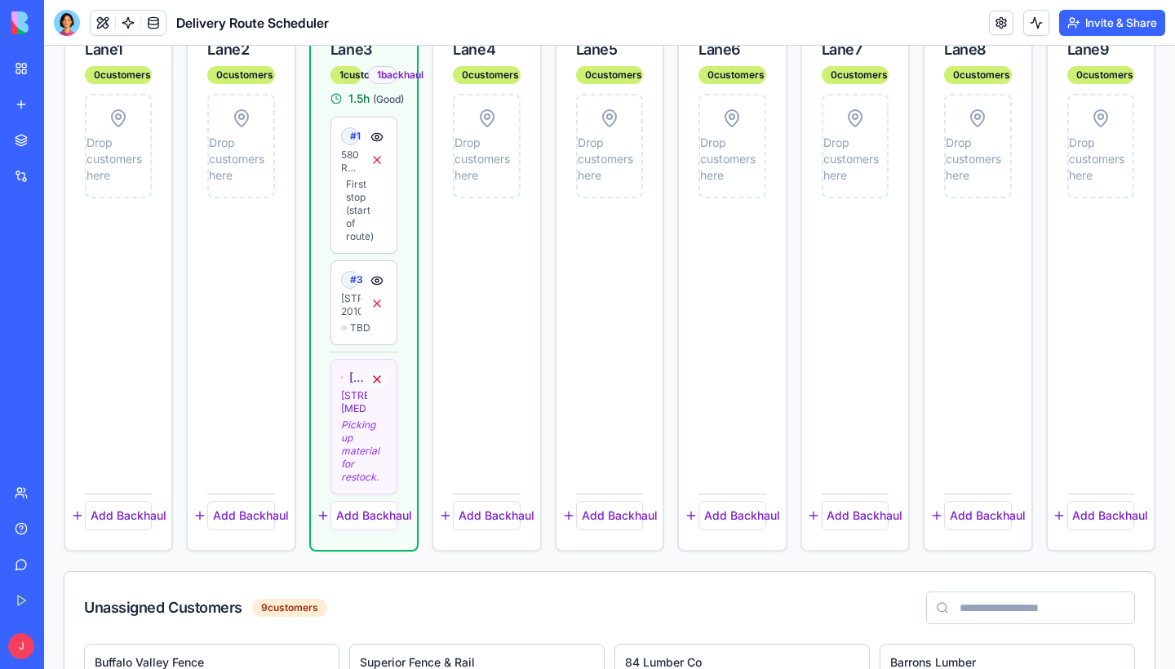
click at [375, 389] on button at bounding box center [377, 380] width 20 height 20
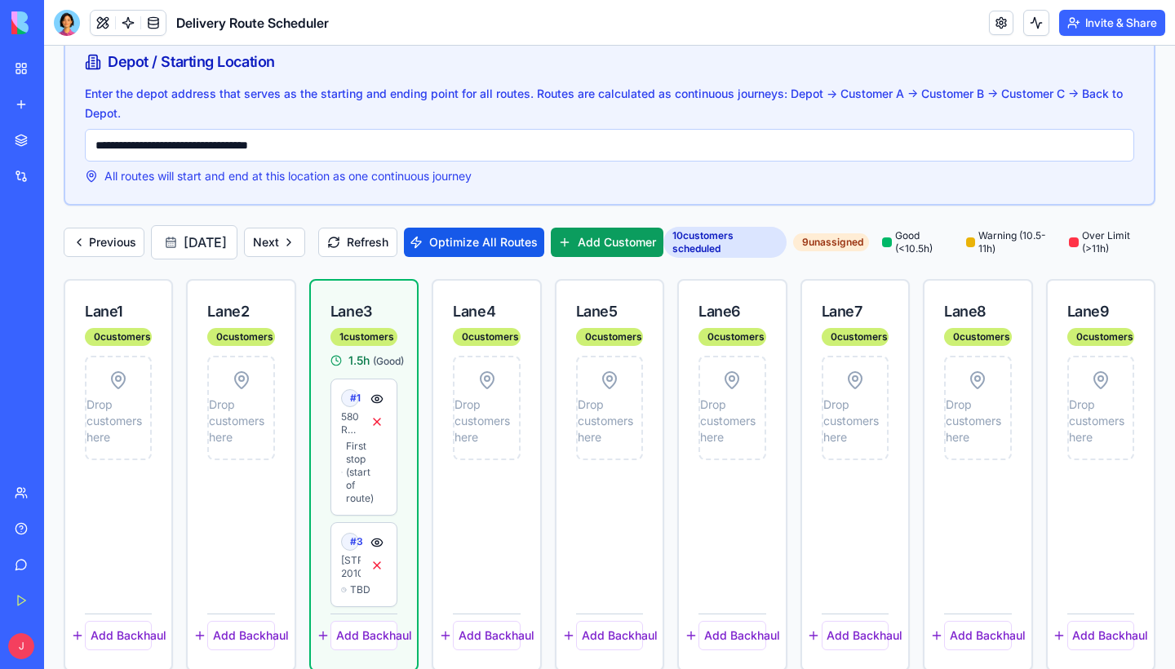
scroll to position [90, 0]
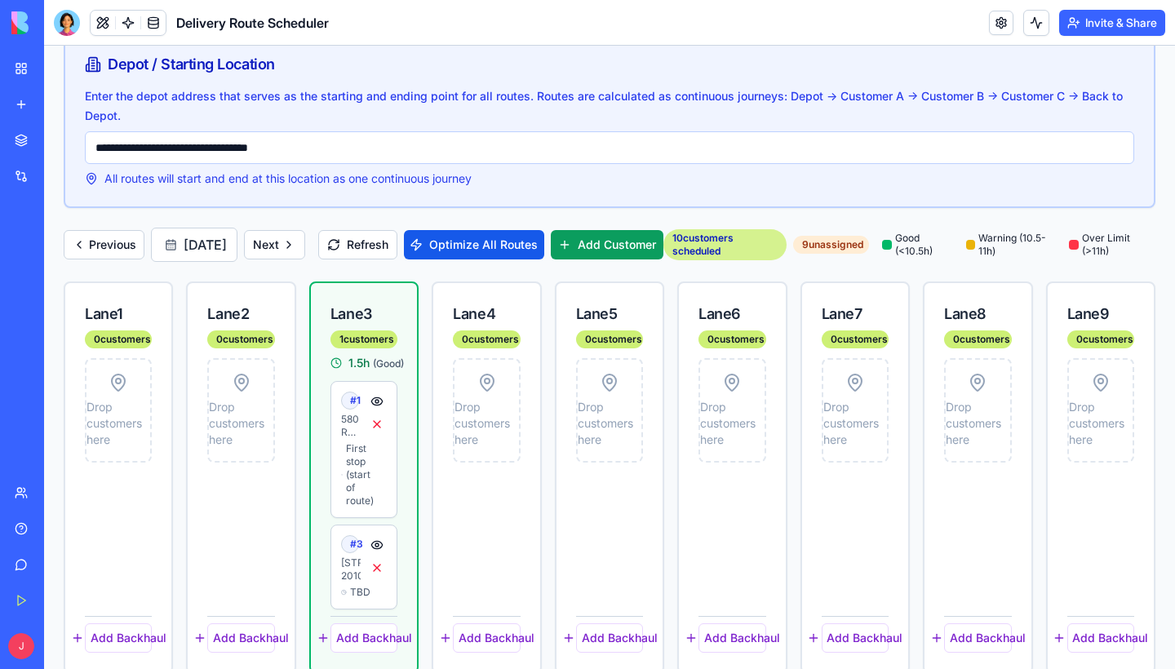
click at [771, 256] on div "10 customers scheduled" at bounding box center [726, 244] width 124 height 31
click at [869, 247] on div "9 unassigned" at bounding box center [831, 245] width 76 height 18
click at [398, 251] on button "Refresh" at bounding box center [357, 244] width 79 height 29
click at [60, 67] on div "My Workspace" at bounding box center [49, 68] width 21 height 16
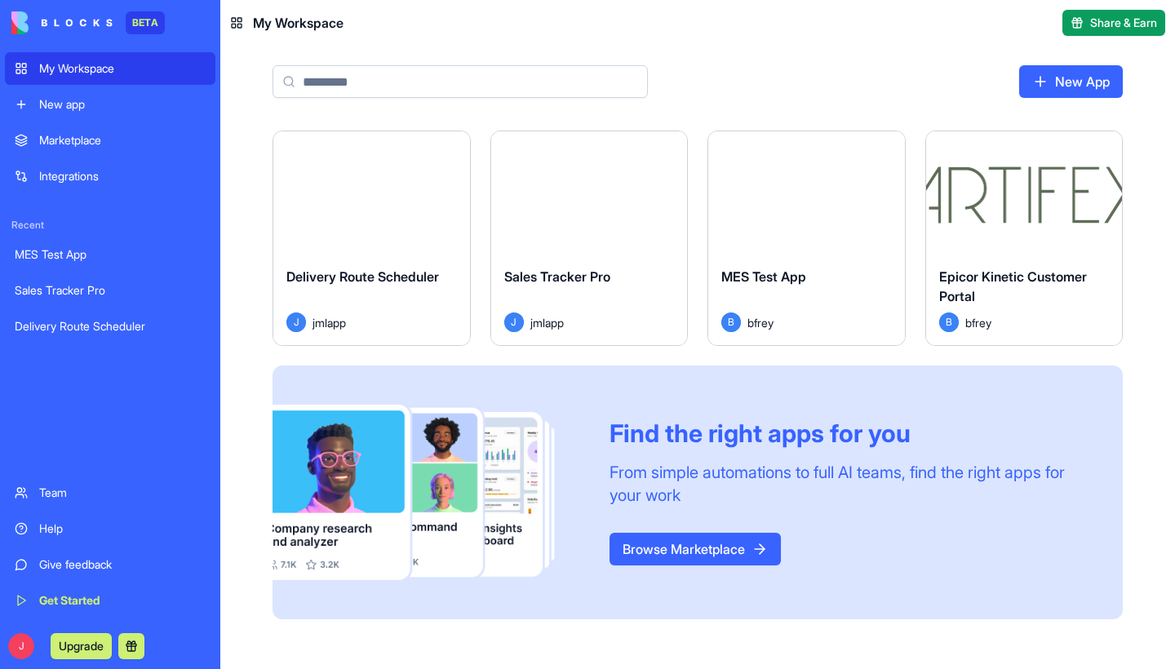
click at [558, 285] on span "Sales Tracker Pro" at bounding box center [557, 277] width 106 height 16
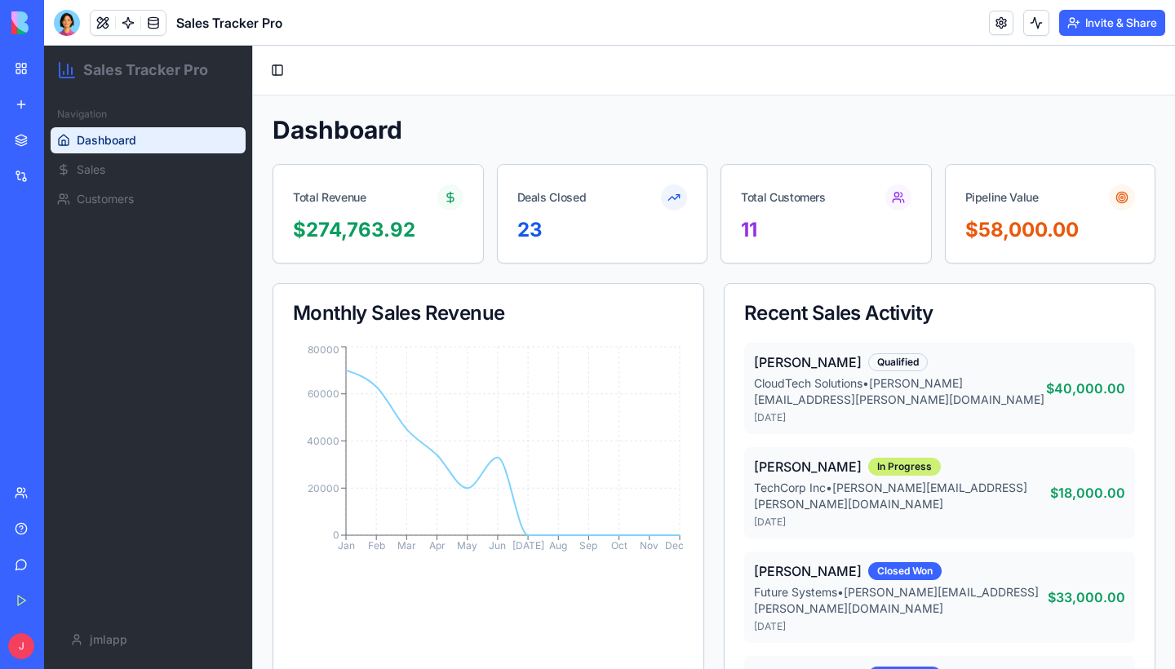
click at [20, 66] on link "My Workspace" at bounding box center [37, 68] width 65 height 33
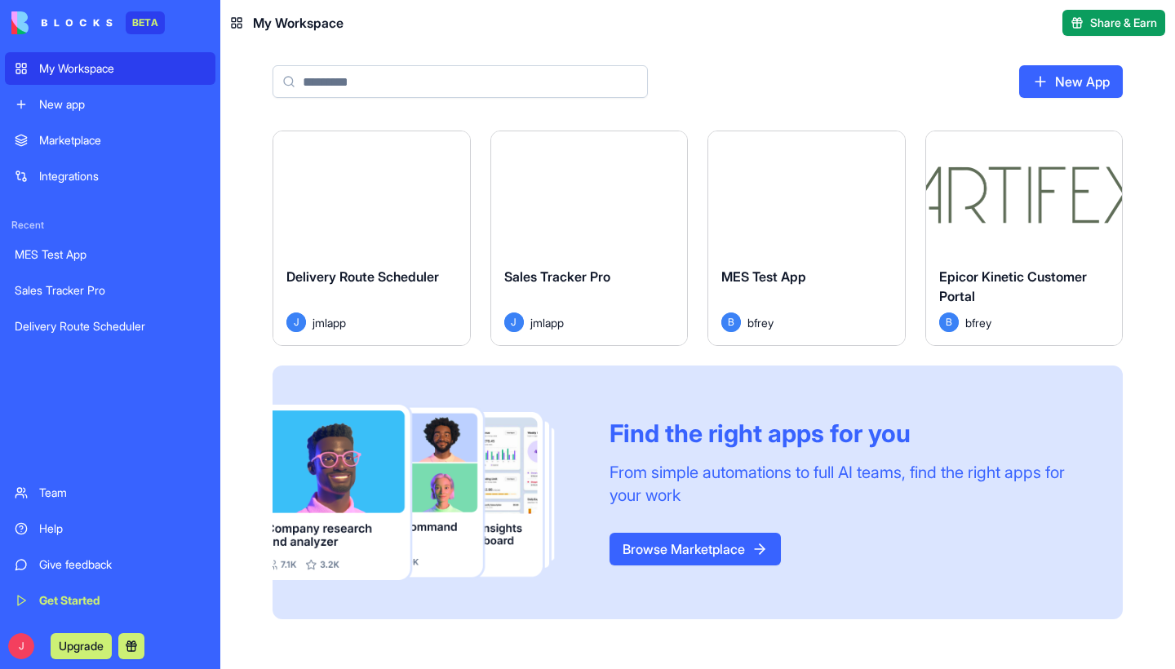
click at [1042, 259] on div "Epicor Kinetic Customer Portal B bfrey" at bounding box center [1024, 299] width 197 height 91
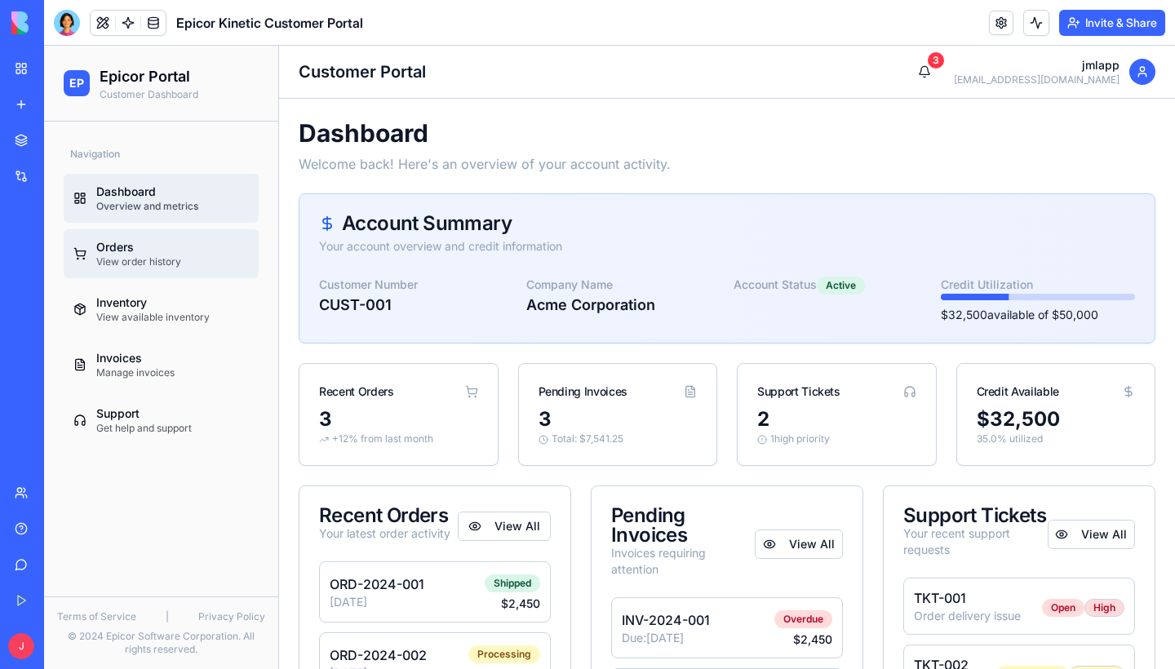
click at [180, 255] on div "Orders" at bounding box center [172, 247] width 153 height 16
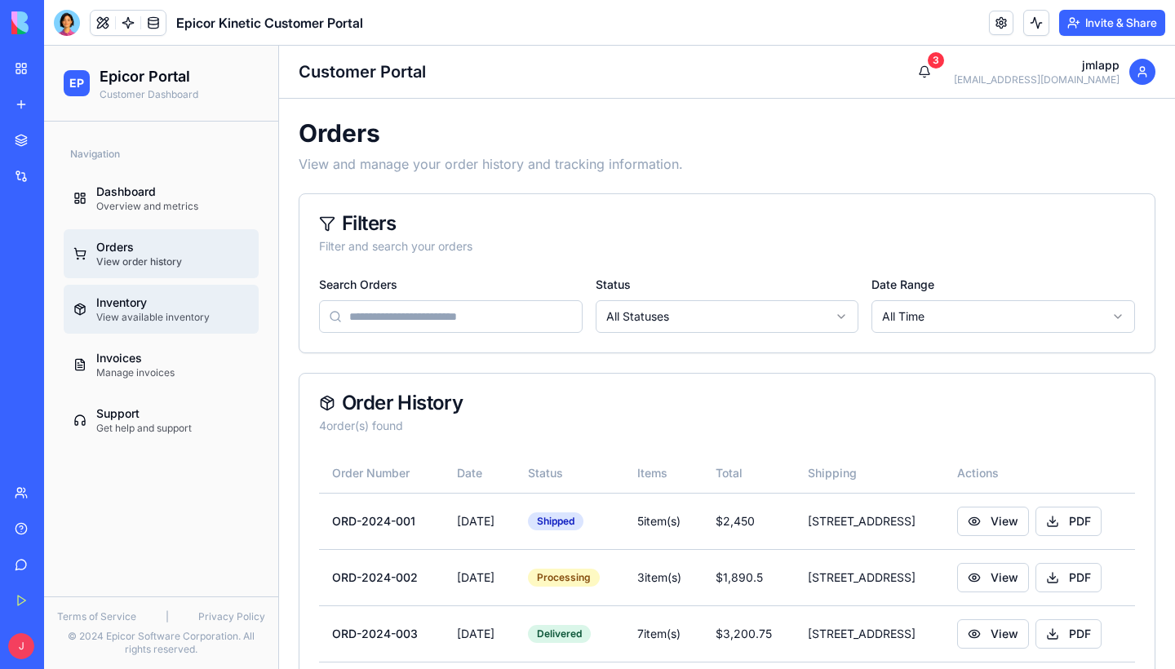
click at [172, 324] on link "Inventory View available inventory" at bounding box center [161, 309] width 195 height 49
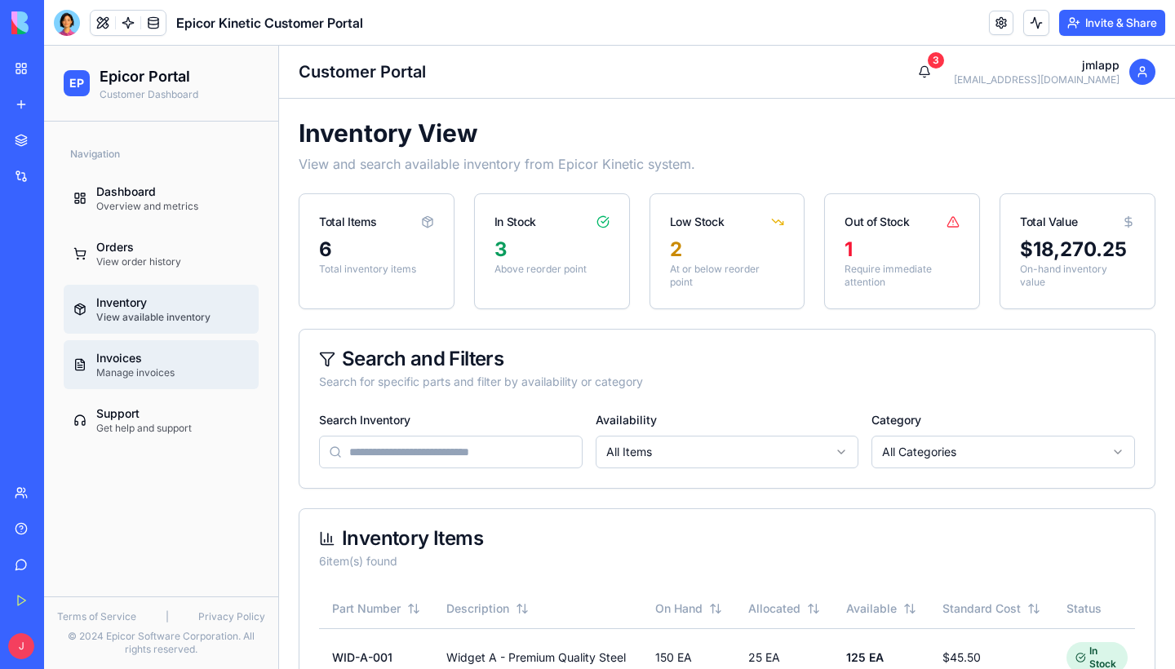
click at [174, 361] on div "Invoices" at bounding box center [172, 358] width 153 height 16
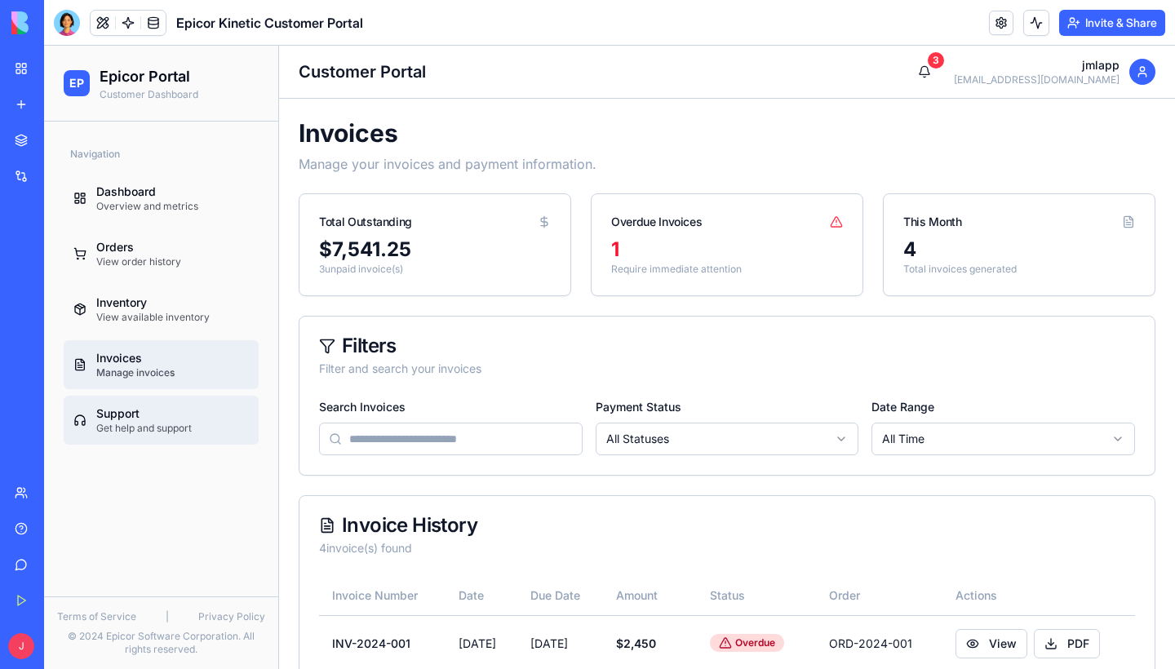
click at [178, 411] on div "Support" at bounding box center [172, 414] width 153 height 16
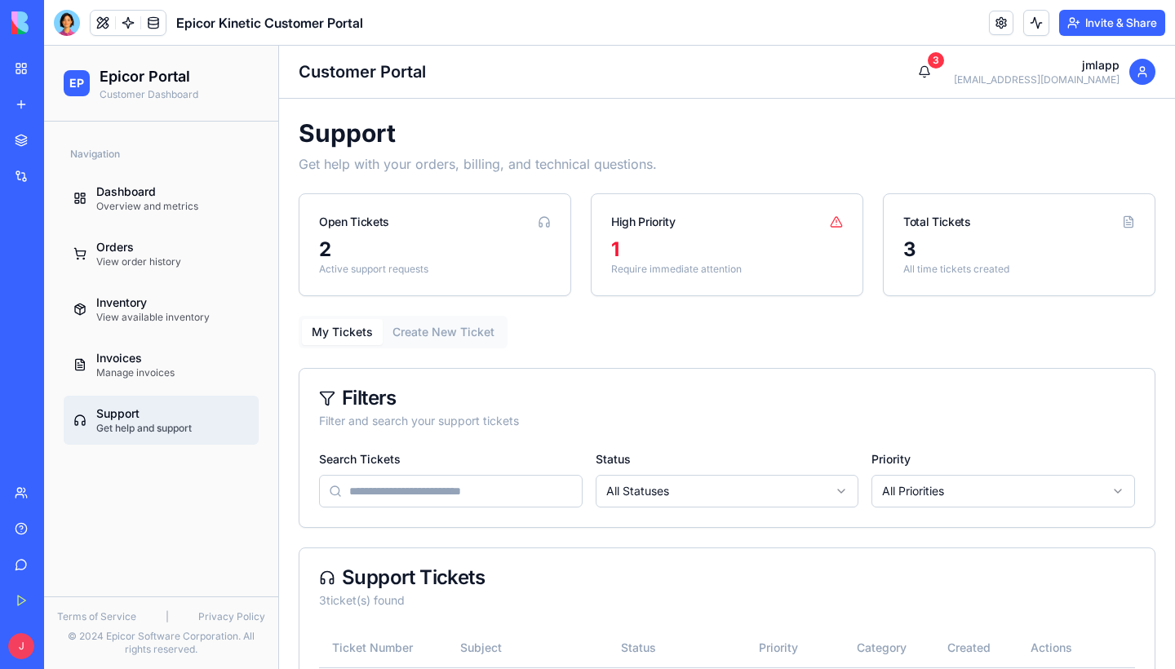
click at [18, 68] on link "My Workspace" at bounding box center [37, 68] width 65 height 33
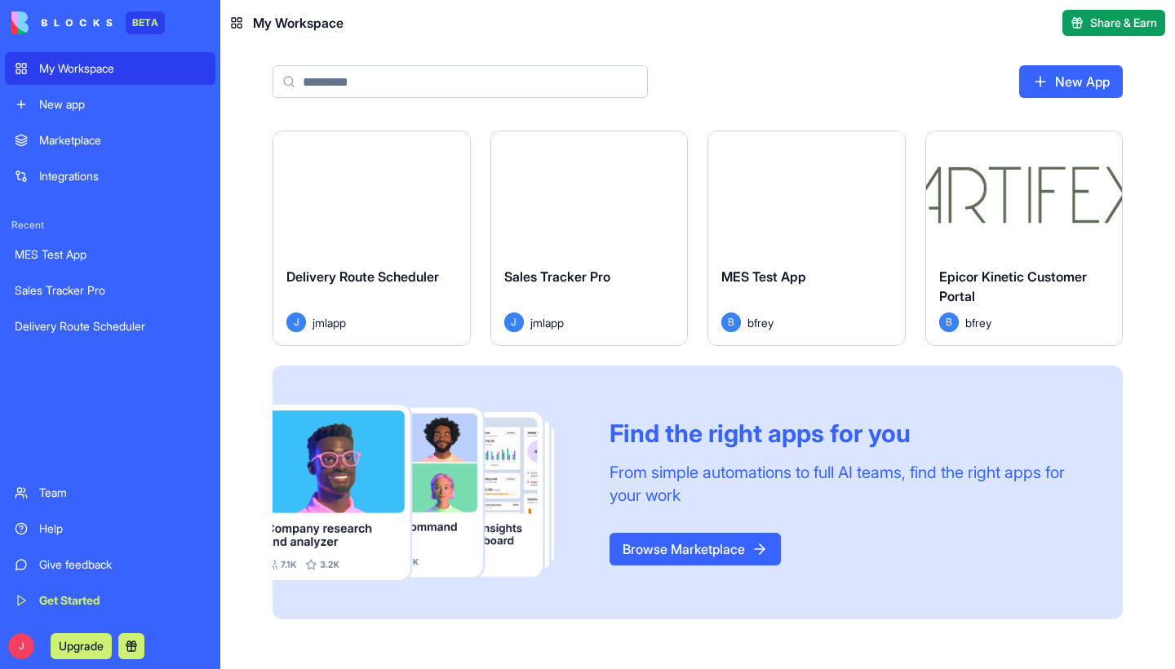
click at [472, 199] on div "Launch Delivery Route Scheduler J jmlapp Launch Sales Tracker Pro J jmlapp Laun…" at bounding box center [698, 375] width 851 height 489
click at [1069, 92] on link "New App" at bounding box center [1072, 81] width 104 height 33
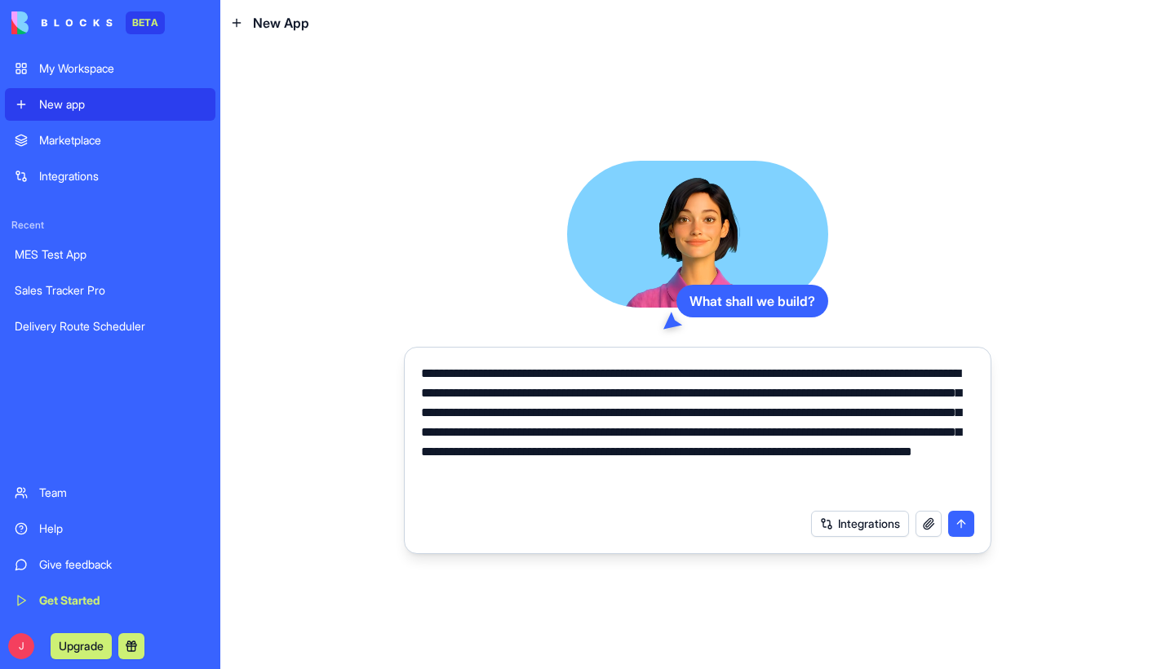
type textarea "**********"
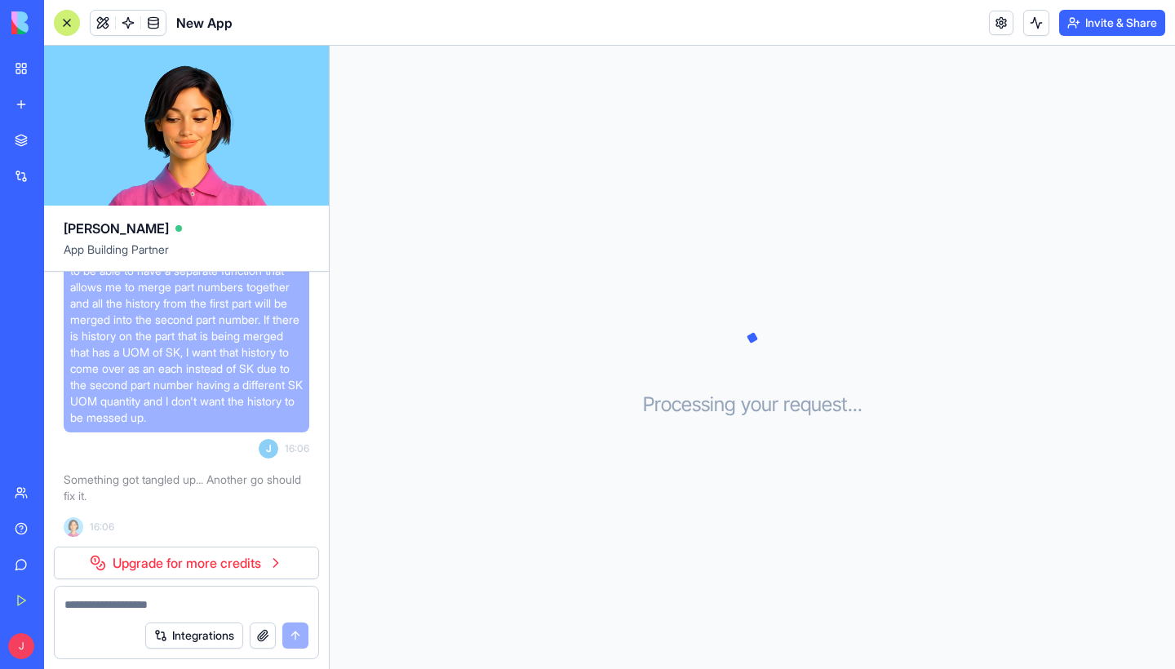
scroll to position [91, 0]
click at [78, 642] on button "Upgrade" at bounding box center [81, 646] width 61 height 26
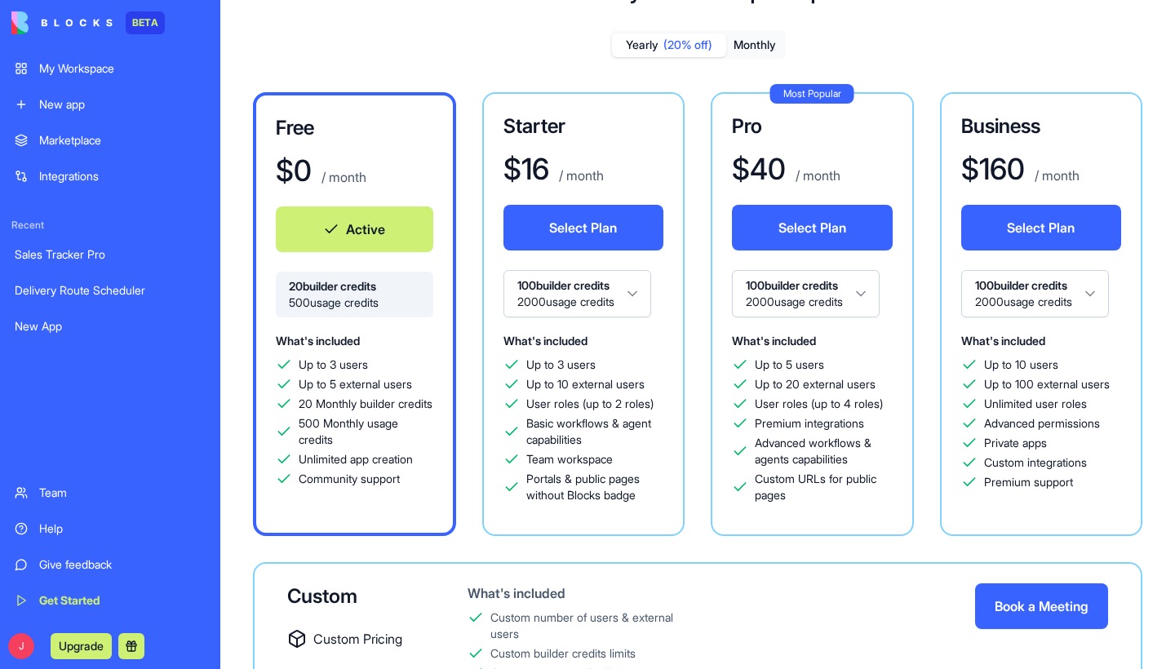
scroll to position [83, 0]
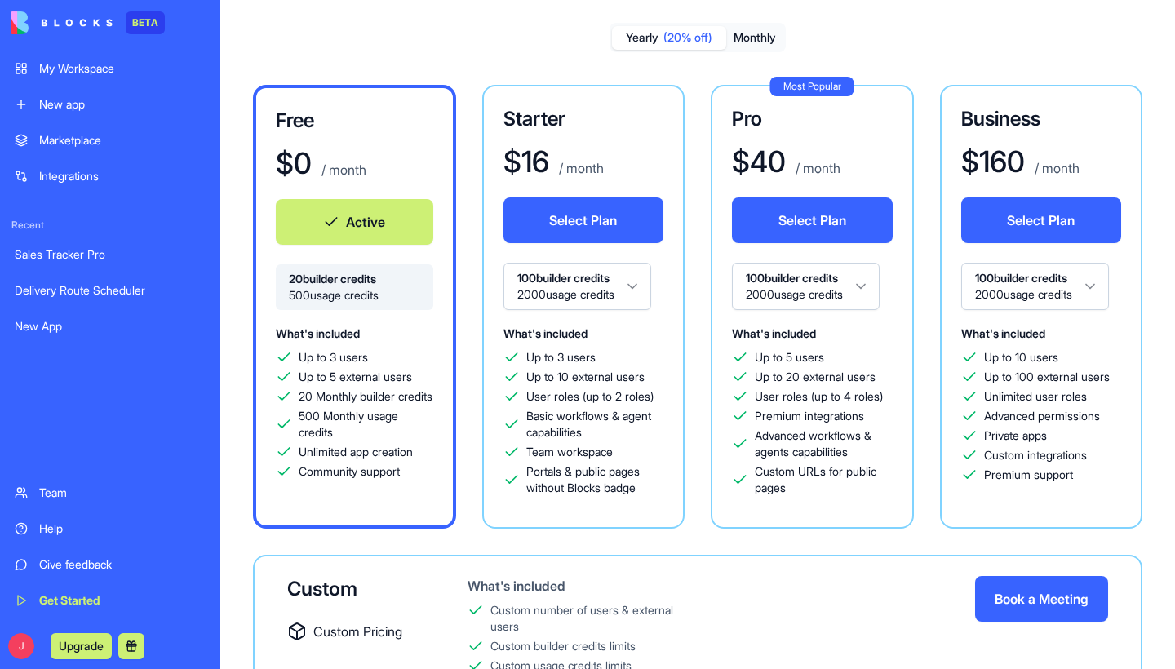
click at [642, 282] on html "BETA My Workspace New app Marketplace Integrations Recent Sales Tracker Pro Del…" at bounding box center [587, 334] width 1175 height 669
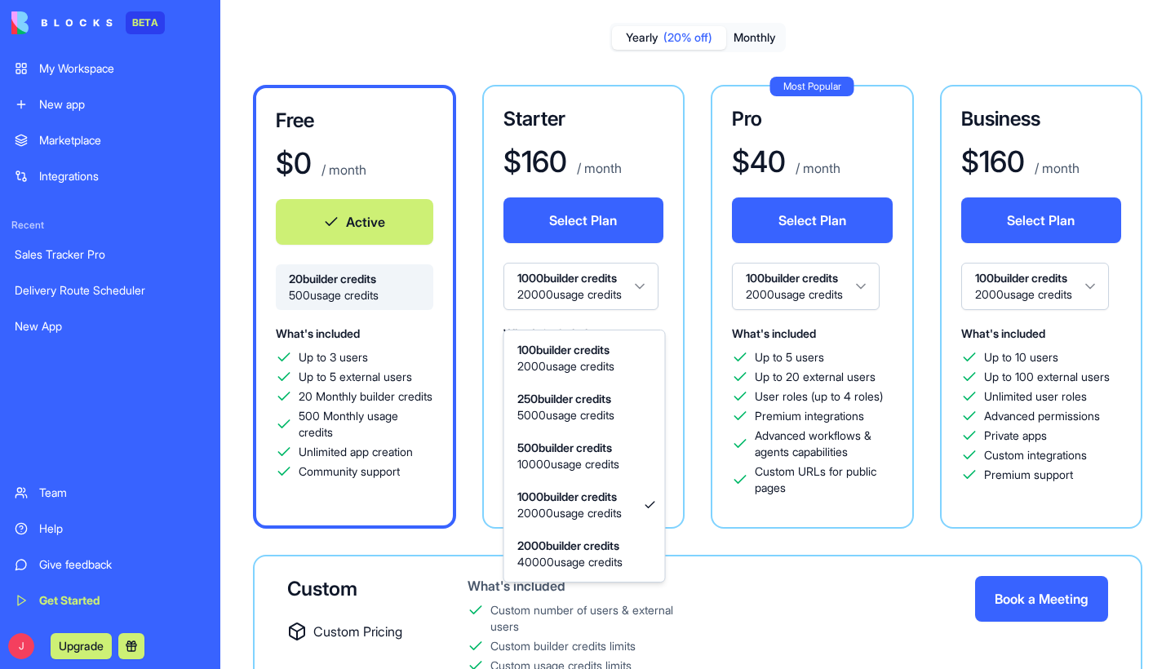
click at [645, 292] on html "BETA My Workspace New app Marketplace Integrations Recent Sales Tracker Pro Del…" at bounding box center [587, 334] width 1175 height 669
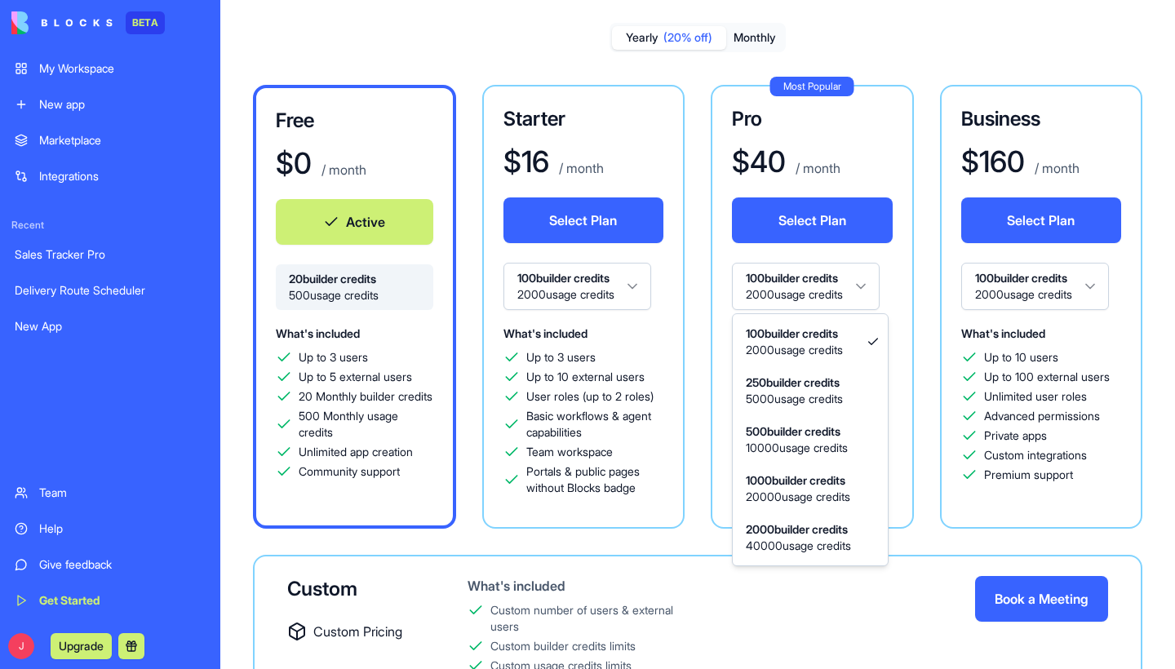
click at [868, 281] on html "BETA My Workspace New app Marketplace Integrations Recent Sales Tracker Pro Del…" at bounding box center [587, 334] width 1175 height 669
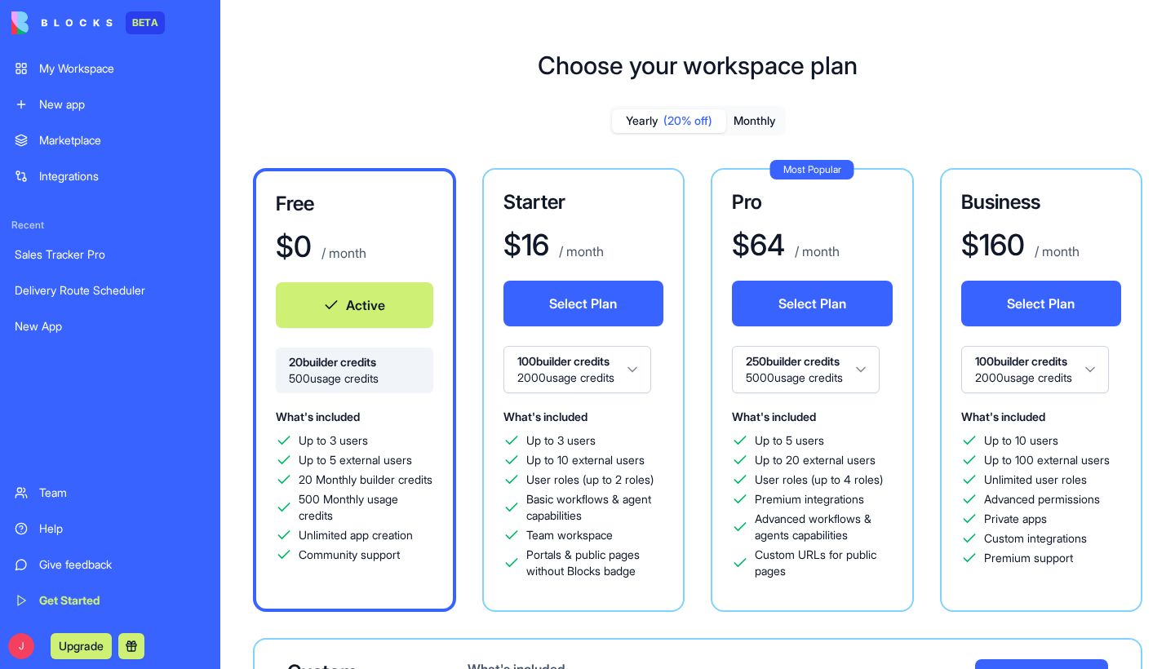
scroll to position [0, 0]
click at [104, 66] on div "My Workspace" at bounding box center [122, 68] width 167 height 16
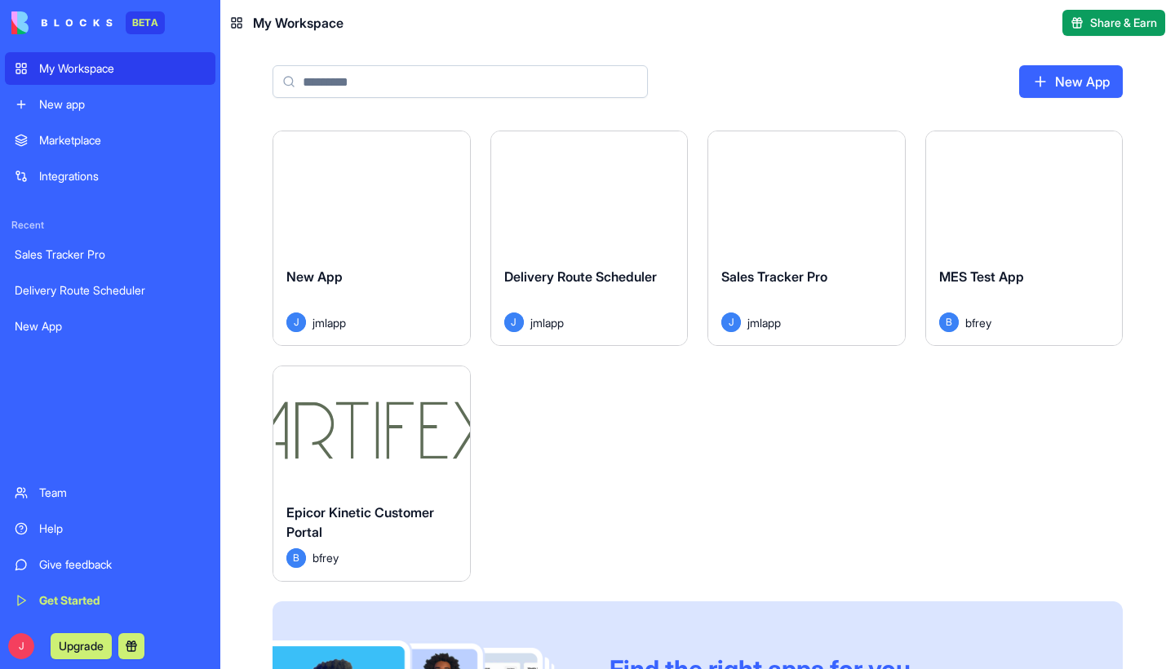
click at [417, 216] on div "Launch" at bounding box center [371, 192] width 197 height 122
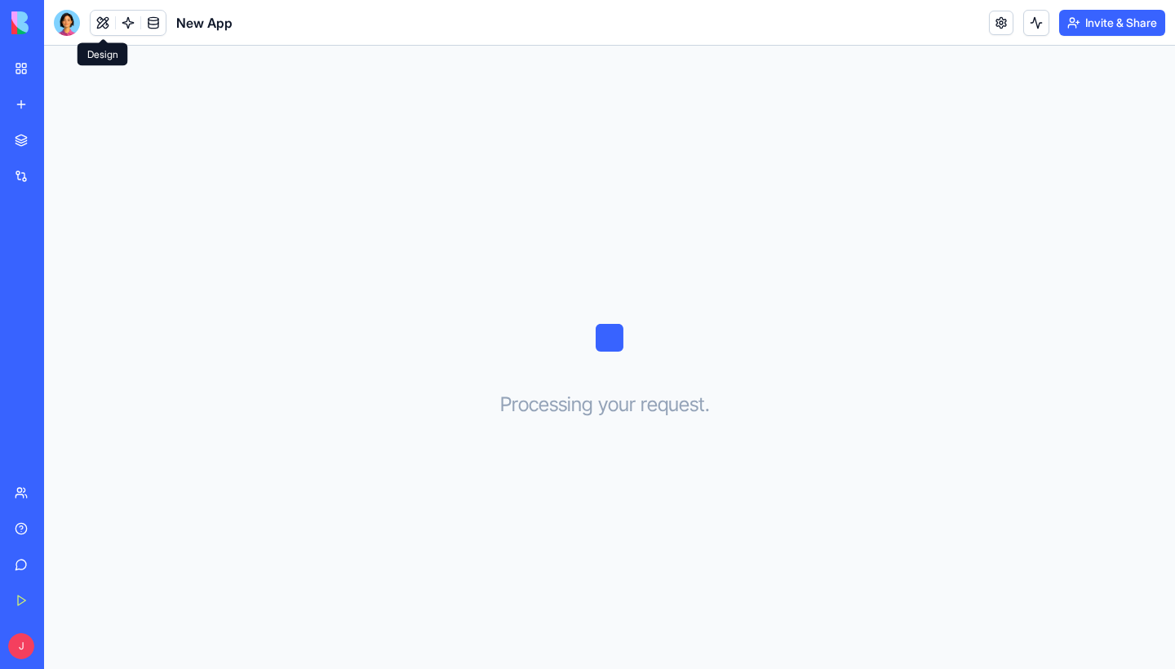
click at [67, 20] on div at bounding box center [67, 23] width 26 height 26
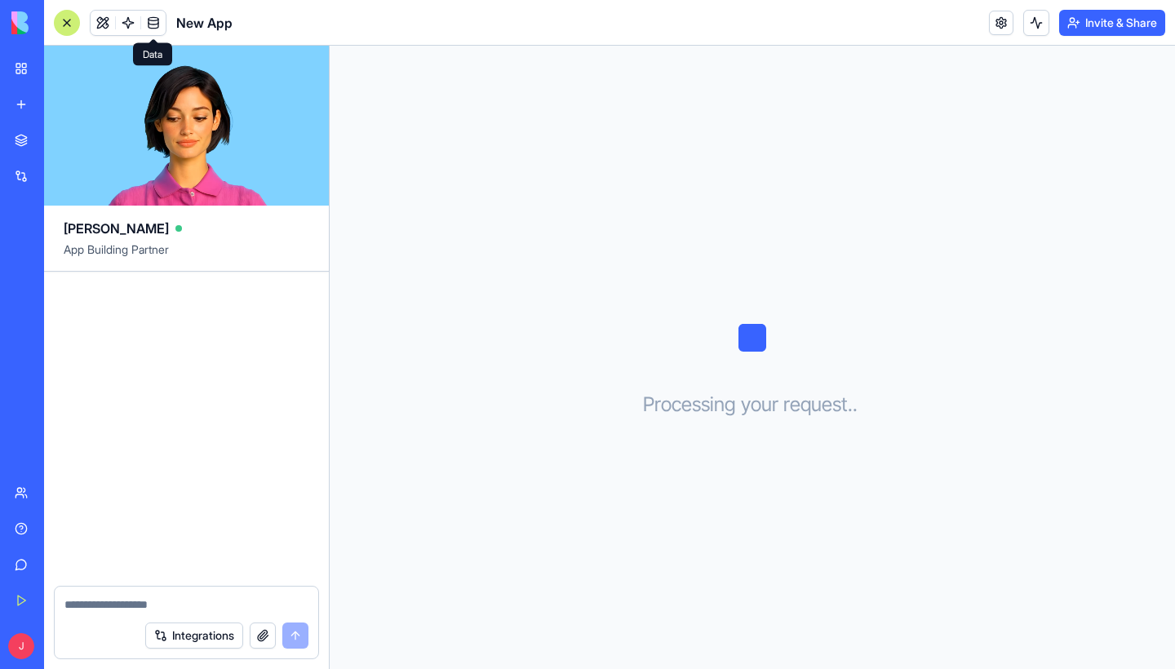
click at [153, 20] on link at bounding box center [153, 23] width 24 height 24
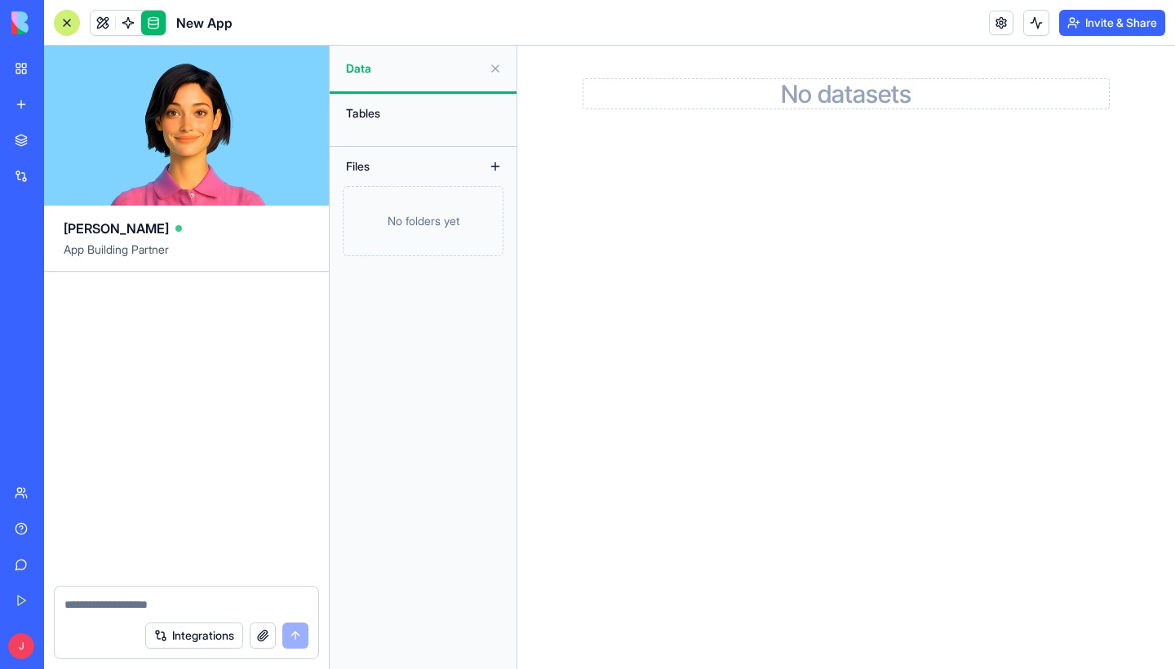
click at [494, 64] on button at bounding box center [495, 69] width 26 height 26
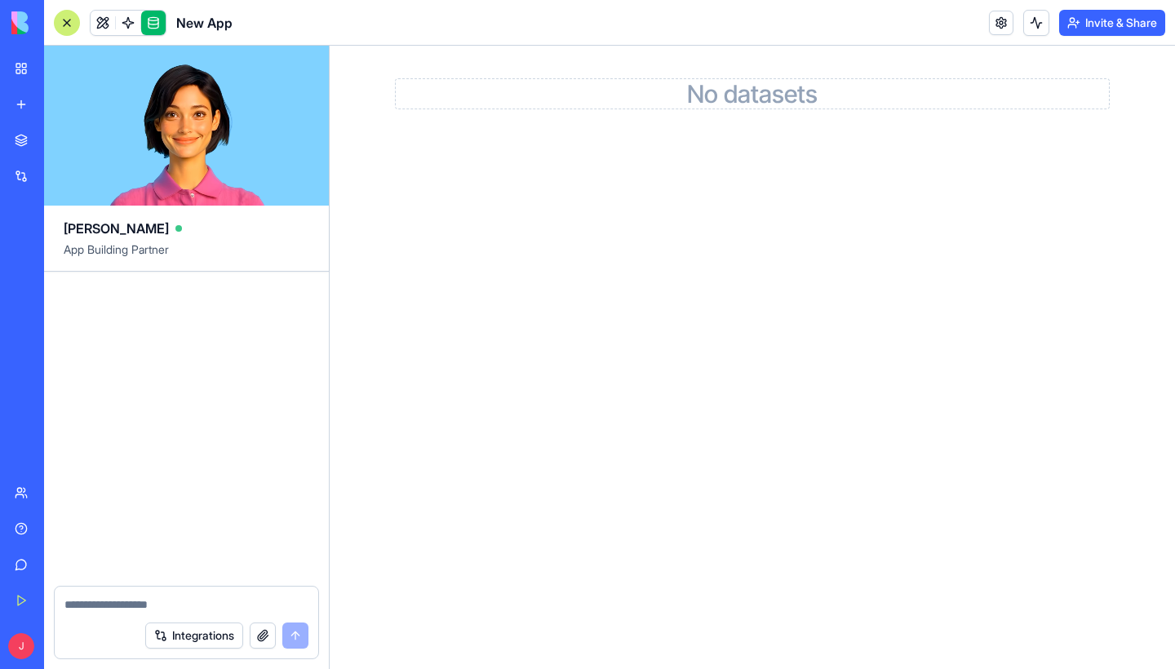
click at [73, 19] on div at bounding box center [67, 23] width 26 height 26
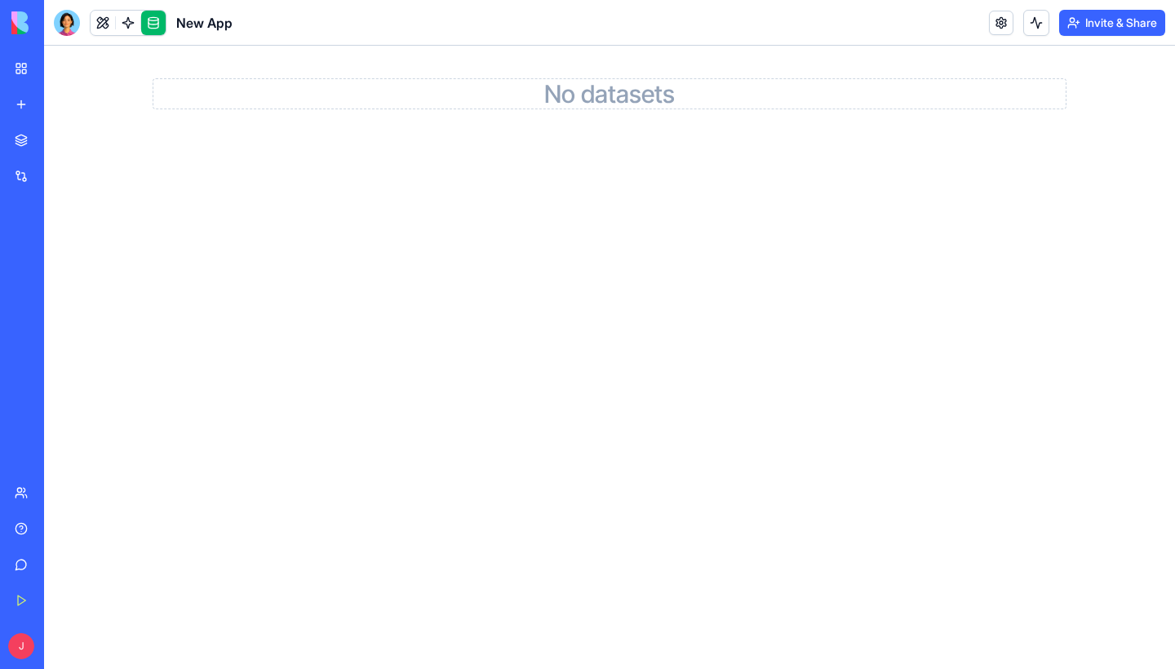
click at [14, 64] on link "My Workspace" at bounding box center [37, 68] width 65 height 33
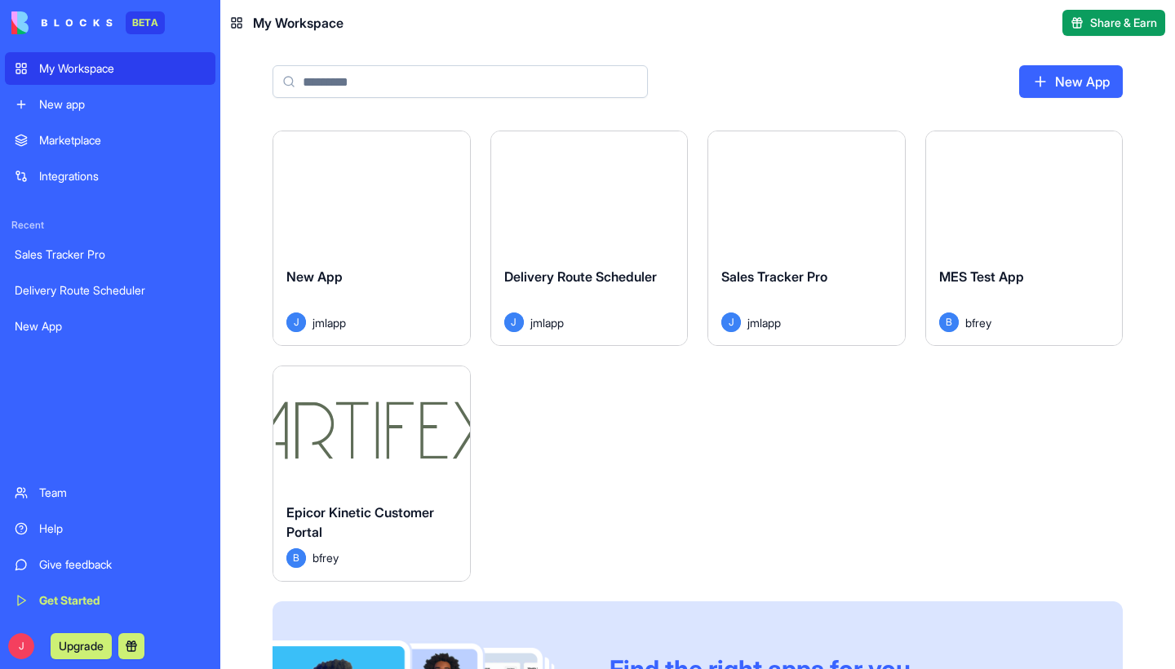
click at [95, 285] on div "Delivery Route Scheduler" at bounding box center [110, 290] width 191 height 16
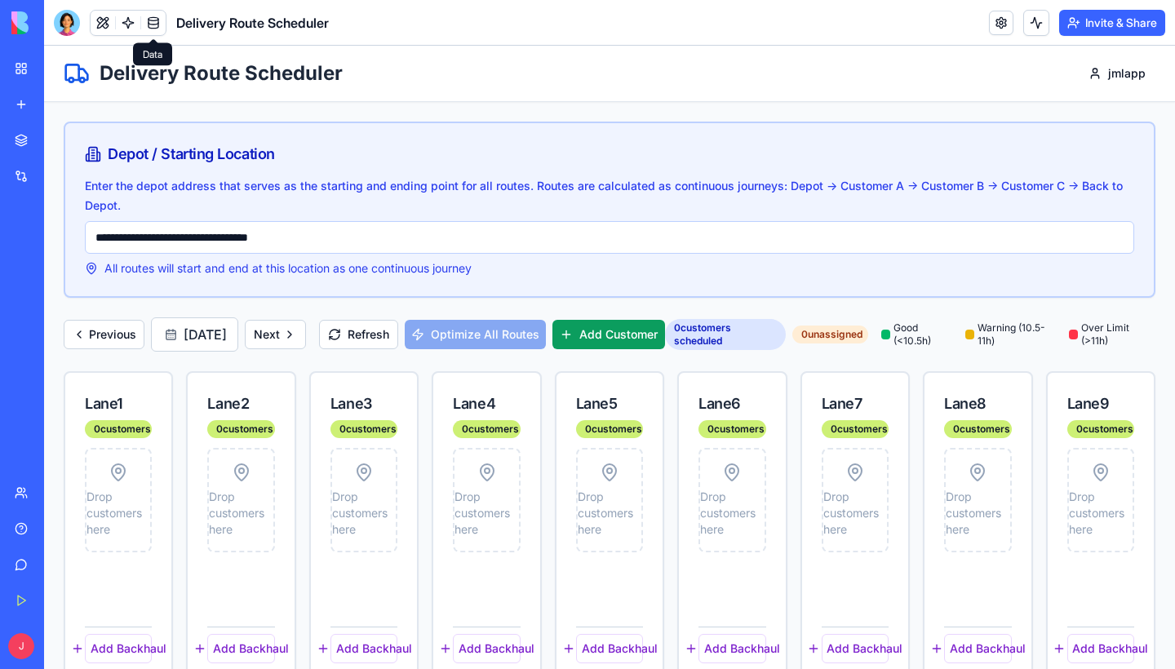
click at [159, 23] on link at bounding box center [153, 23] width 24 height 24
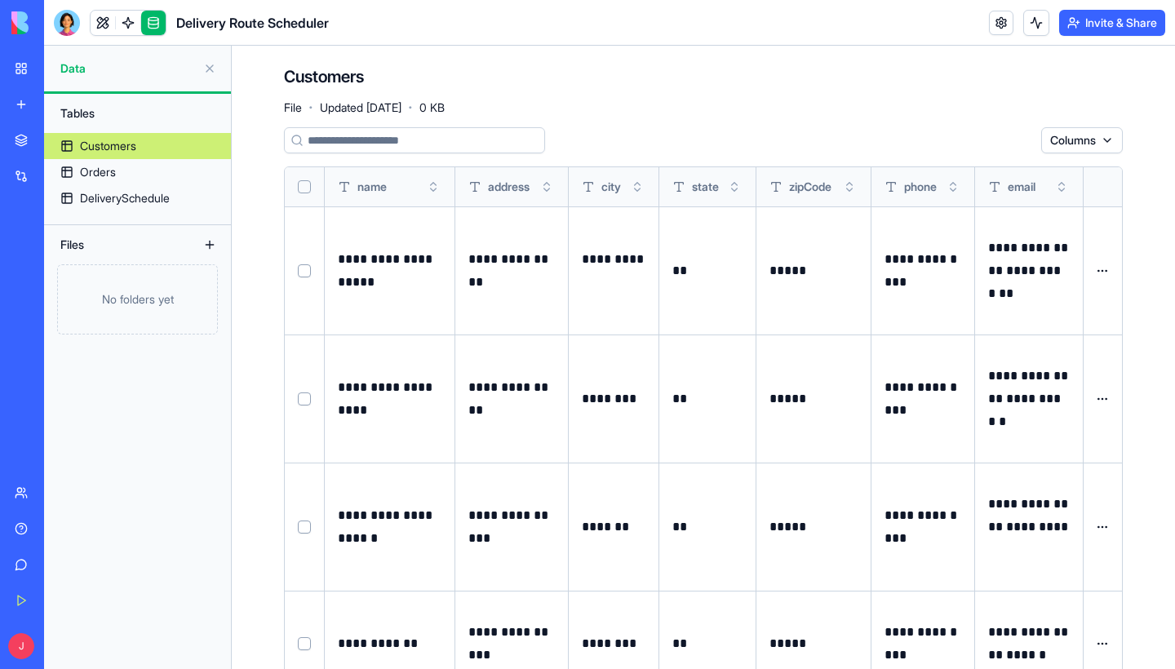
click at [1103, 260] on html "**********" at bounding box center [587, 334] width 1175 height 669
click at [1117, 142] on html "**********" at bounding box center [587, 334] width 1175 height 669
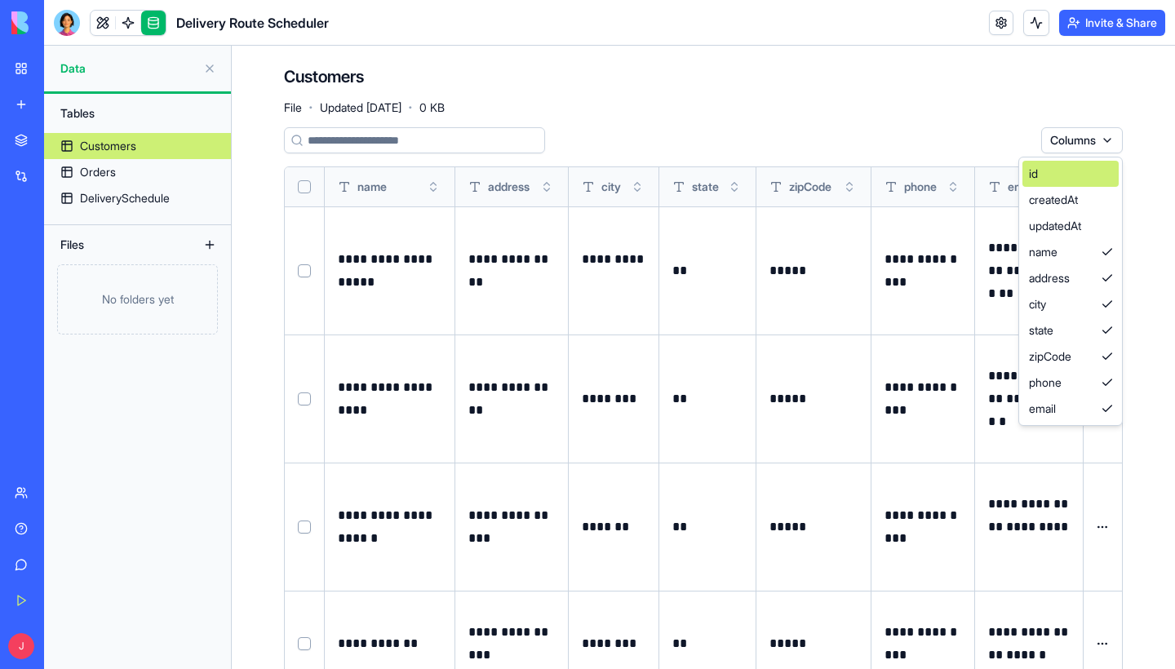
click at [1083, 180] on div "id" at bounding box center [1071, 174] width 96 height 26
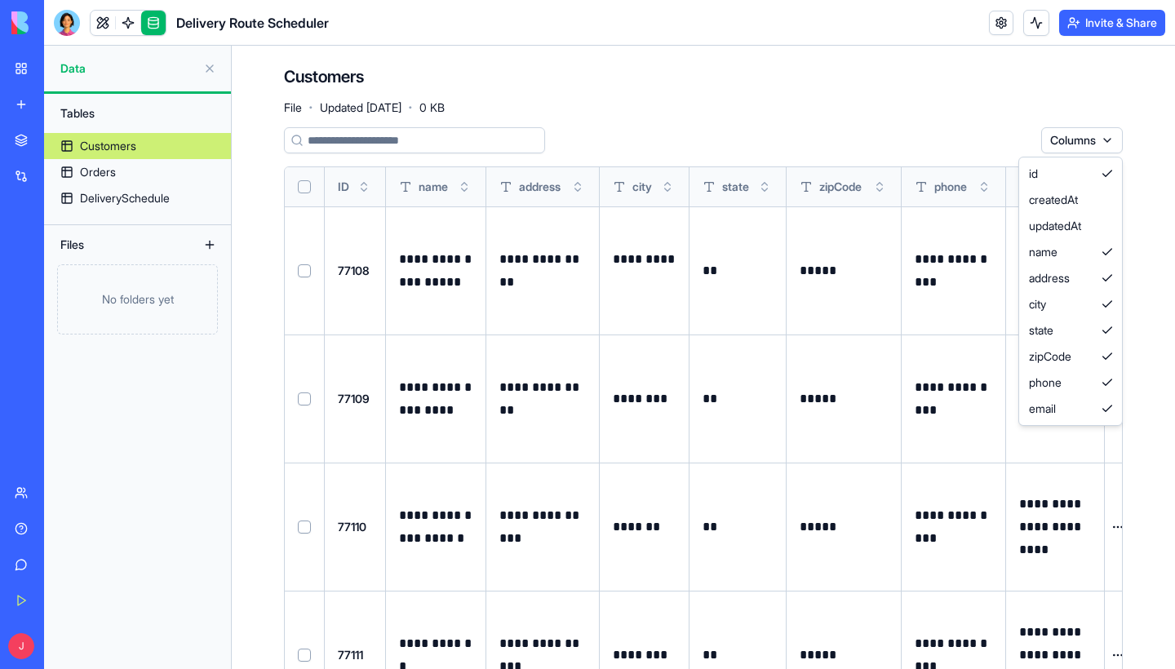
click at [1095, 141] on html "**********" at bounding box center [587, 334] width 1175 height 669
click at [1075, 170] on div "id" at bounding box center [1071, 174] width 96 height 26
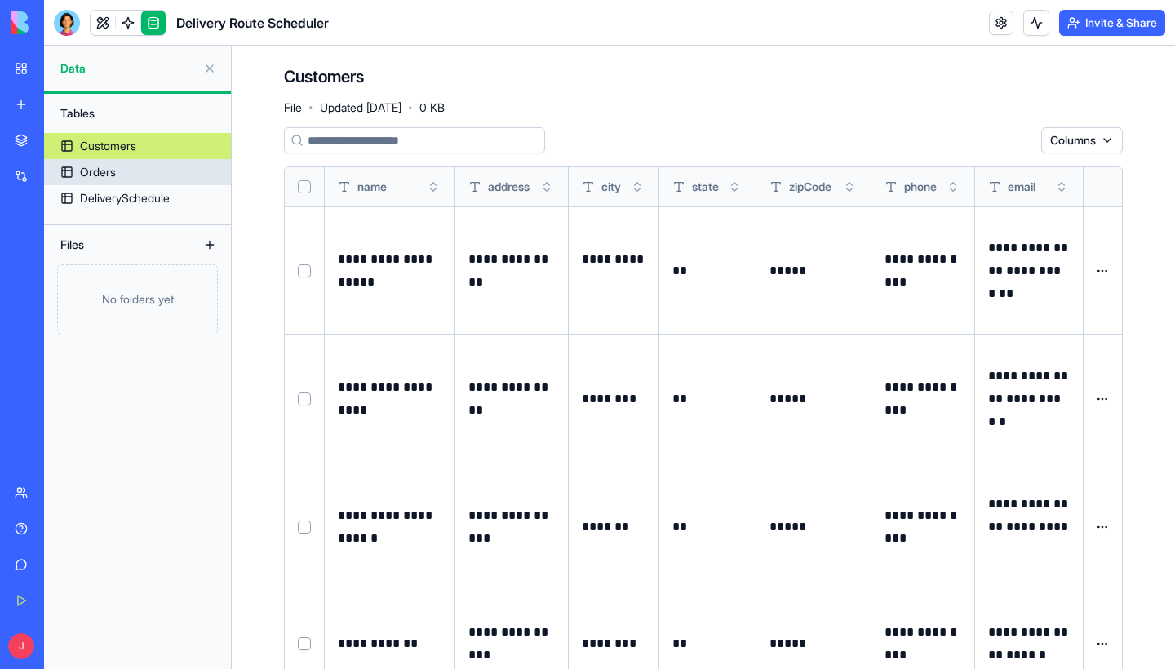
click at [130, 173] on link "Orders" at bounding box center [137, 172] width 187 height 26
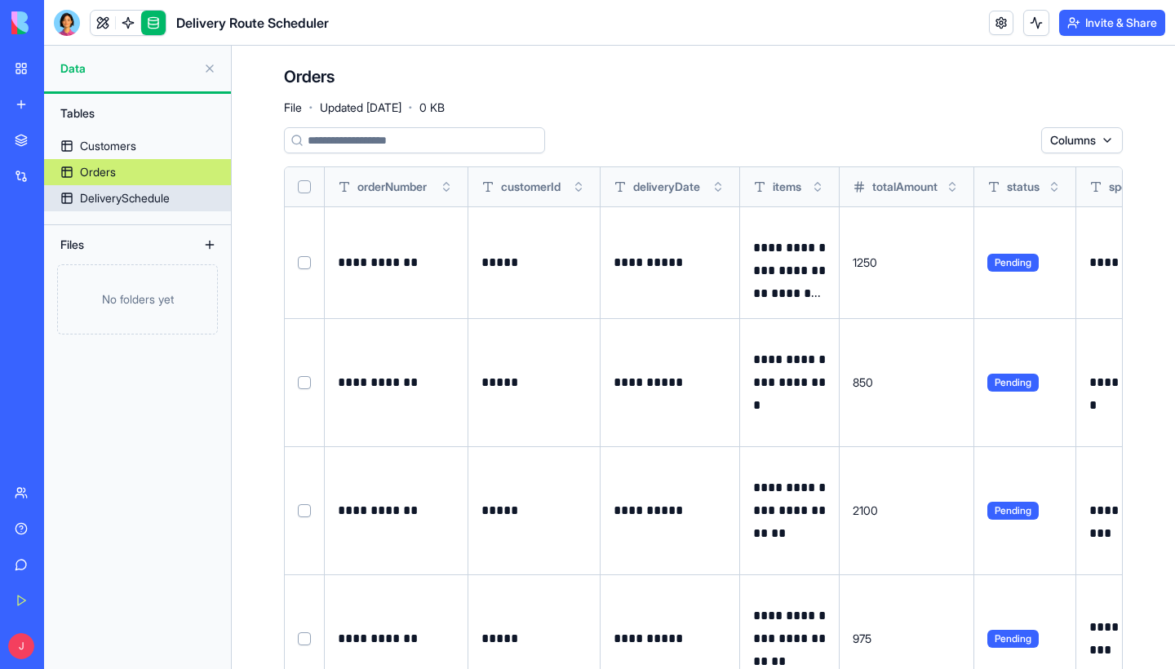
click at [137, 196] on div "DeliverySchedule" at bounding box center [125, 198] width 90 height 16
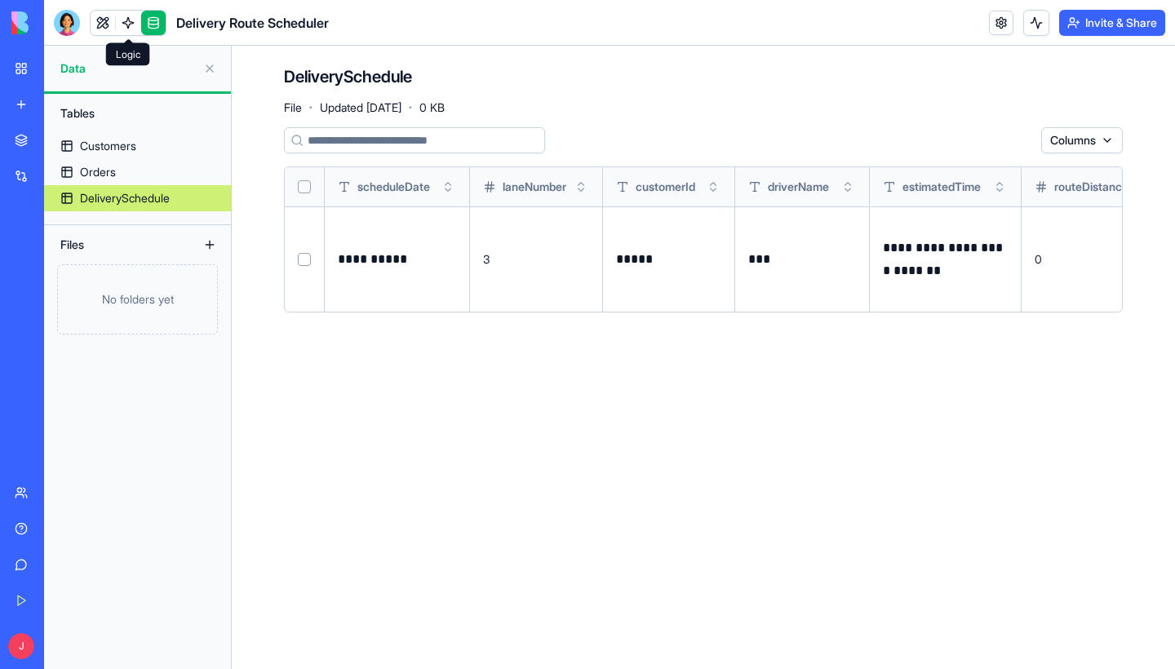
click at [122, 24] on link at bounding box center [128, 23] width 24 height 24
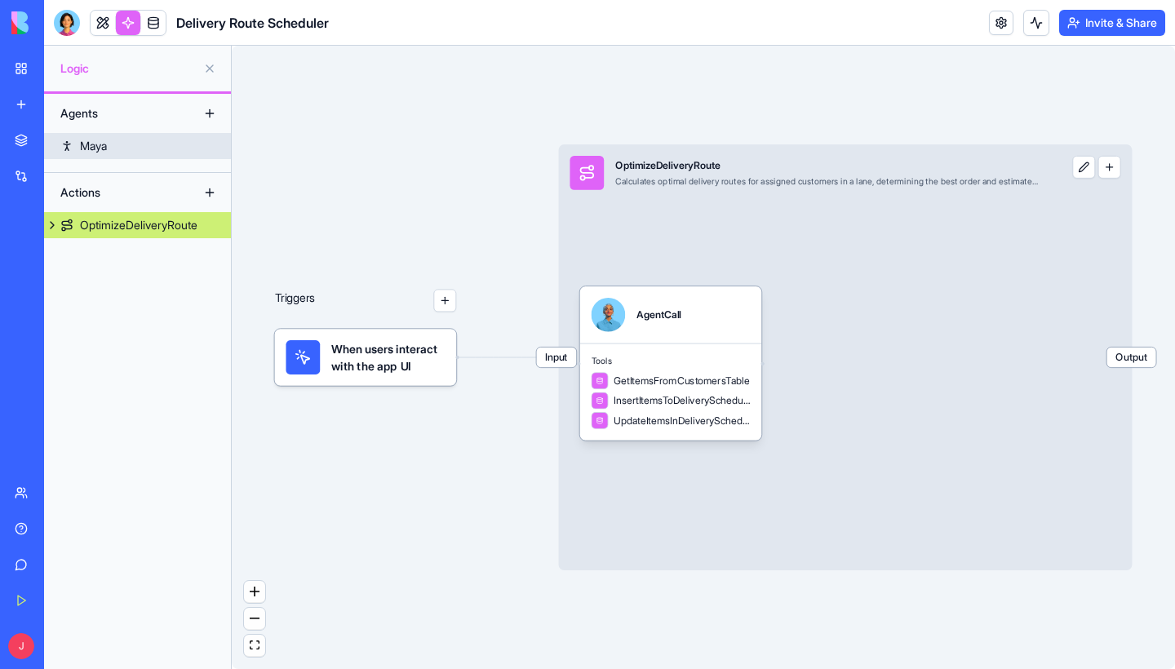
click at [122, 143] on link "Maya" at bounding box center [137, 146] width 187 height 26
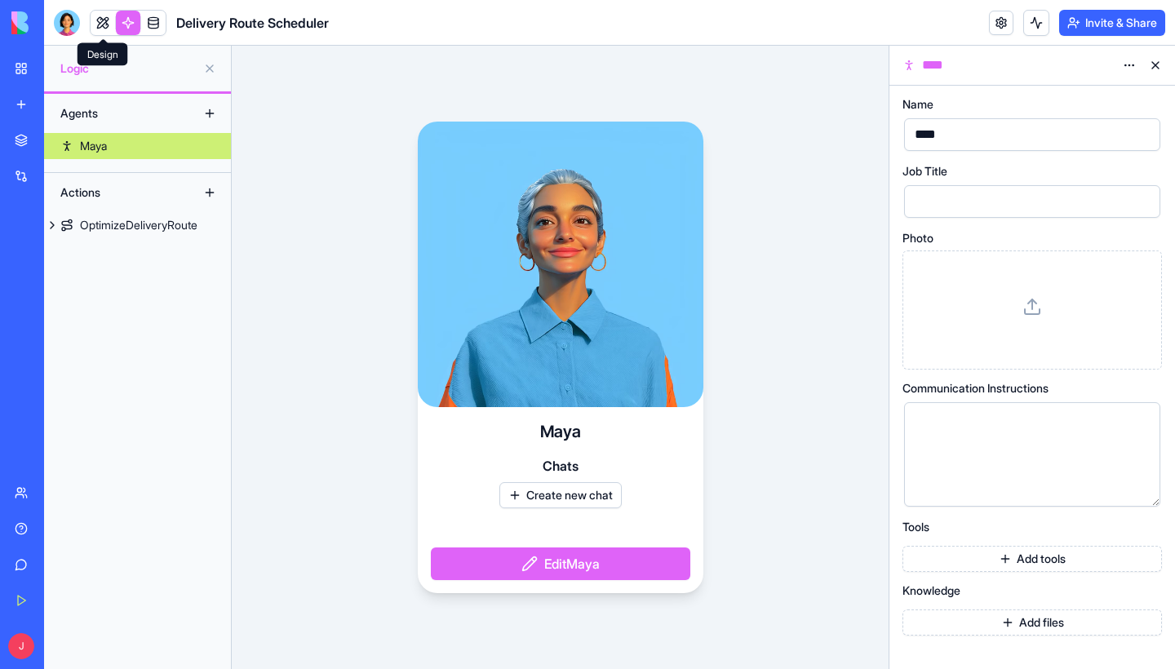
click at [104, 18] on link at bounding box center [103, 23] width 24 height 24
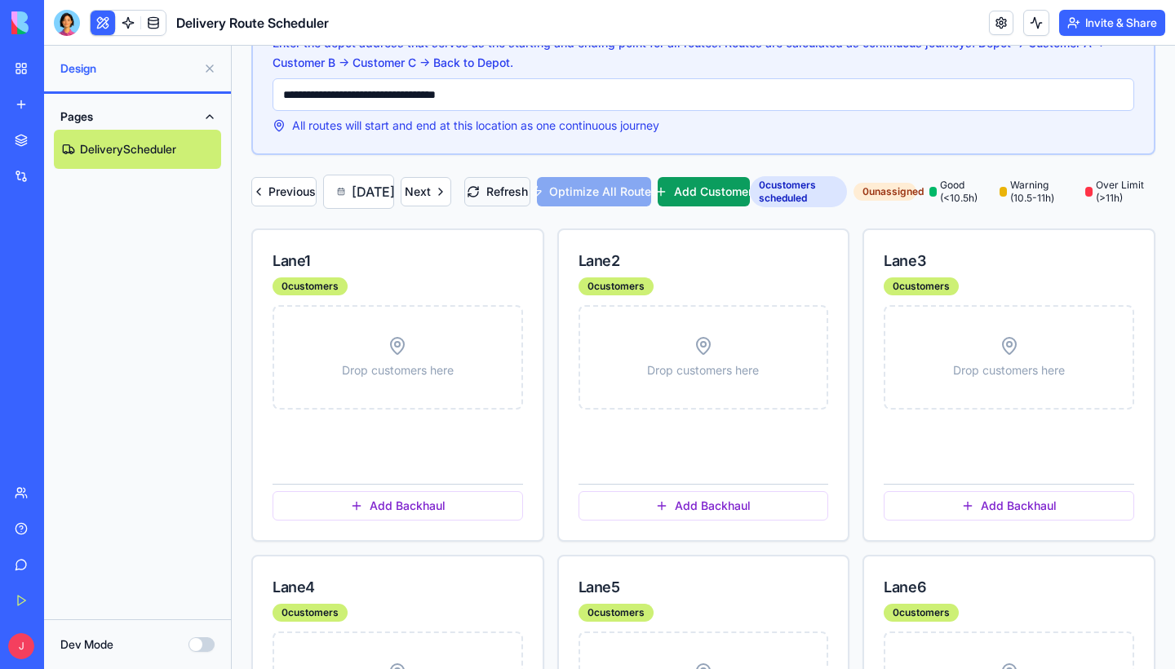
scroll to position [146, 0]
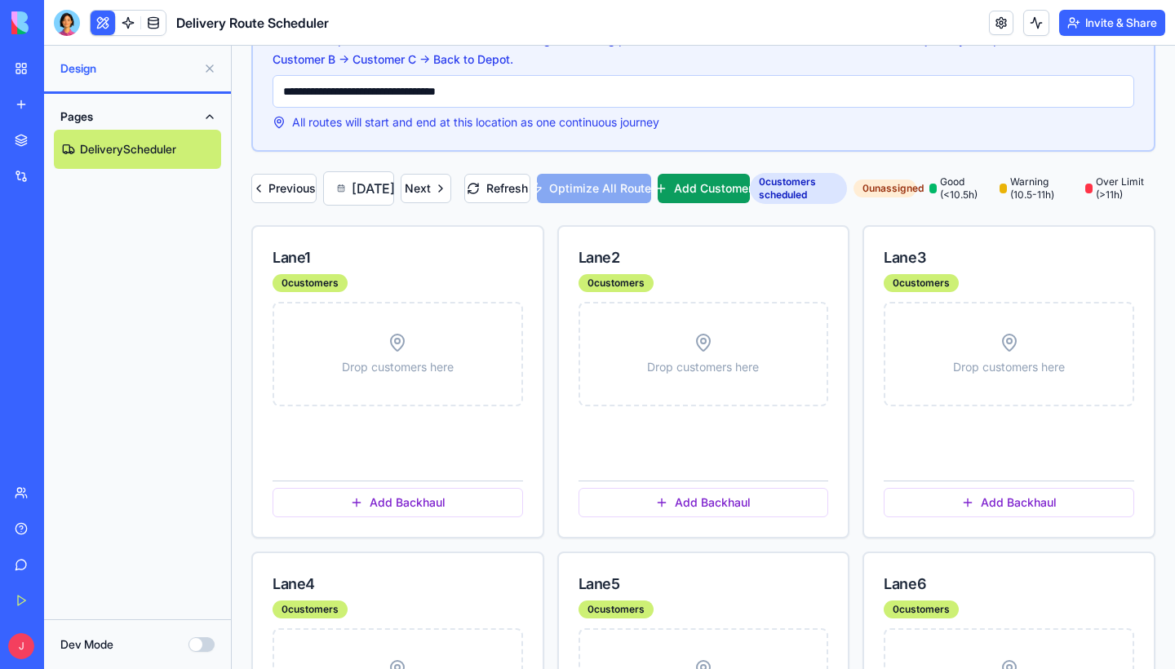
click at [524, 302] on div "Lane 1 0 customers" at bounding box center [398, 264] width 290 height 75
drag, startPoint x: 525, startPoint y: 308, endPoint x: 683, endPoint y: 320, distance: 158.8
click at [708, 269] on div "Lane 2" at bounding box center [704, 258] width 251 height 23
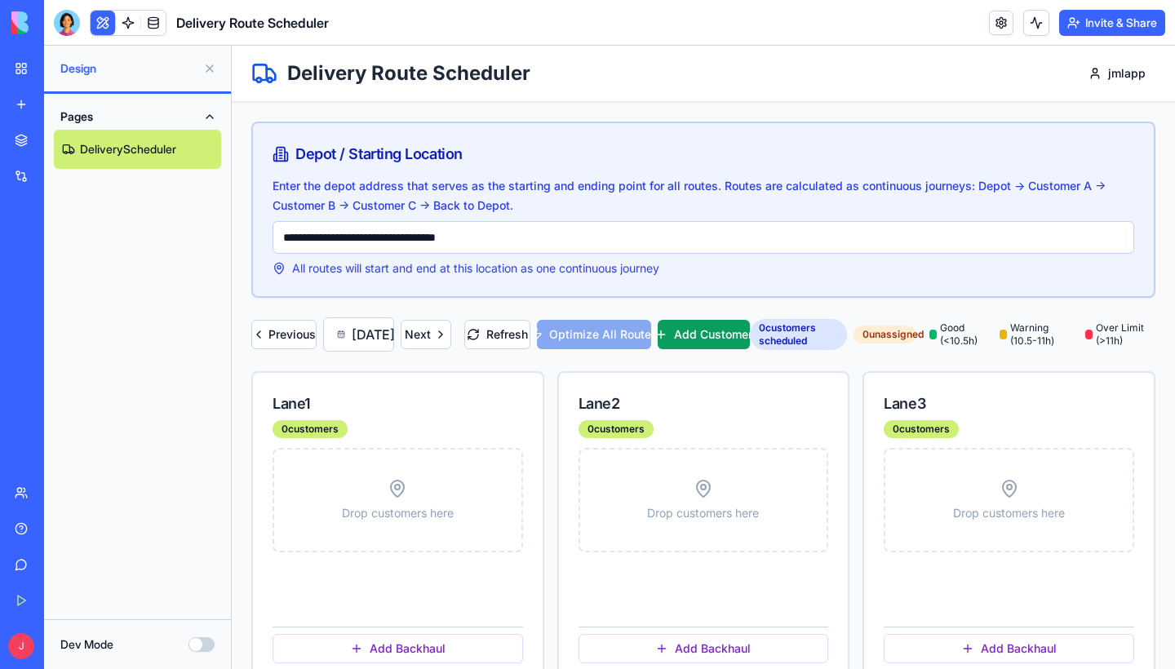
scroll to position [0, 0]
click at [108, 24] on button at bounding box center [103, 23] width 24 height 24
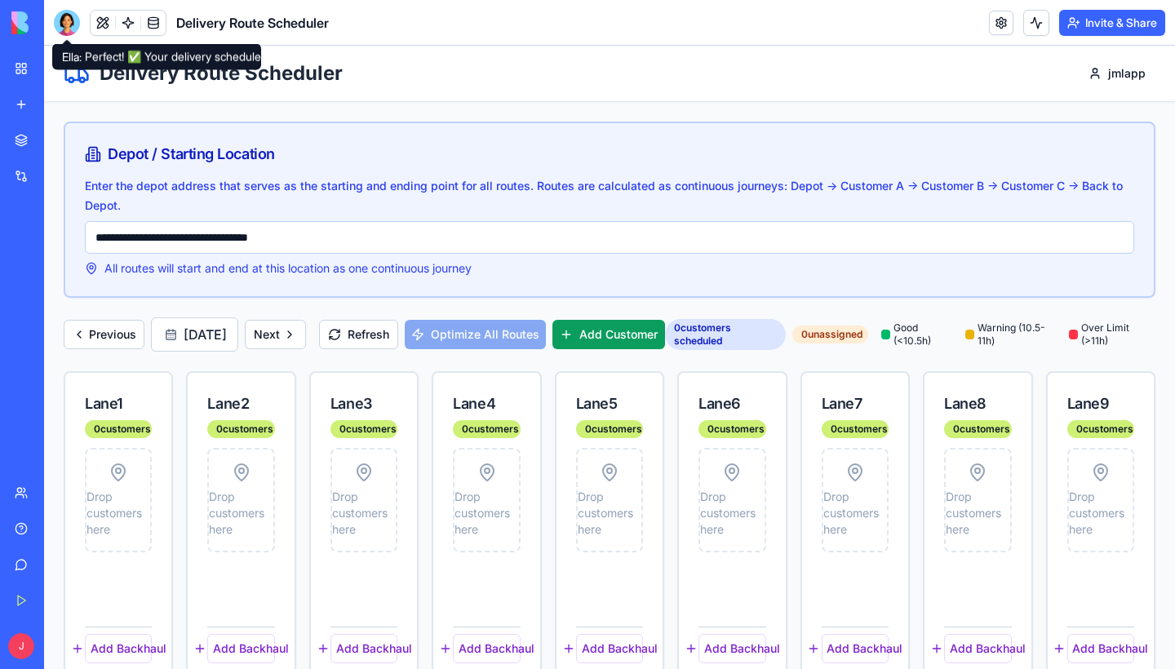
click at [68, 22] on div at bounding box center [67, 23] width 26 height 26
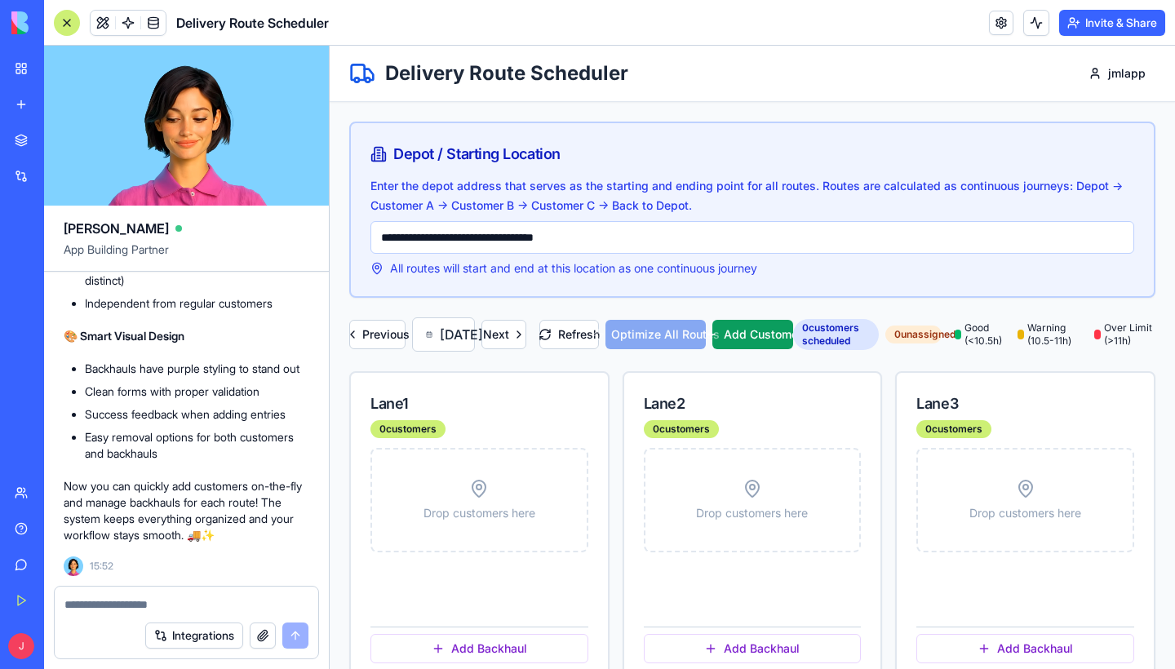
scroll to position [7533, 0]
click at [123, 602] on textarea at bounding box center [186, 605] width 244 height 16
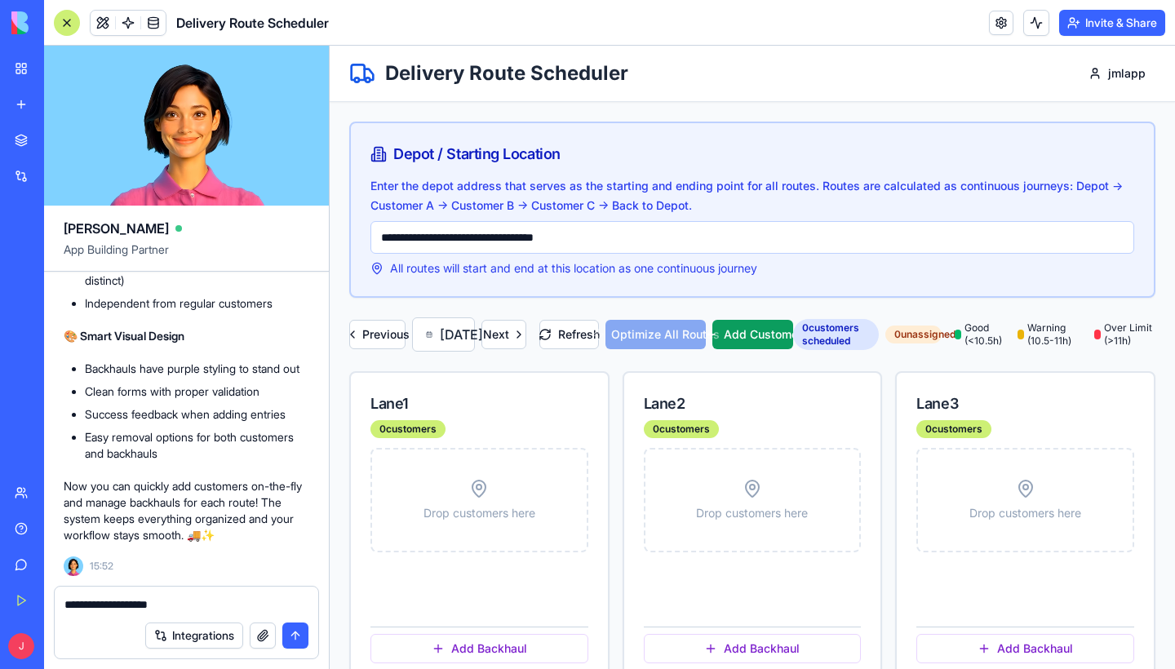
type textarea "**********"
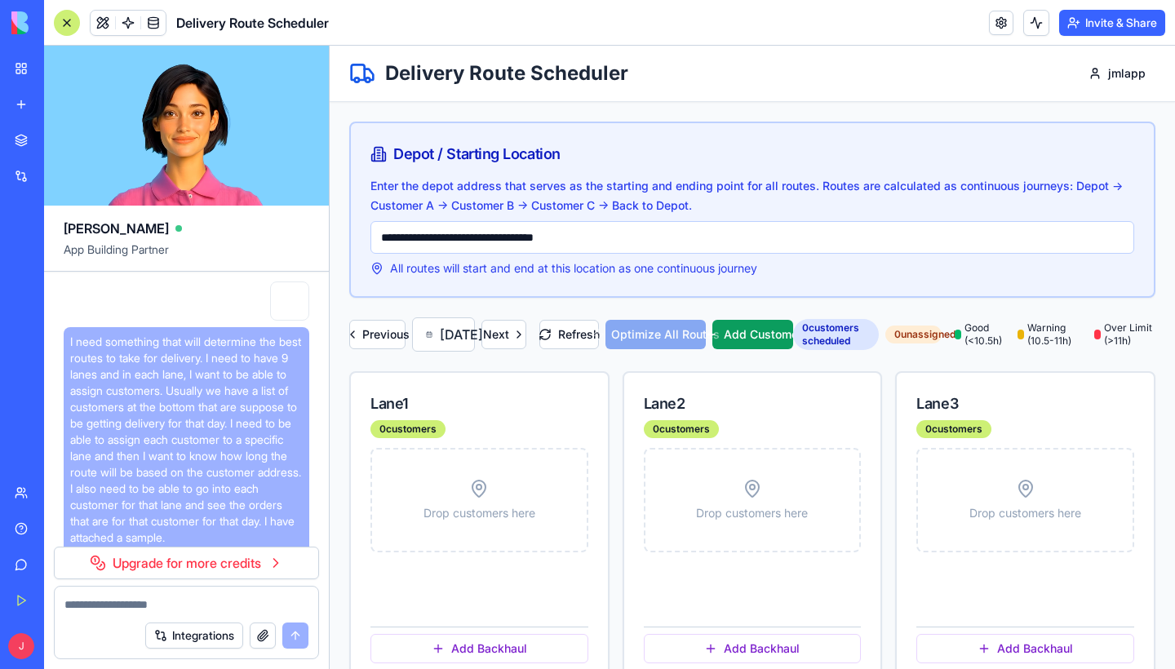
scroll to position [0, 0]
click at [64, 18] on div at bounding box center [67, 23] width 26 height 26
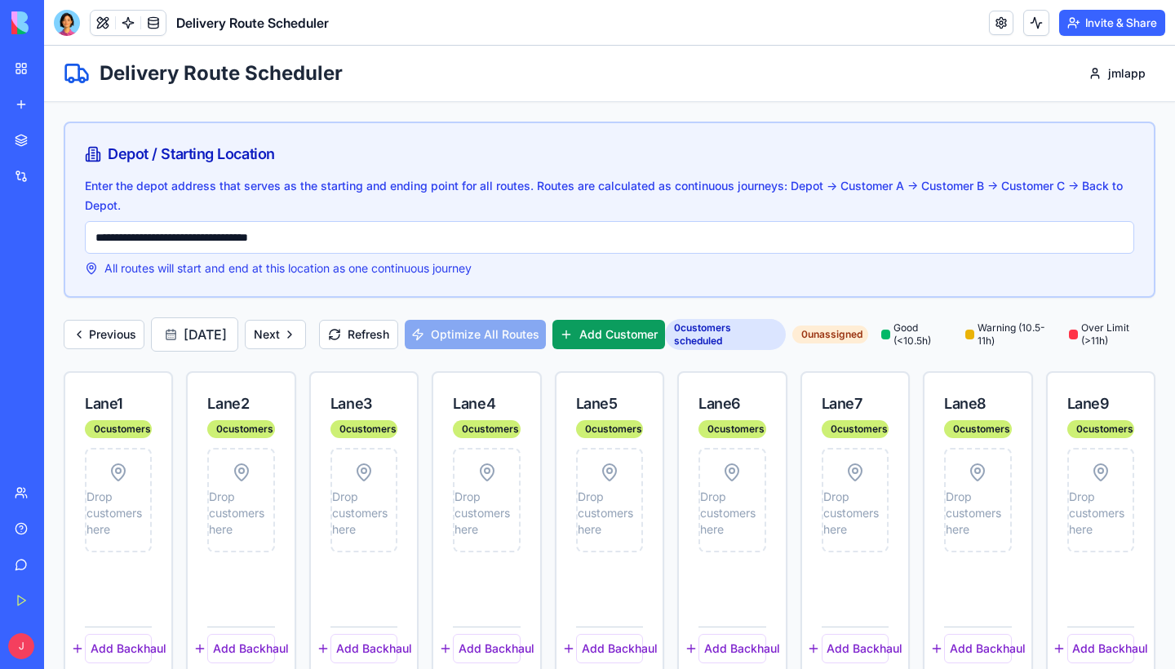
click at [60, 261] on div "Sales Tracker Pro" at bounding box center [38, 255] width 46 height 16
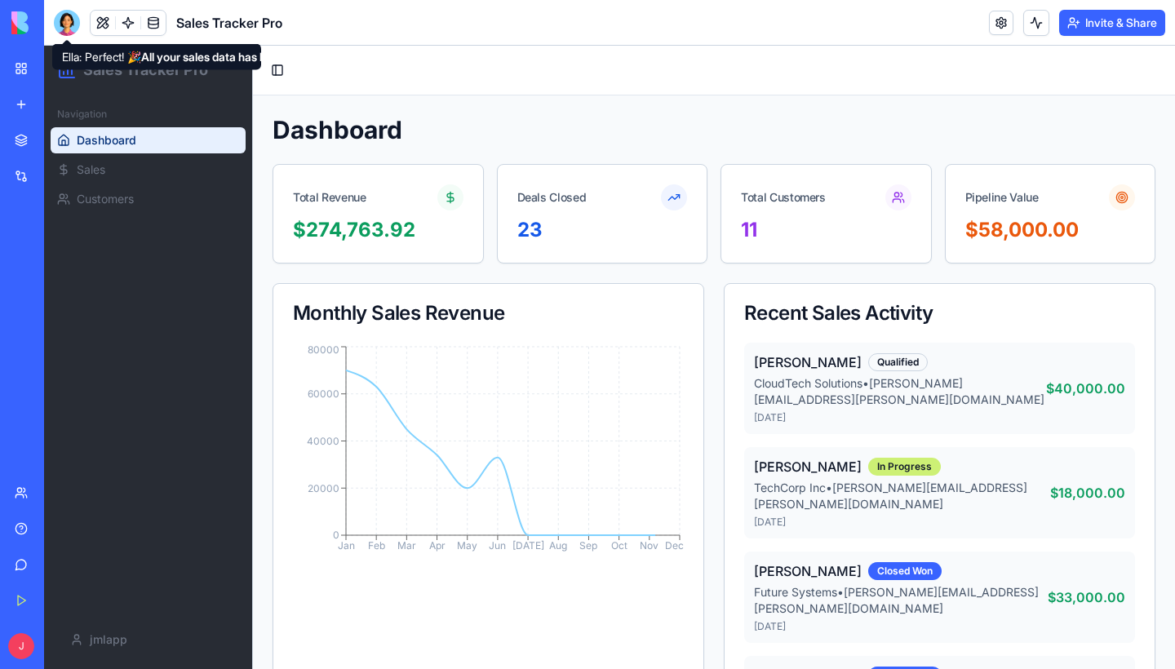
click at [63, 31] on div at bounding box center [67, 23] width 26 height 26
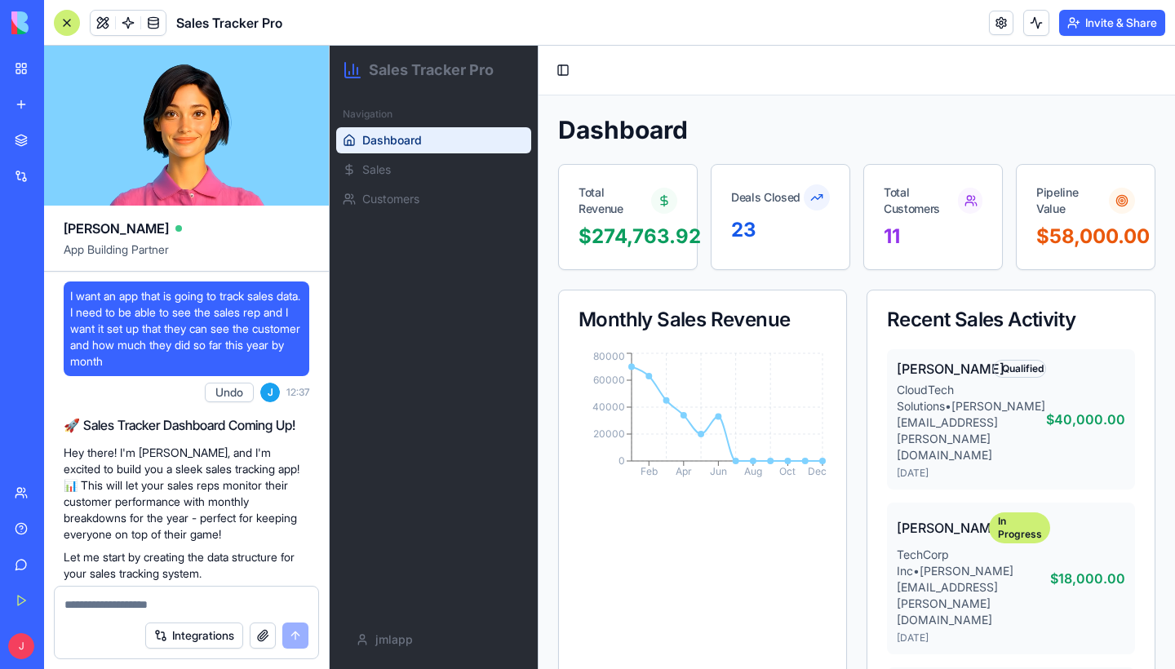
click at [64, 25] on div at bounding box center [67, 23] width 26 height 26
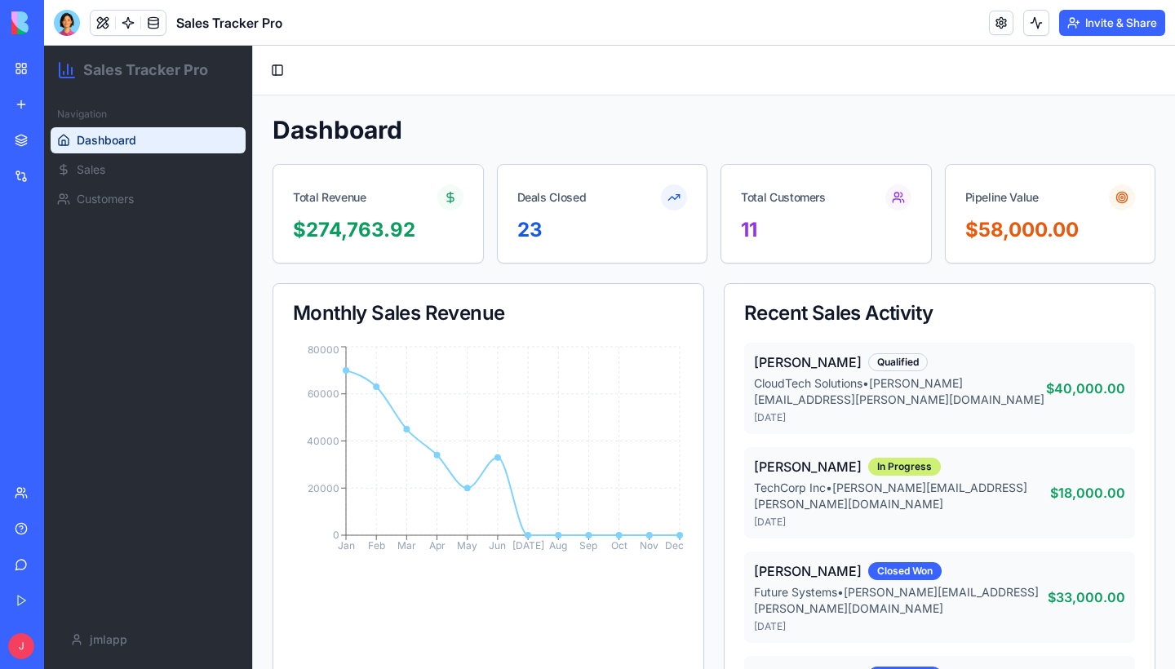
click at [49, 63] on div "My Workspace" at bounding box center [49, 68] width 21 height 16
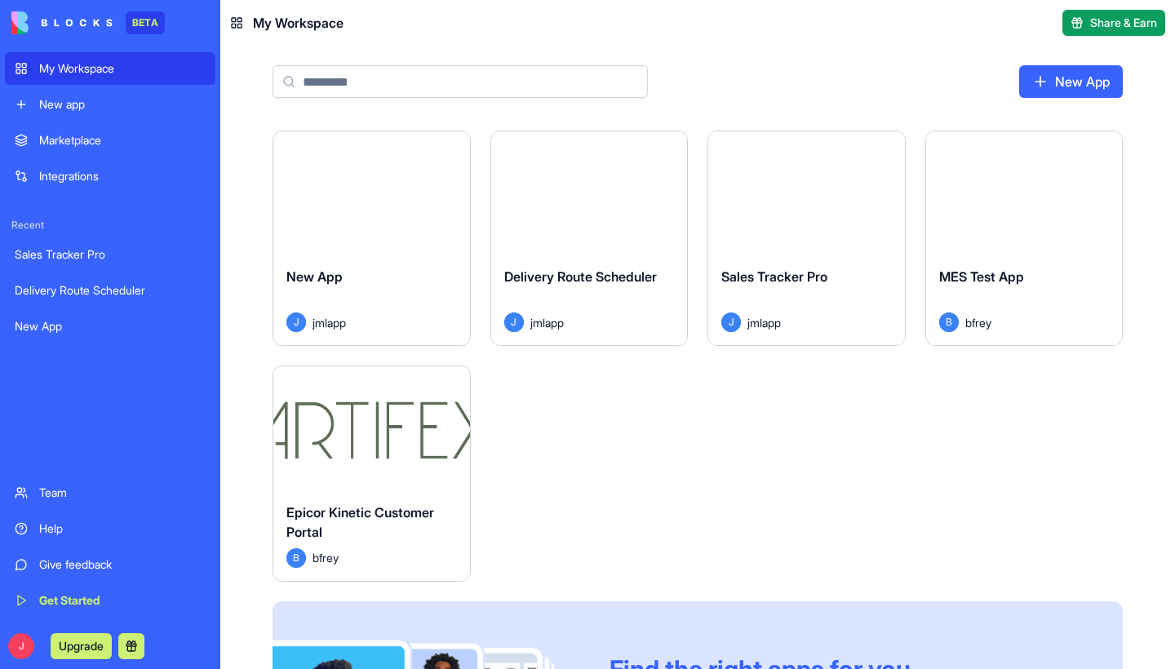
click at [914, 155] on div "Launch New App J jmlapp Launch Delivery Route Scheduler J jmlapp Launch Sales T…" at bounding box center [698, 493] width 851 height 724
click at [61, 70] on div "My Workspace" at bounding box center [122, 68] width 167 height 16
